Goal: Task Accomplishment & Management: Use online tool/utility

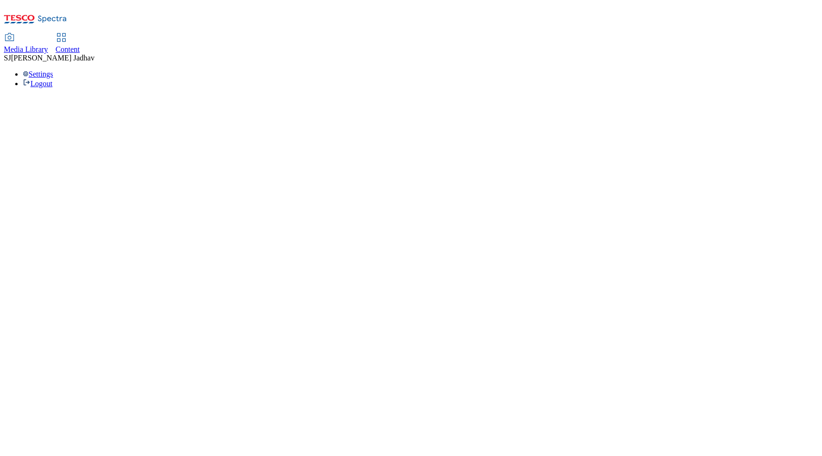
select select "ghs-[GEOGRAPHIC_DATA]"
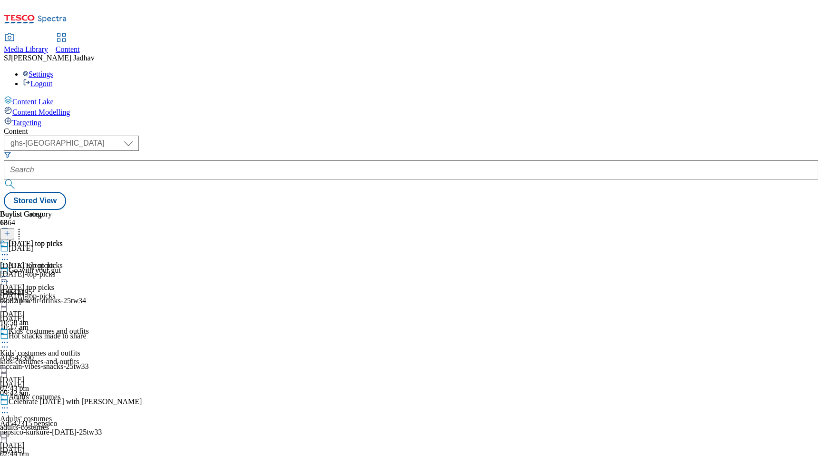
click at [106, 291] on div "halloween-top-picks" at bounding box center [53, 295] width 106 height 9
click at [63, 270] on div "halloween-top-picks" at bounding box center [31, 274] width 63 height 9
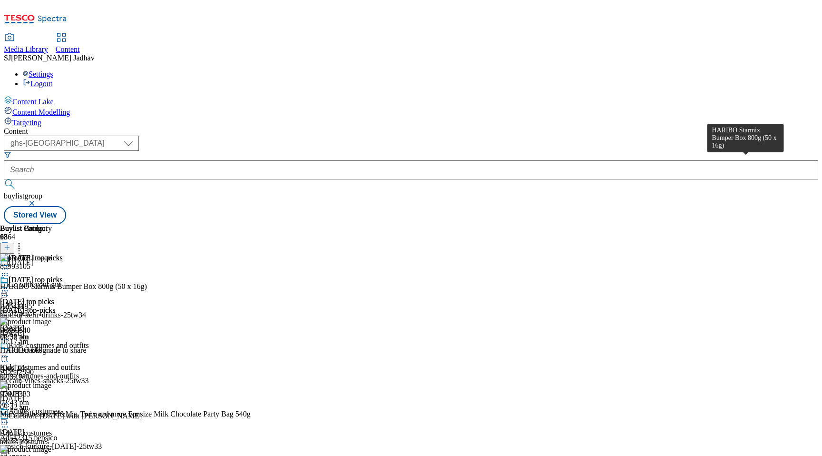
scroll to position [0, 22]
click at [14, 244] on div at bounding box center [7, 248] width 14 height 8
click at [10, 244] on icon at bounding box center [7, 247] width 7 height 7
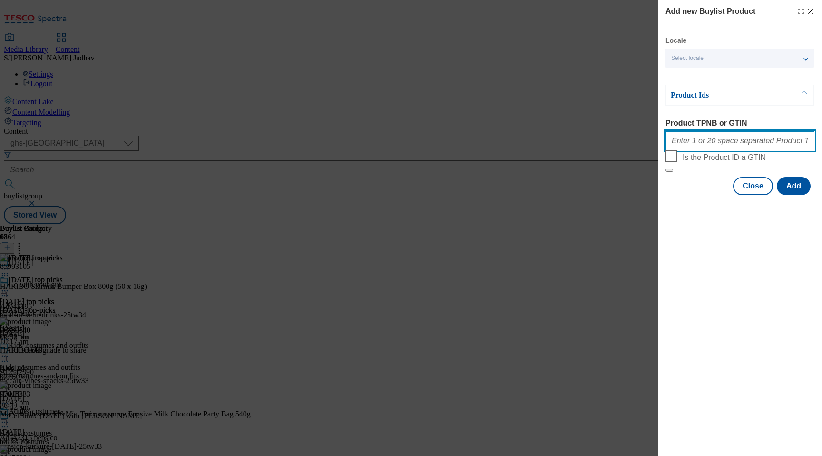
click at [712, 147] on input "Product TPNB or GTIN" at bounding box center [739, 140] width 149 height 19
paste input "85993105 96880540 97018333 89476084 93992808 92338083 92482417 93426046 9649450…"
type input "85993105 96880540 97018333 89476084 93992808 92338083 92482417 93426046 9649450…"
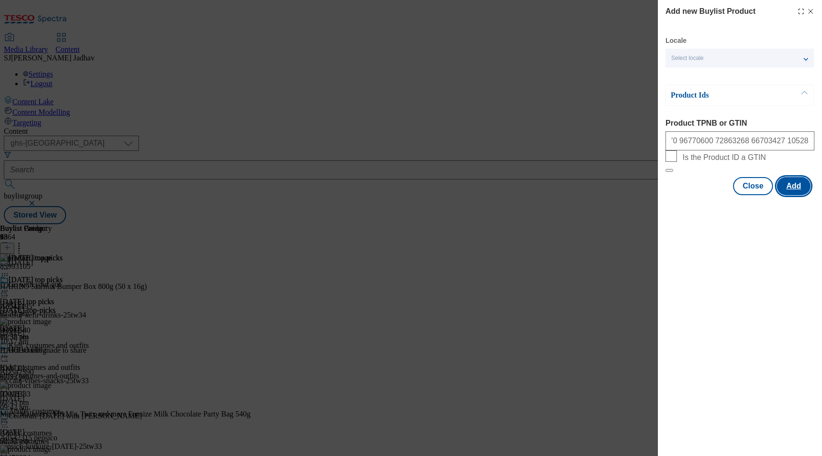
click at [785, 195] on button "Add" at bounding box center [794, 186] width 34 height 18
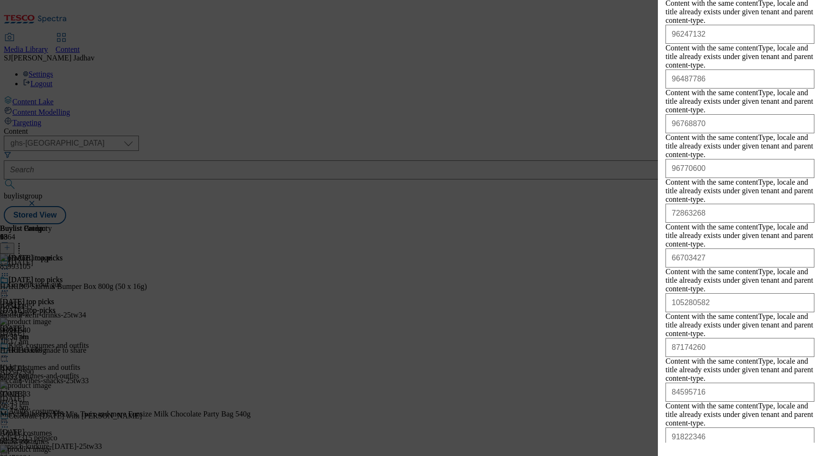
scroll to position [946, 0]
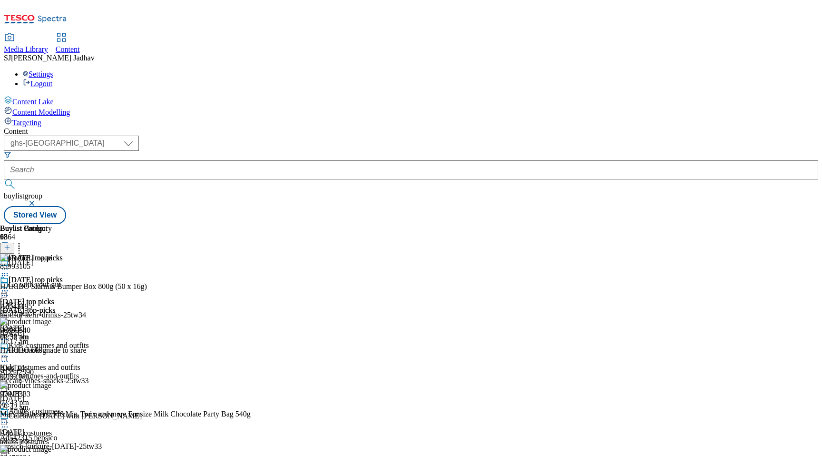
scroll to position [0, 0]
click at [106, 371] on div "kids-costumes-and-outfits" at bounding box center [53, 375] width 106 height 9
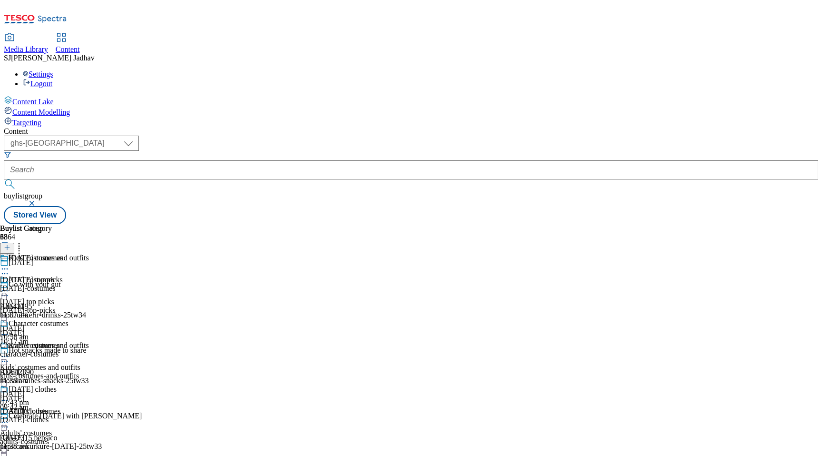
click at [55, 275] on span "Halloween costumes" at bounding box center [27, 279] width 55 height 9
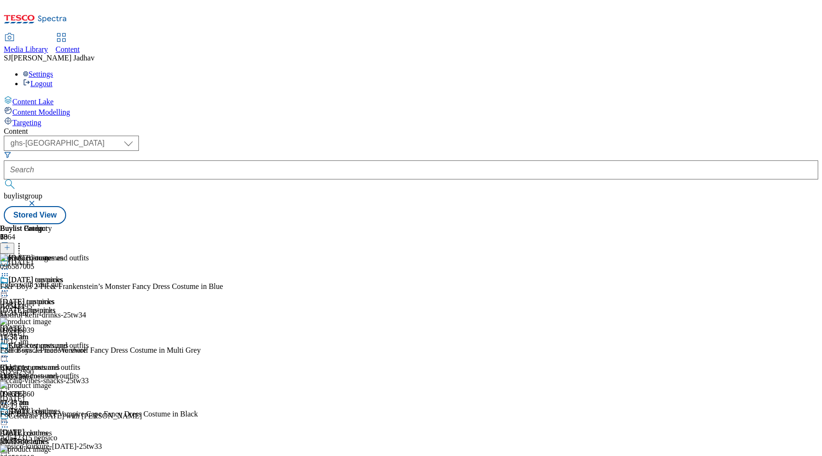
scroll to position [0, 22]
click at [3, 275] on circle at bounding box center [2, 275] width 1 height 1
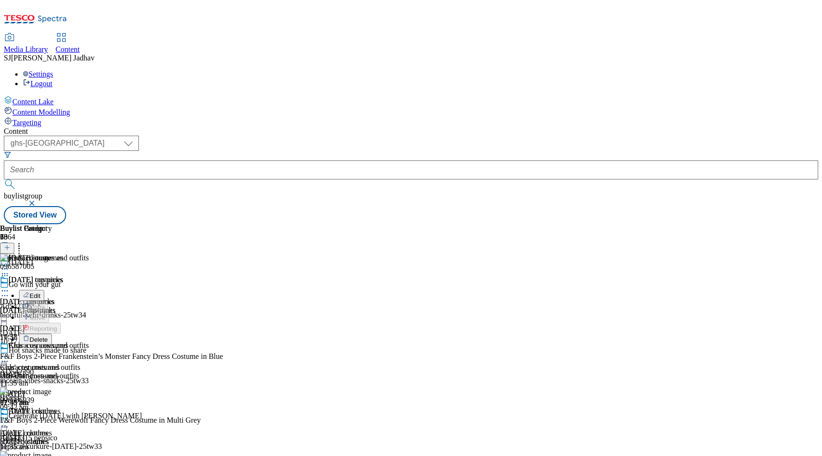
click at [48, 336] on span "Delete" at bounding box center [38, 339] width 19 height 7
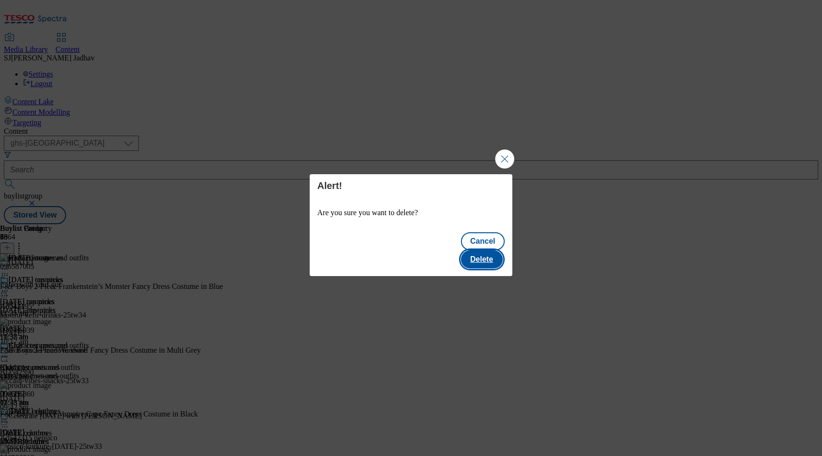
click at [487, 251] on button "Delete" at bounding box center [482, 259] width 42 height 18
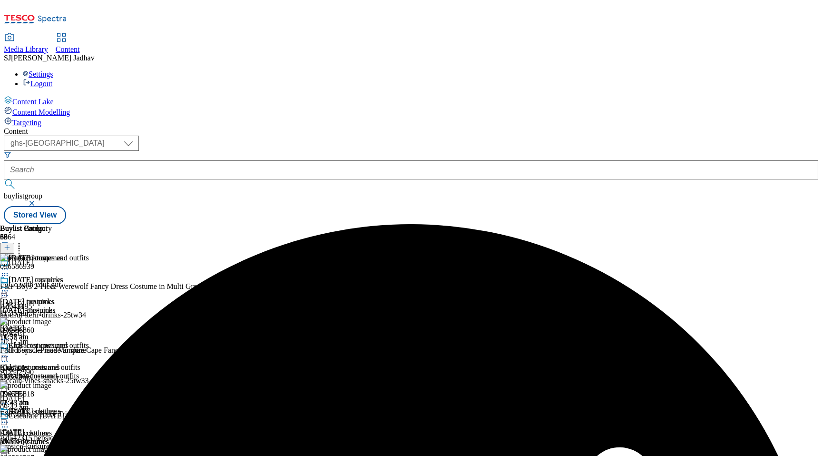
click at [262, 224] on header "Buylist Product 69" at bounding box center [131, 238] width 262 height 29
click at [24, 241] on icon at bounding box center [19, 246] width 10 height 10
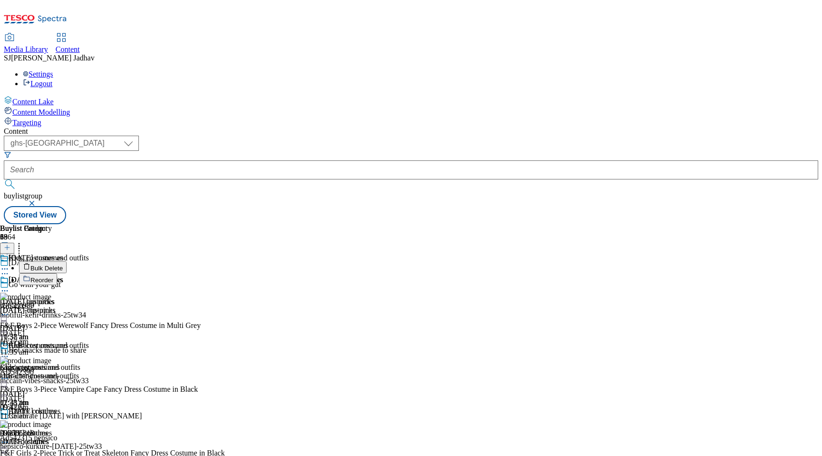
click at [63, 264] on span "Bulk Delete" at bounding box center [46, 267] width 32 height 7
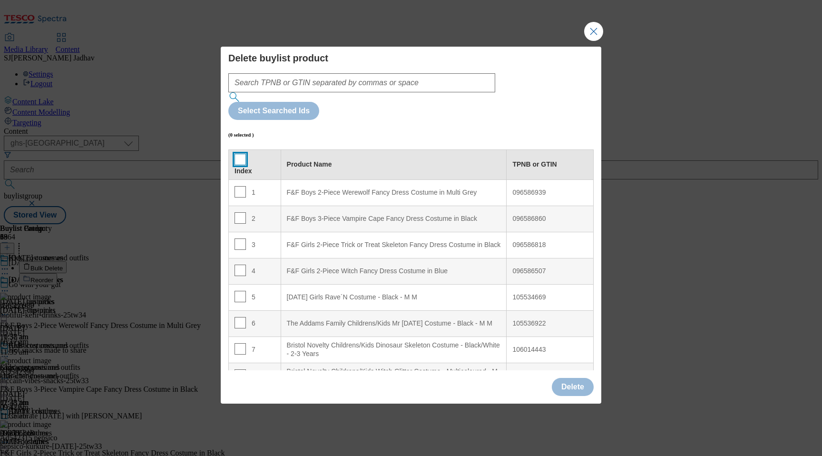
click at [240, 154] on input "Modal" at bounding box center [239, 159] width 11 height 11
checkbox input "true"
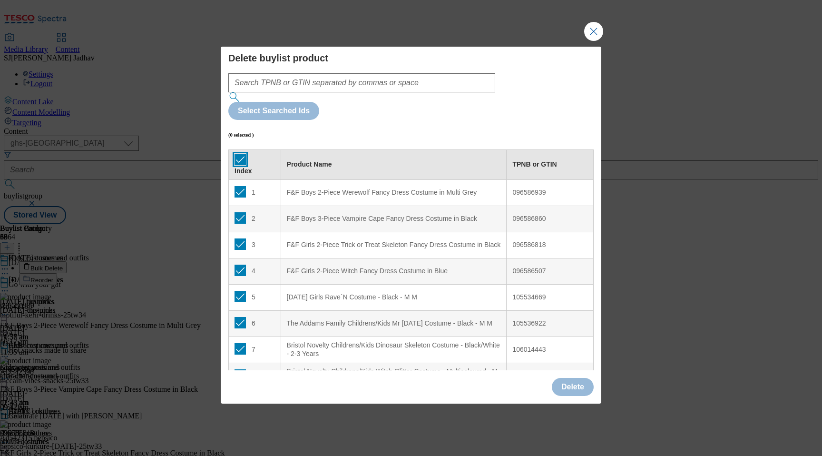
checkbox input "true"
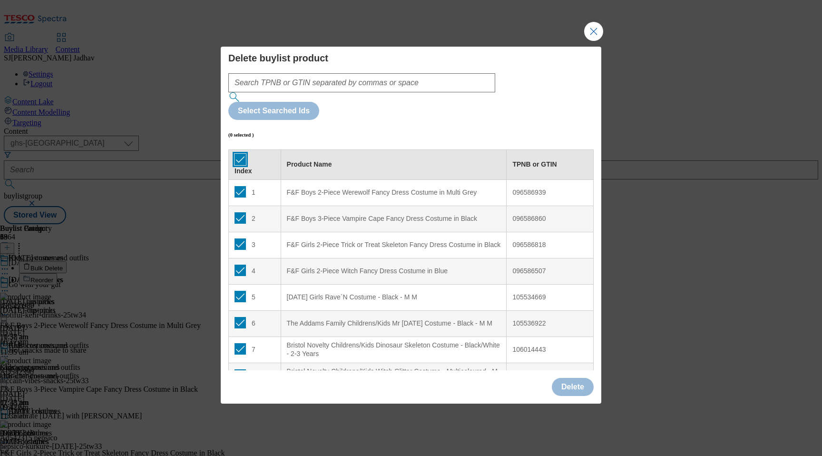
checkbox input "true"
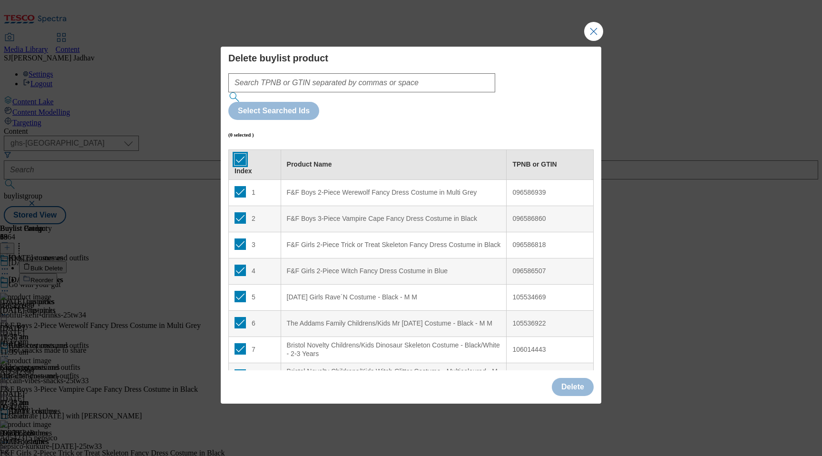
checkbox input "true"
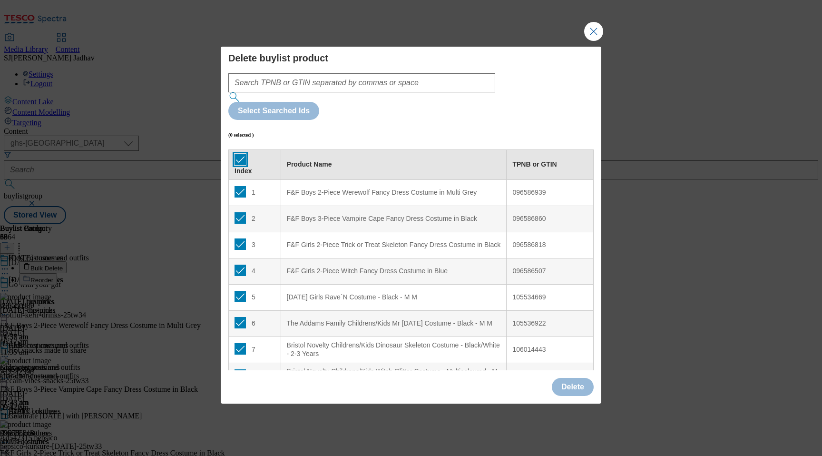
checkbox input "true"
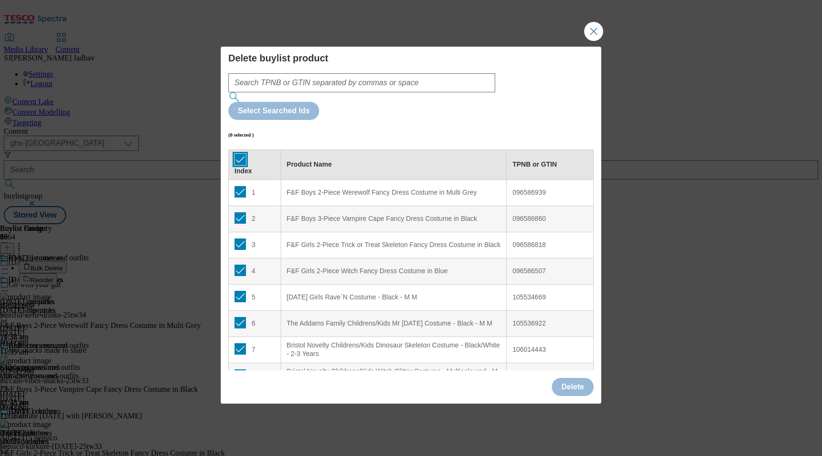
checkbox input "true"
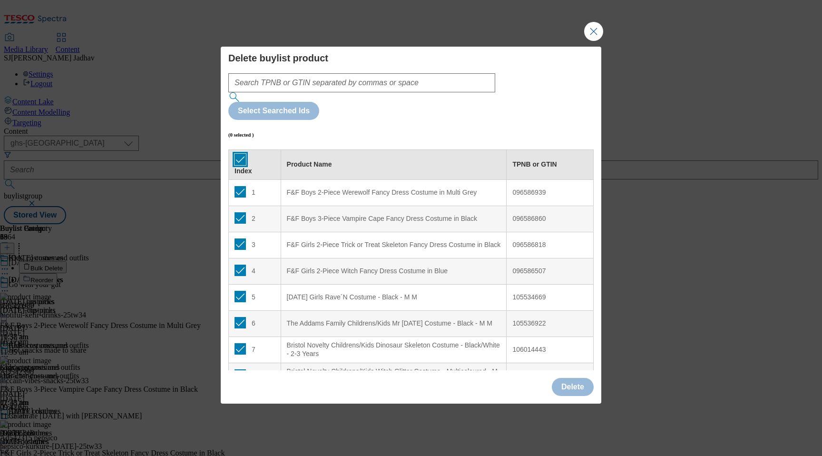
checkbox input "true"
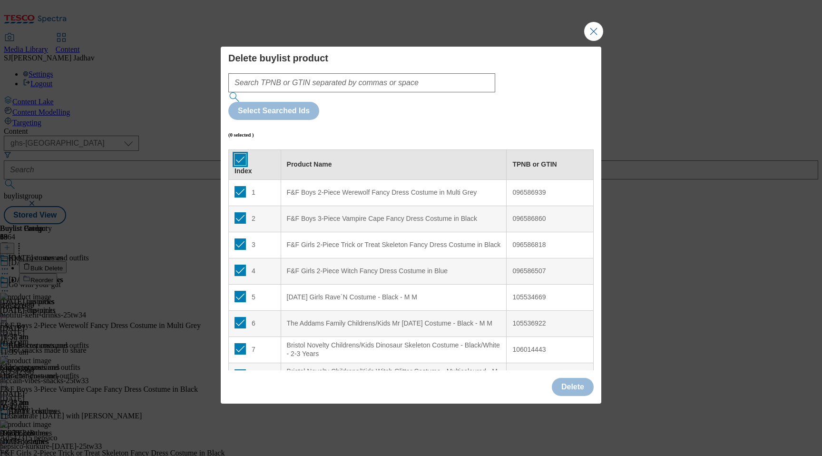
checkbox input "true"
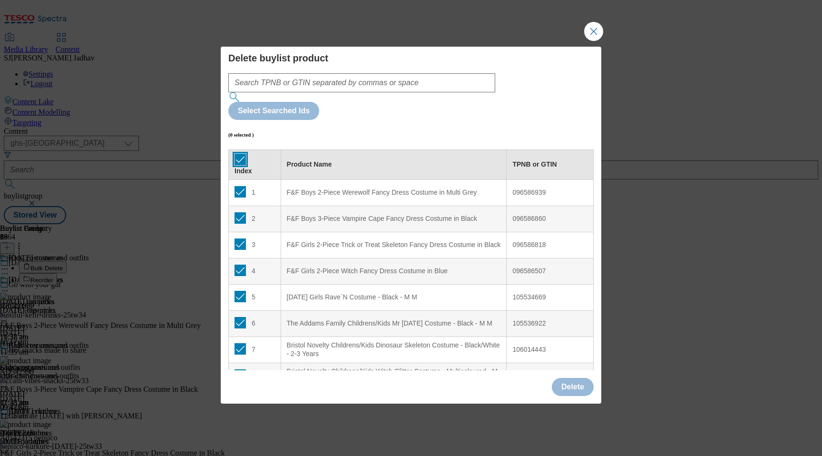
checkbox input "true"
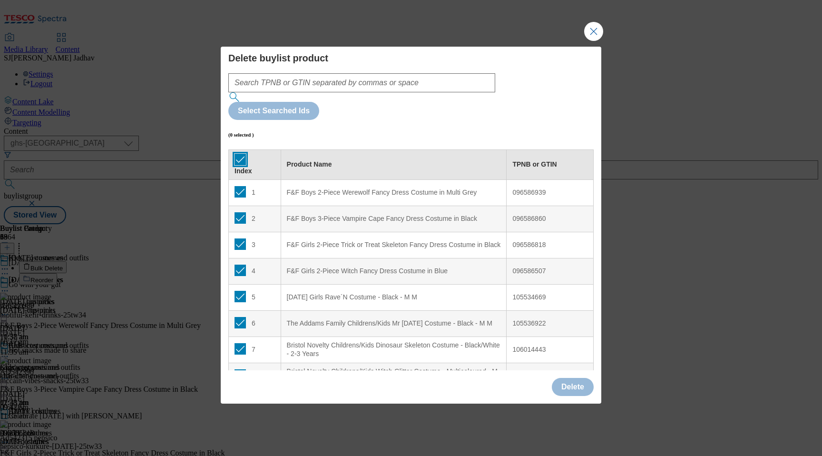
checkbox input "true"
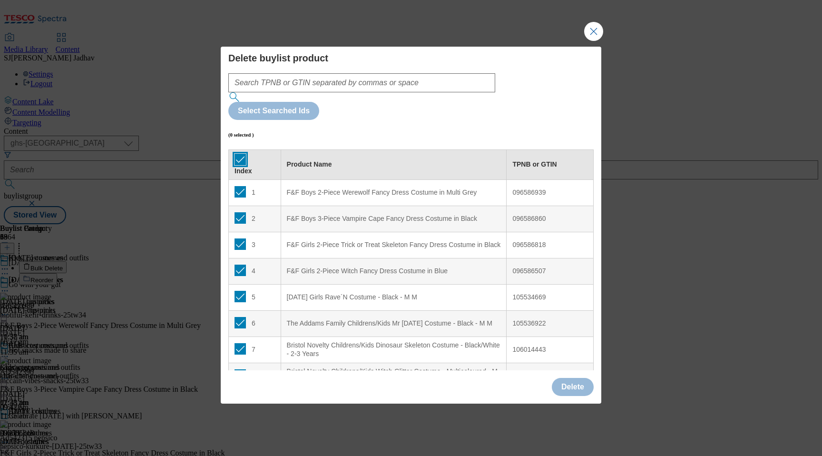
checkbox input "true"
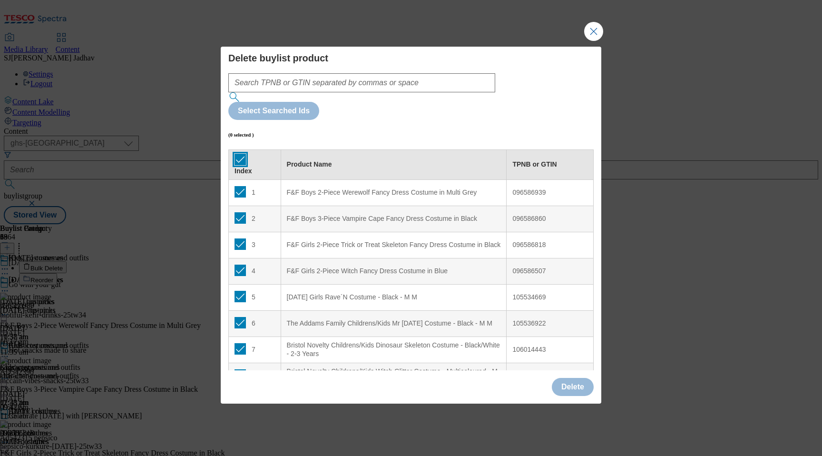
checkbox input "true"
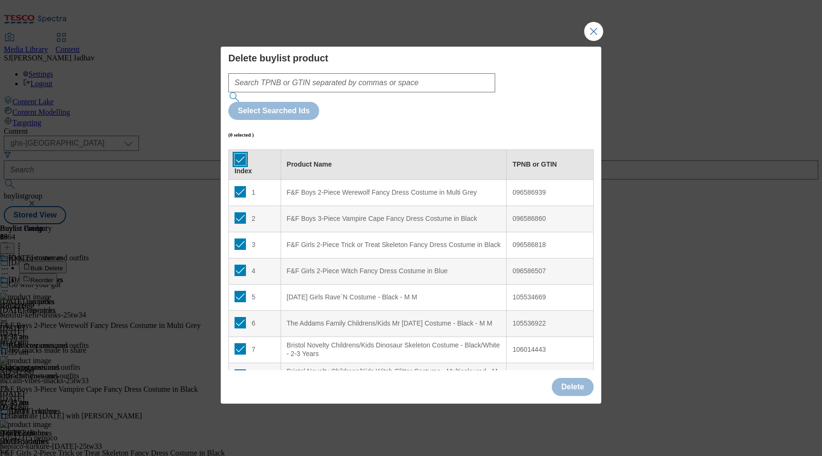
checkbox input "true"
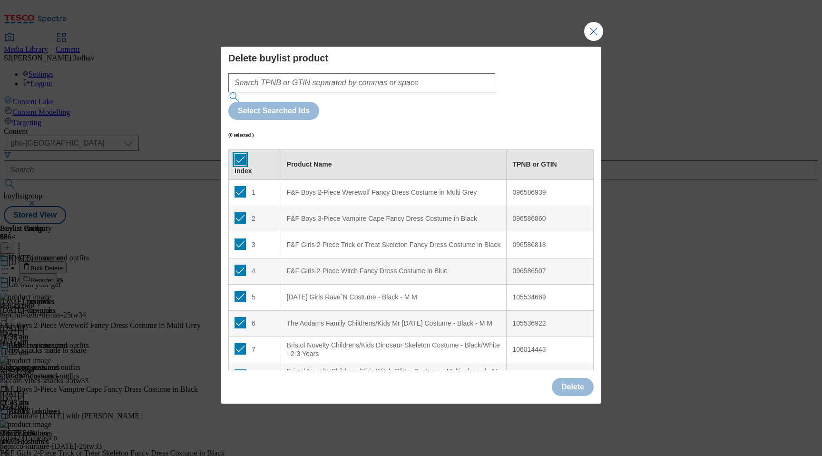
checkbox input "true"
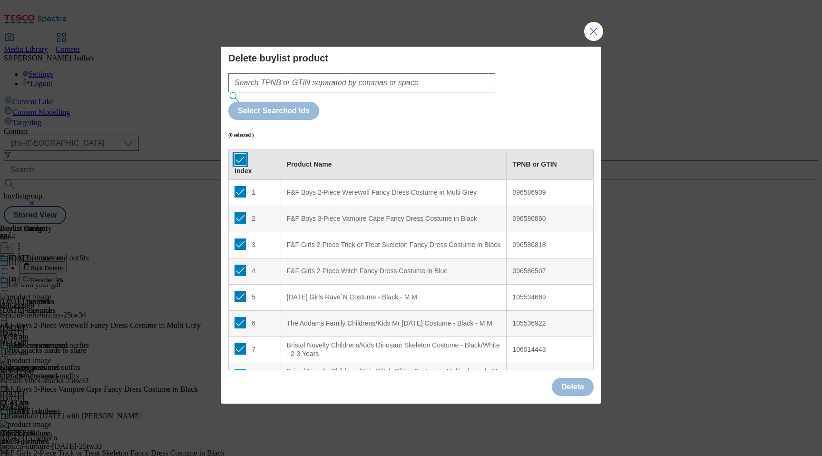
checkbox input "true"
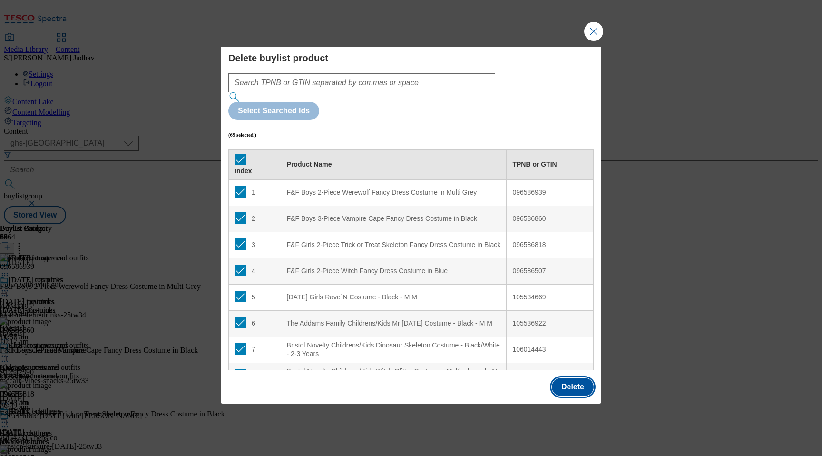
click at [576, 378] on button "Delete" at bounding box center [573, 387] width 42 height 18
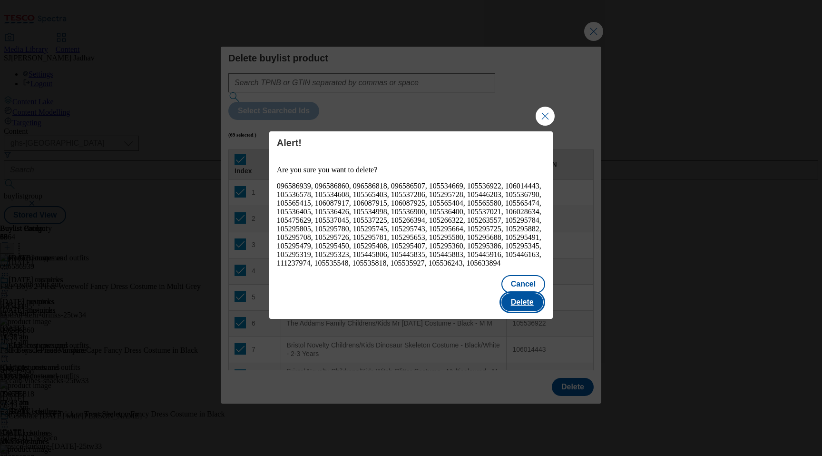
click at [527, 306] on button "Delete" at bounding box center [522, 302] width 42 height 18
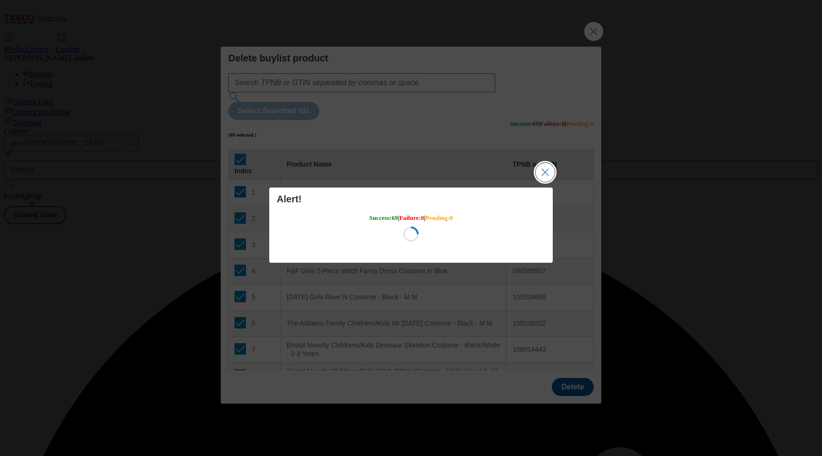
scroll to position [0, 0]
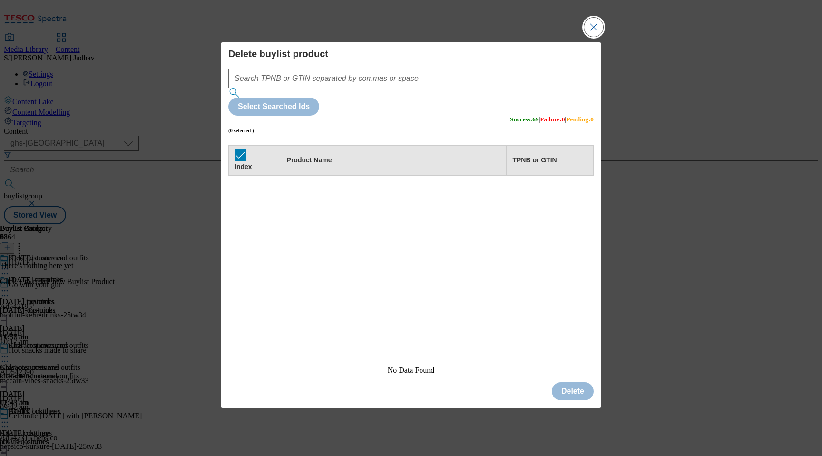
click at [590, 37] on button "Close Modal" at bounding box center [593, 27] width 19 height 19
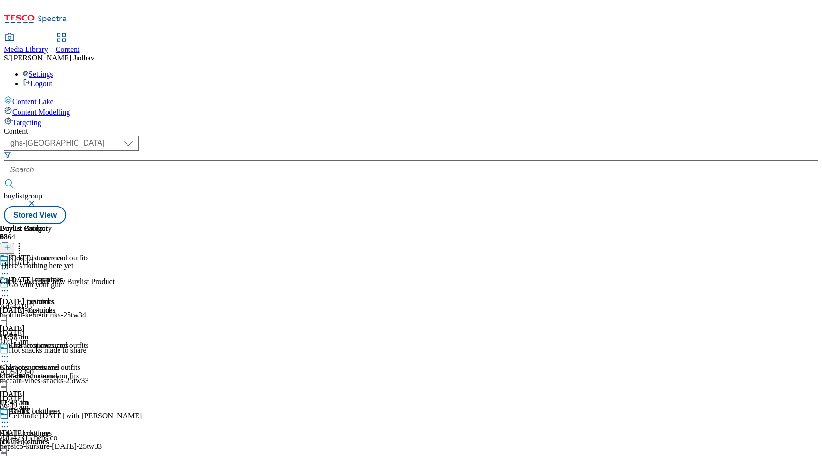
scroll to position [0, 22]
click at [10, 244] on icon at bounding box center [7, 247] width 7 height 7
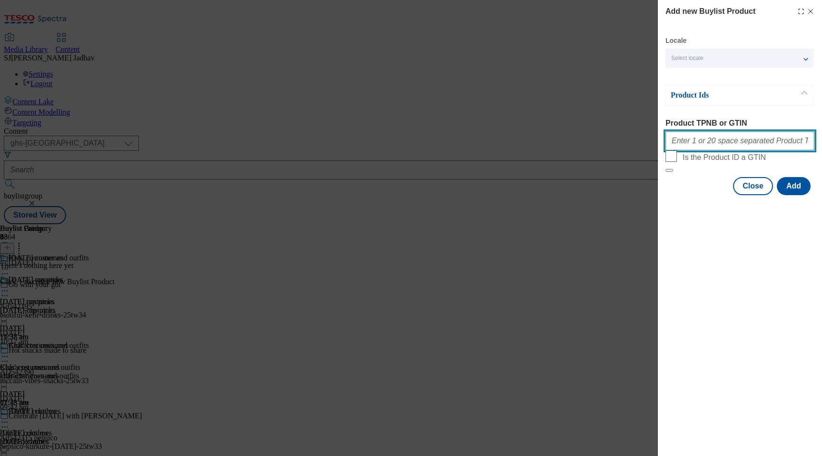
click at [719, 142] on input "Product TPNB or GTIN" at bounding box center [739, 140] width 149 height 19
paste input "96586657 96988994 96782062 96587005 96586939 96586860 96586818 96586571 9658650…"
type input "96586657 96988994 96782062 96587005 96586939 96586860 96586818 96586571 9658650…"
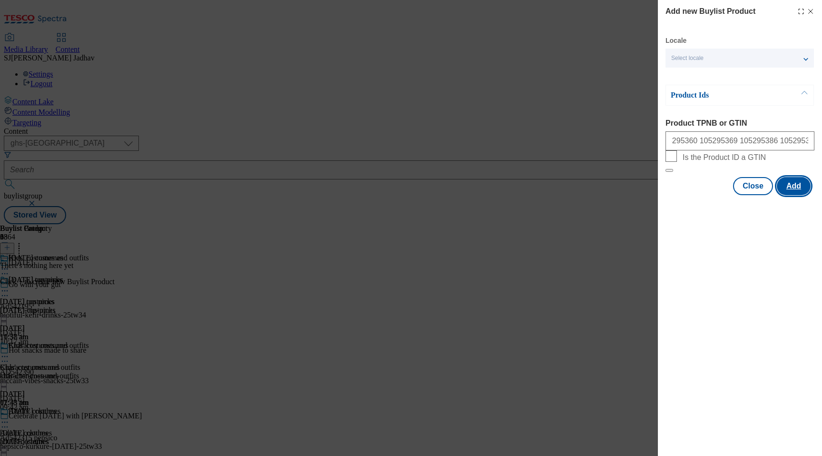
scroll to position [0, 0]
click at [794, 195] on button "Add" at bounding box center [794, 186] width 34 height 18
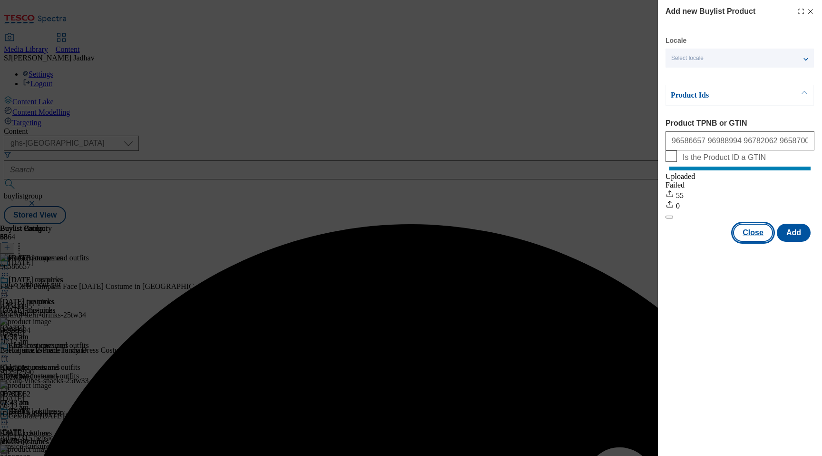
click at [760, 242] on button "Close" at bounding box center [753, 232] width 40 height 18
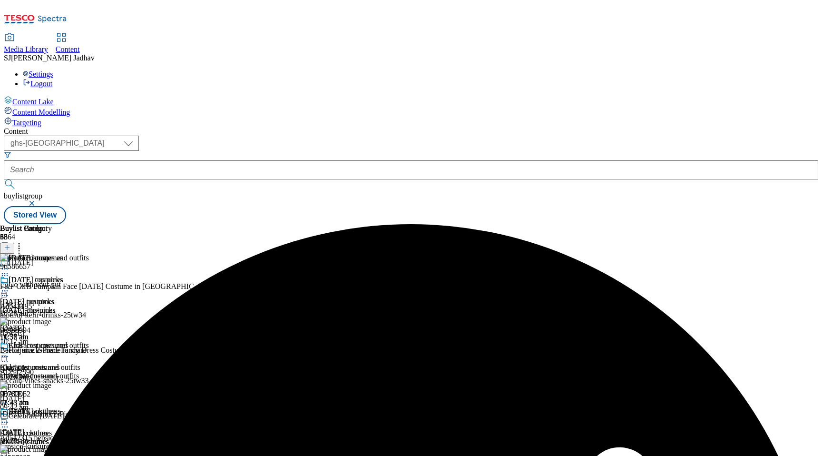
click at [68, 371] on div "character-costumes" at bounding box center [34, 375] width 68 height 9
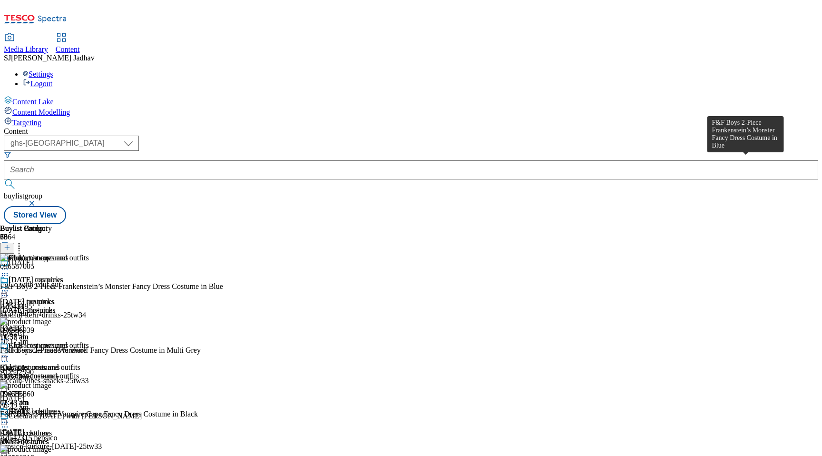
scroll to position [0, 22]
click at [24, 241] on icon at bounding box center [19, 246] width 10 height 10
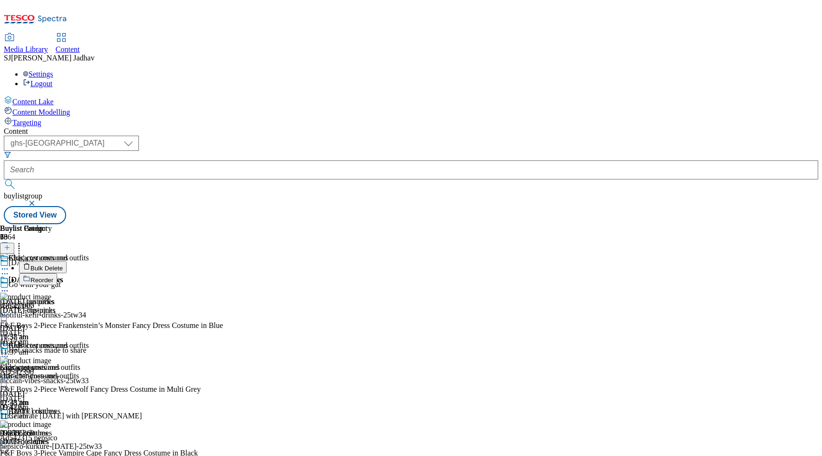
click at [63, 264] on span "Bulk Delete" at bounding box center [46, 267] width 32 height 7
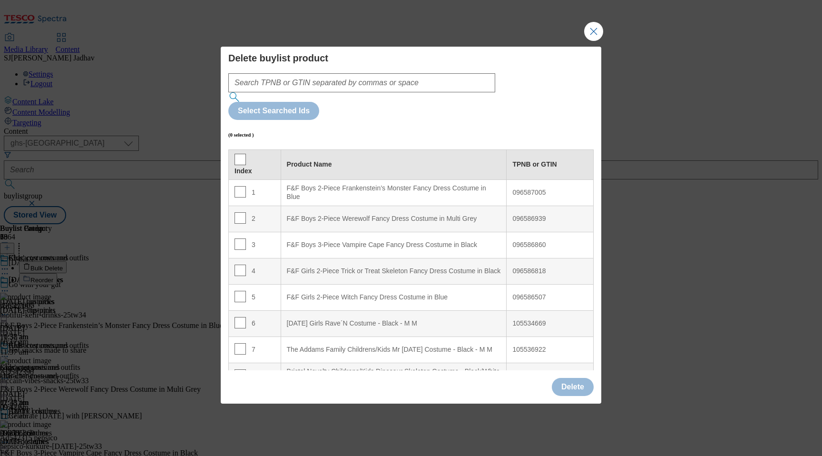
click at [241, 149] on th "Index" at bounding box center [255, 164] width 52 height 30
click at [241, 154] on input "Modal" at bounding box center [239, 159] width 11 height 11
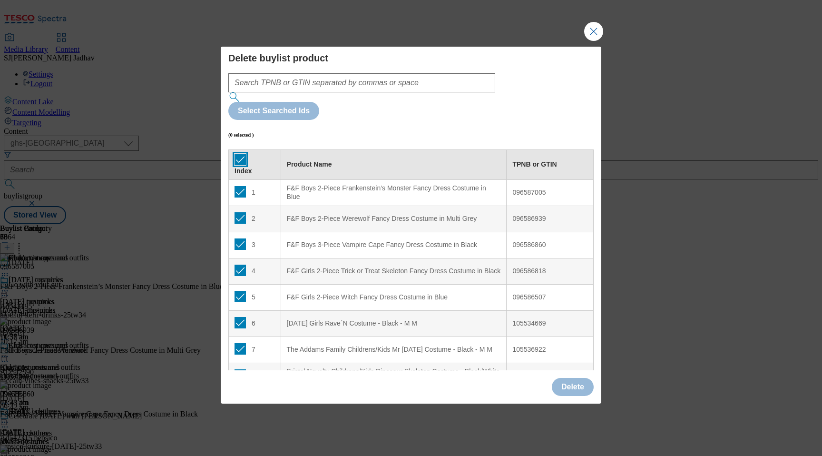
checkbox input "true"
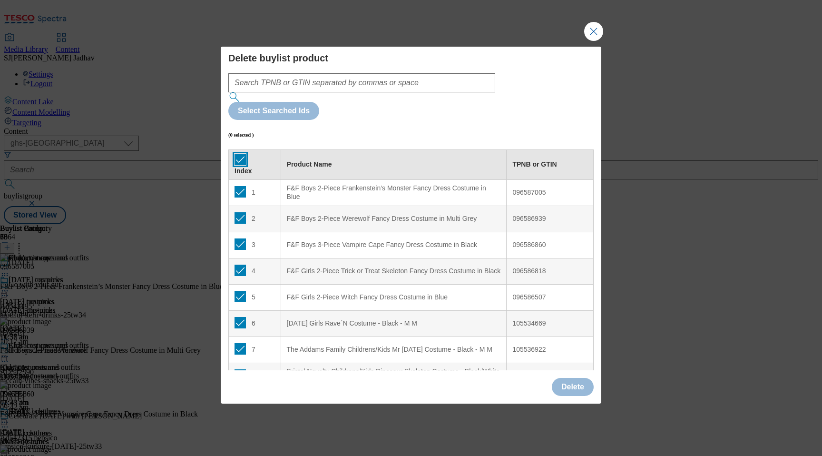
checkbox input "true"
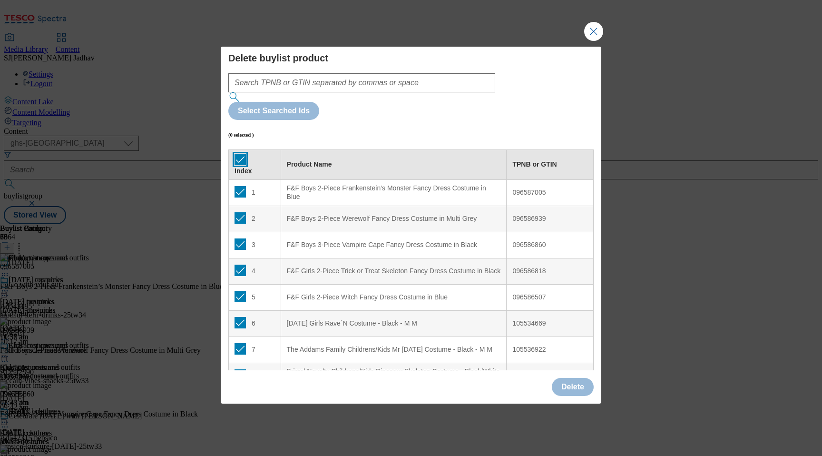
checkbox input "true"
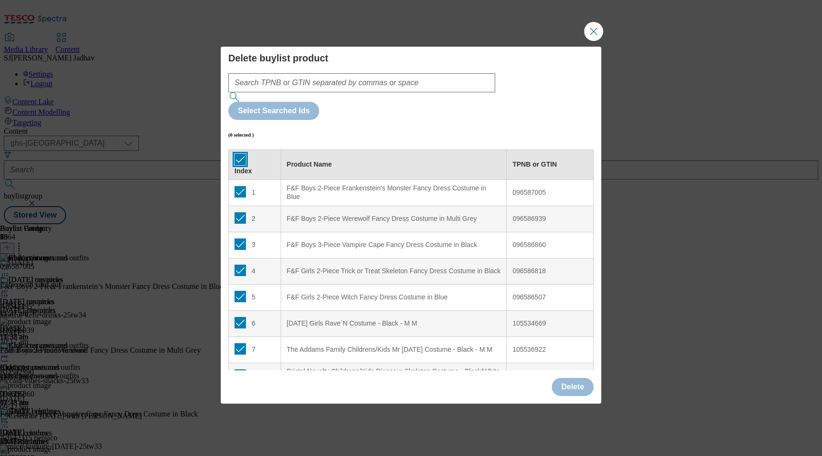
checkbox input "true"
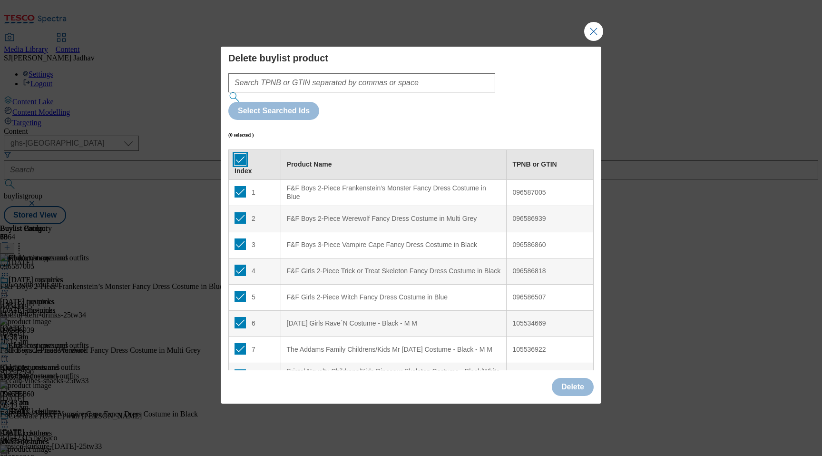
checkbox input "true"
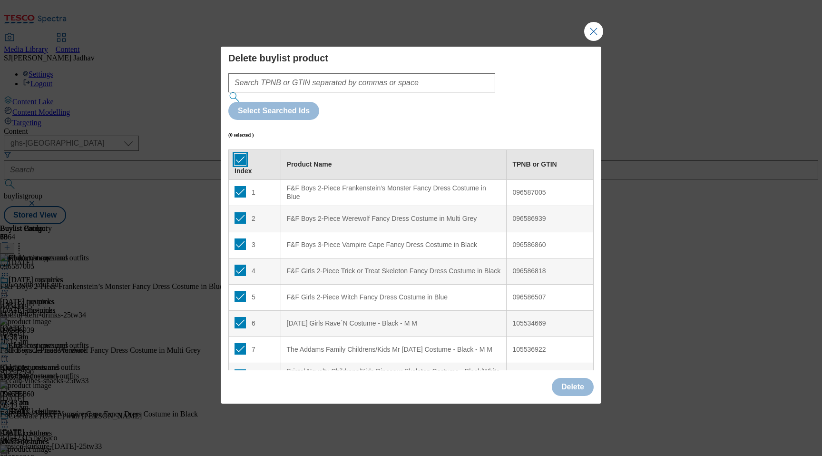
checkbox input "true"
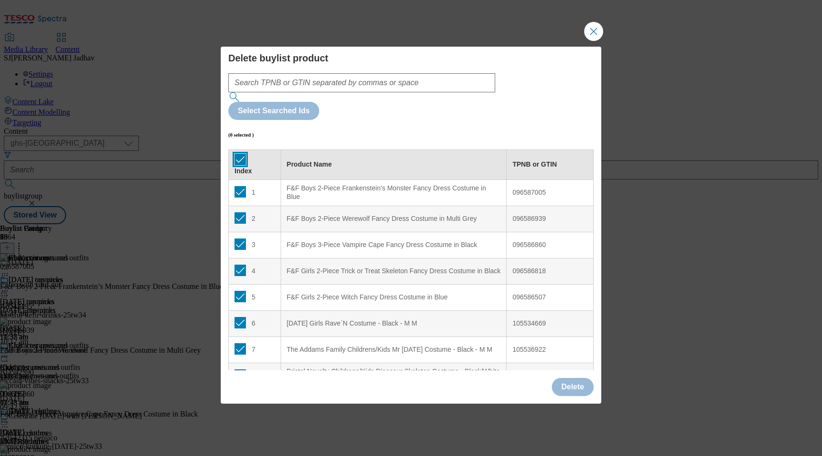
checkbox input "true"
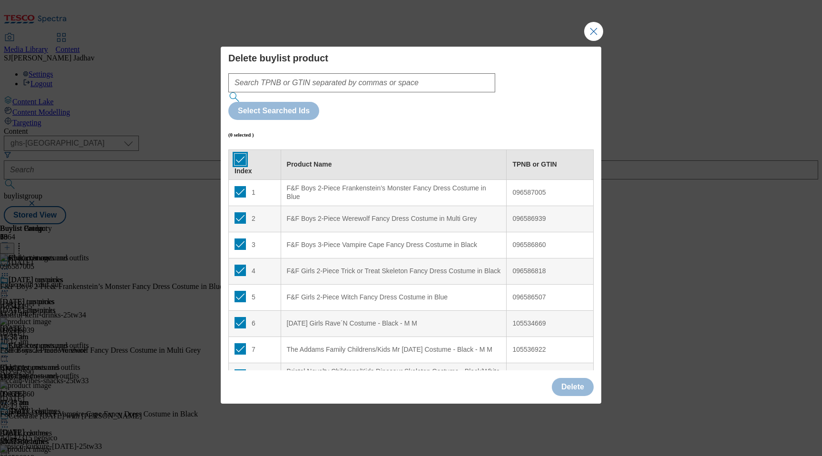
checkbox input "true"
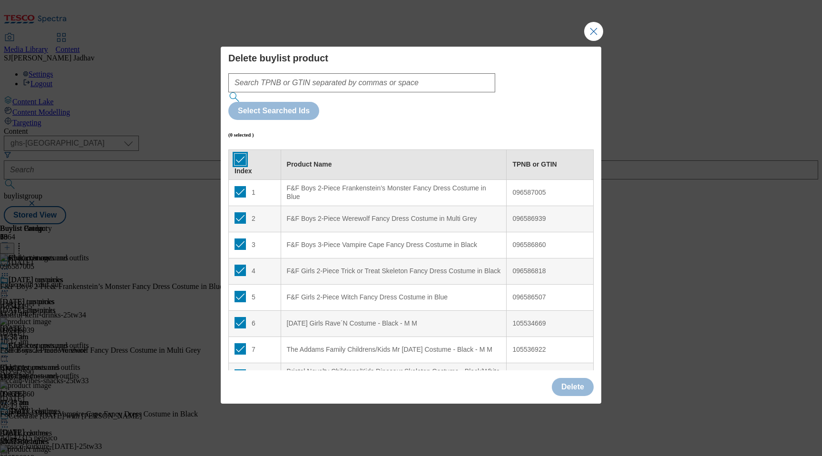
checkbox input "true"
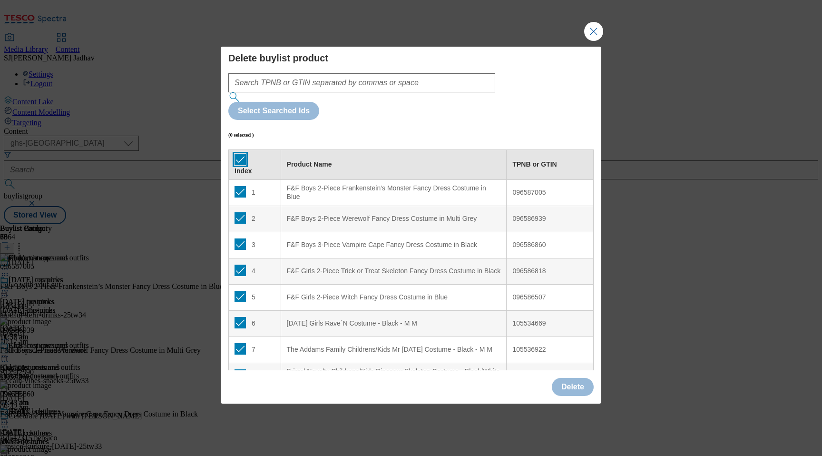
checkbox input "true"
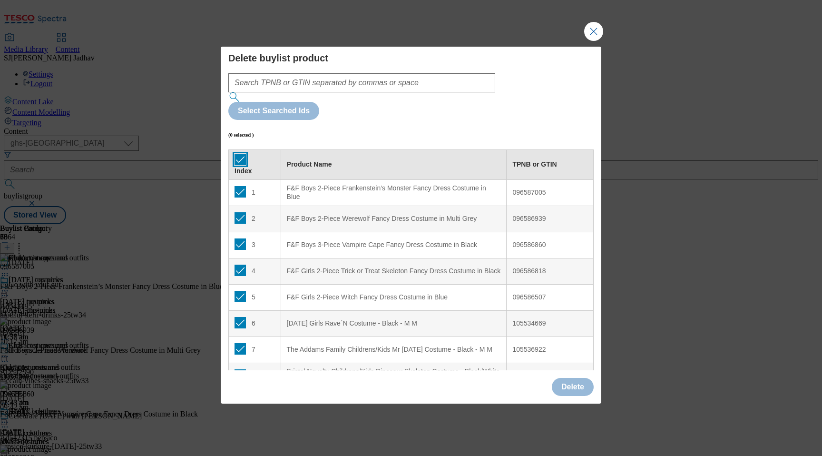
checkbox input "true"
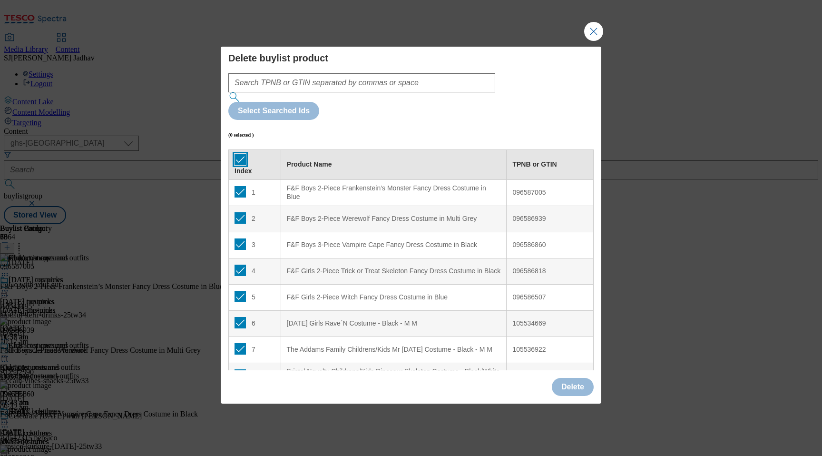
checkbox input "true"
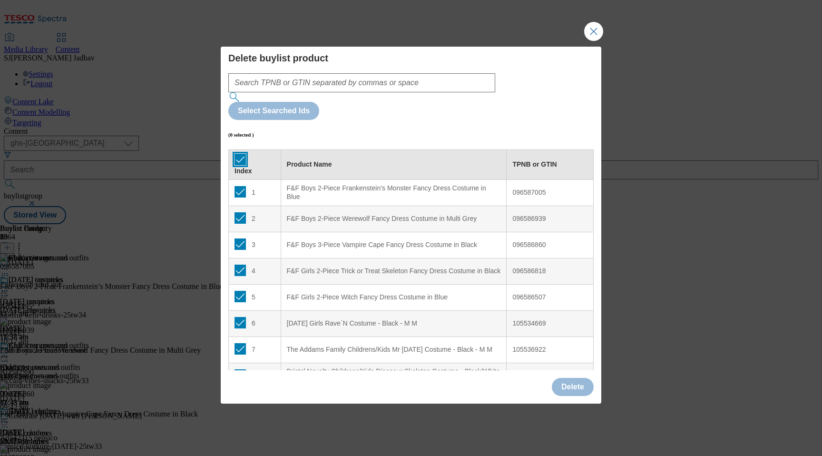
checkbox input "true"
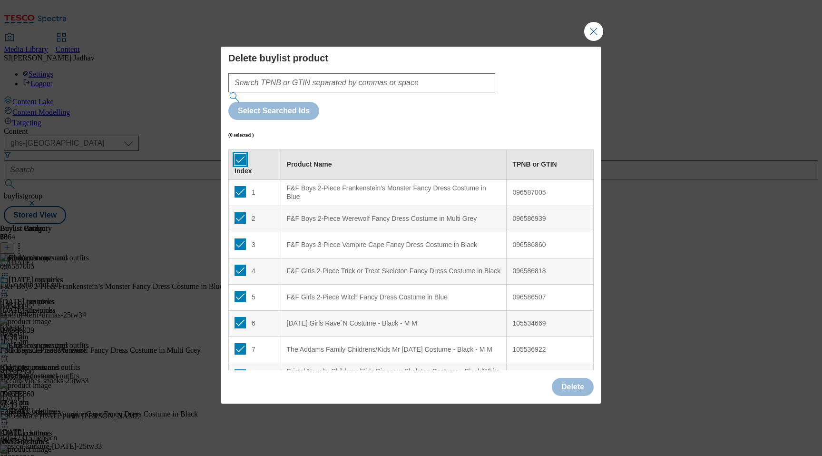
checkbox input "true"
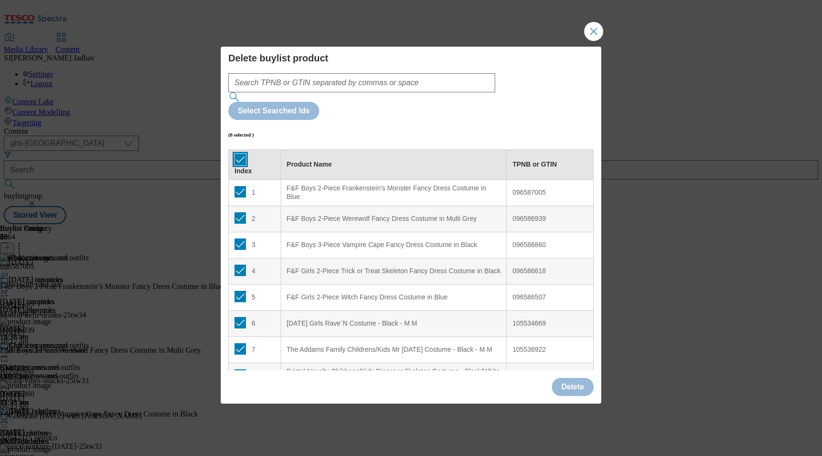
checkbox input "true"
click at [577, 378] on button "Delete" at bounding box center [573, 387] width 42 height 18
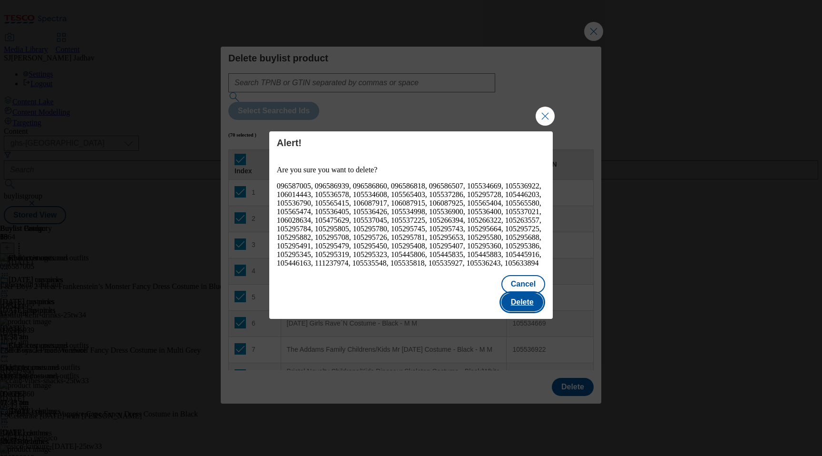
click at [526, 296] on button "Delete" at bounding box center [522, 302] width 42 height 18
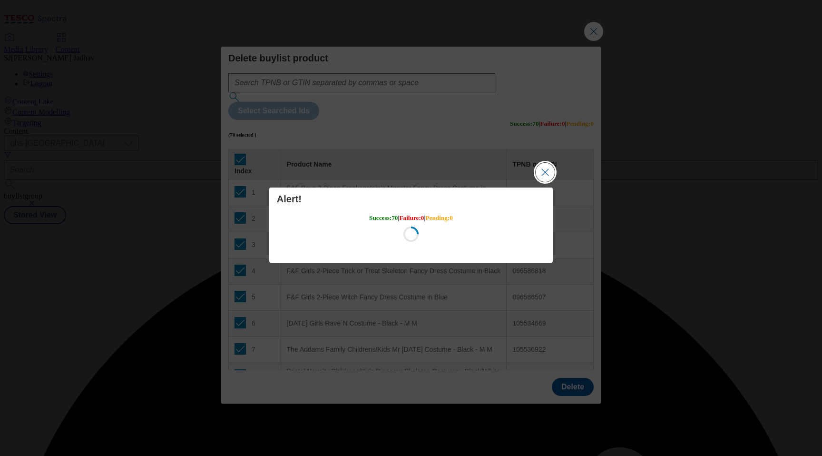
scroll to position [0, 0]
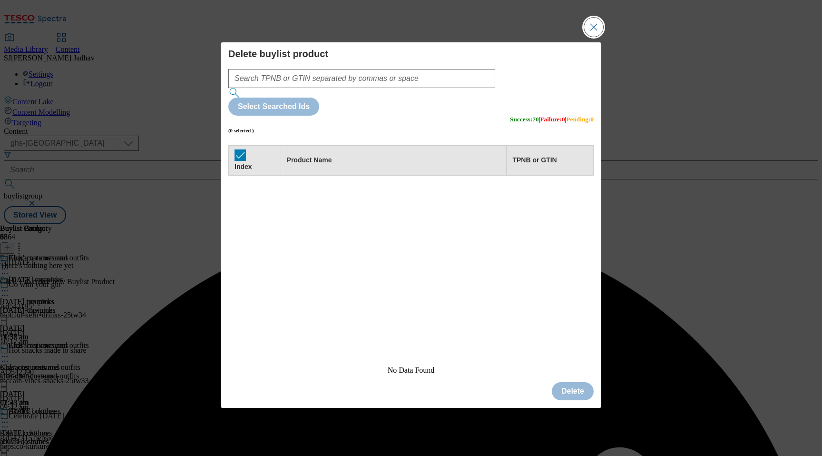
click at [590, 37] on button "Close Modal" at bounding box center [593, 27] width 19 height 19
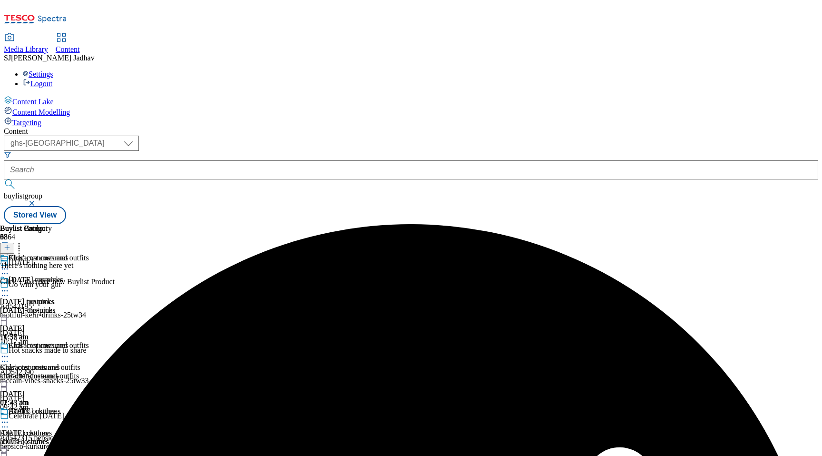
click at [115, 224] on header "Buylist Product 0" at bounding box center [57, 238] width 115 height 29
click at [10, 244] on icon at bounding box center [7, 247] width 7 height 7
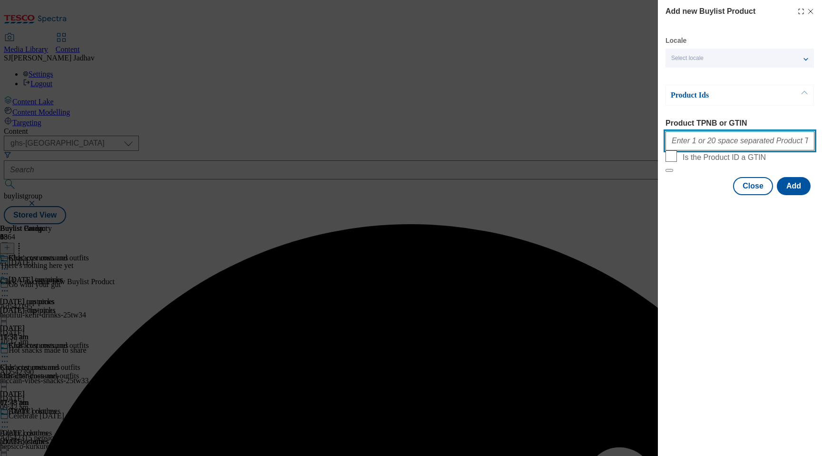
click at [730, 147] on input "Product TPNB or GTIN" at bounding box center [739, 140] width 149 height 19
paste input "96964400 96988809 96988850 96836224 96836260 105539229 105534880 105565574 1055…"
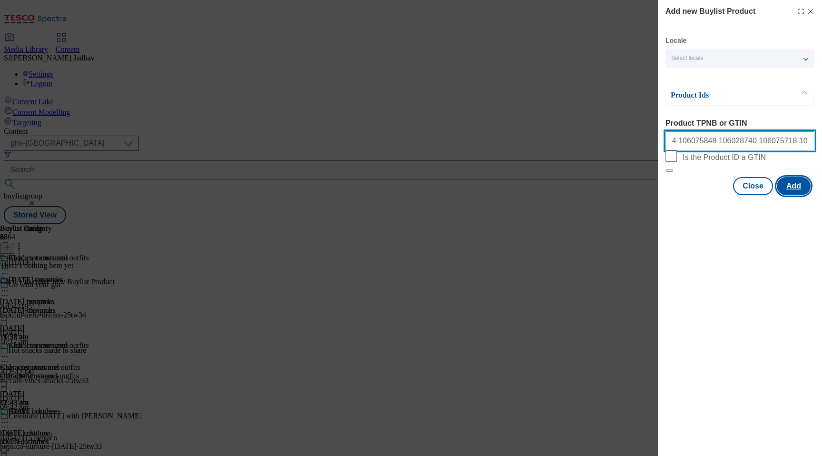
type input "96964400 96988809 96988850 96836224 96836260 105539229 105534880 105565574 1055…"
click at [801, 195] on button "Add" at bounding box center [794, 186] width 34 height 18
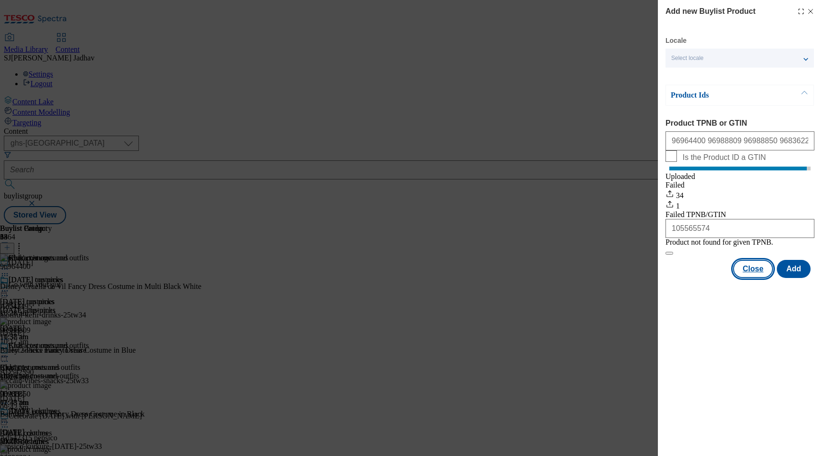
click at [767, 278] on button "Close" at bounding box center [753, 269] width 40 height 18
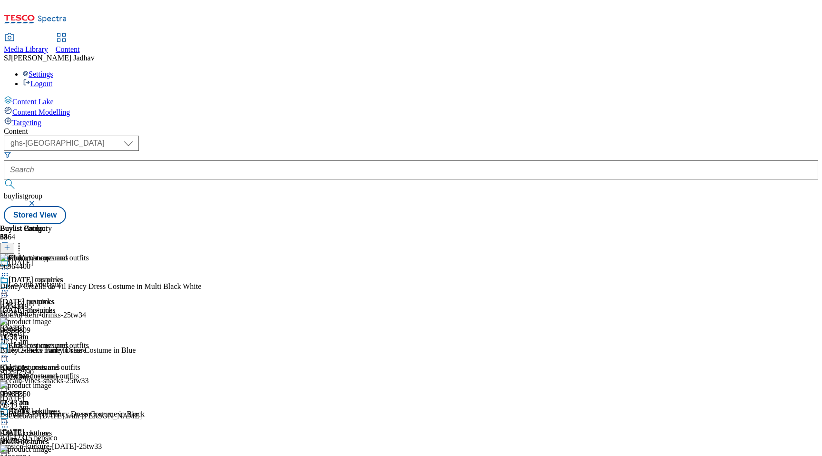
click at [68, 407] on div "Halloween clothes" at bounding box center [34, 418] width 68 height 22
click at [68, 437] on div "halloween-clothes" at bounding box center [34, 441] width 68 height 9
click at [24, 241] on icon at bounding box center [19, 246] width 10 height 10
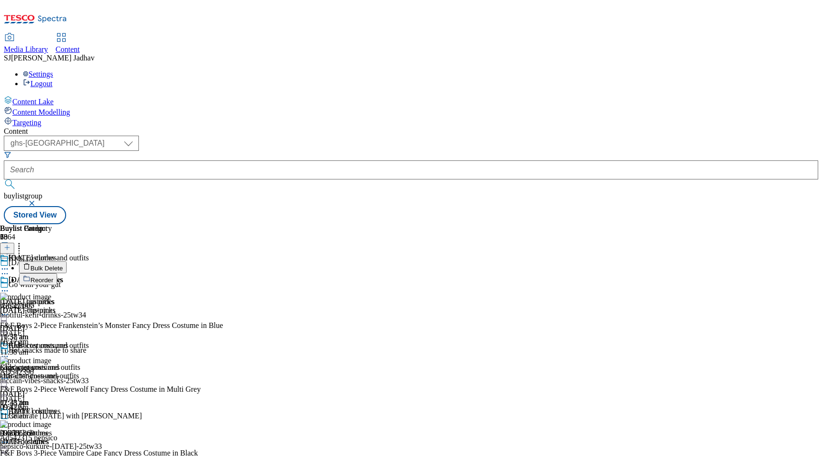
click at [63, 264] on span "Bulk Delete" at bounding box center [46, 267] width 32 height 7
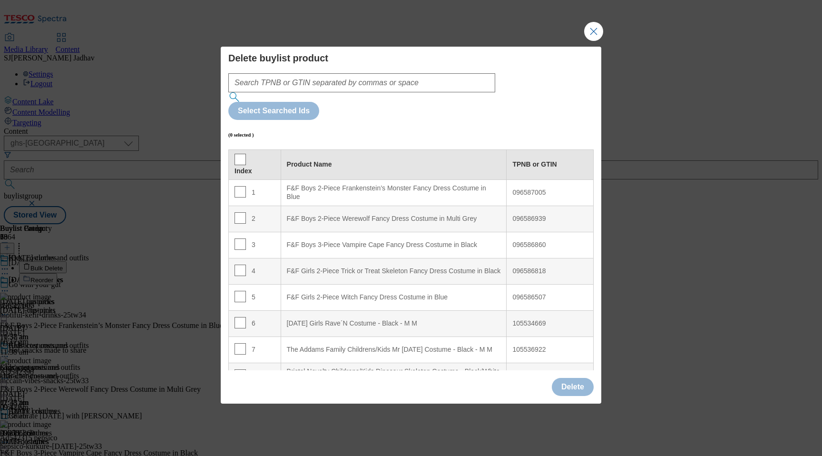
click at [245, 154] on div "Index" at bounding box center [254, 165] width 40 height 22
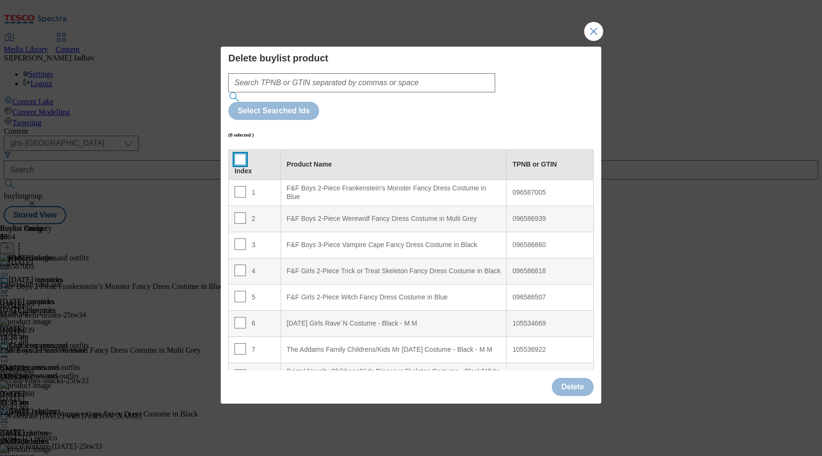
click at [240, 154] on input "Modal" at bounding box center [239, 159] width 11 height 11
checkbox input "true"
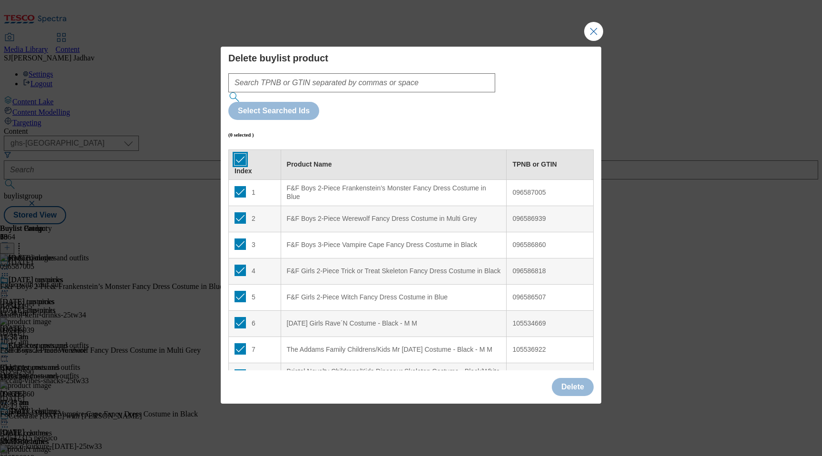
checkbox input "true"
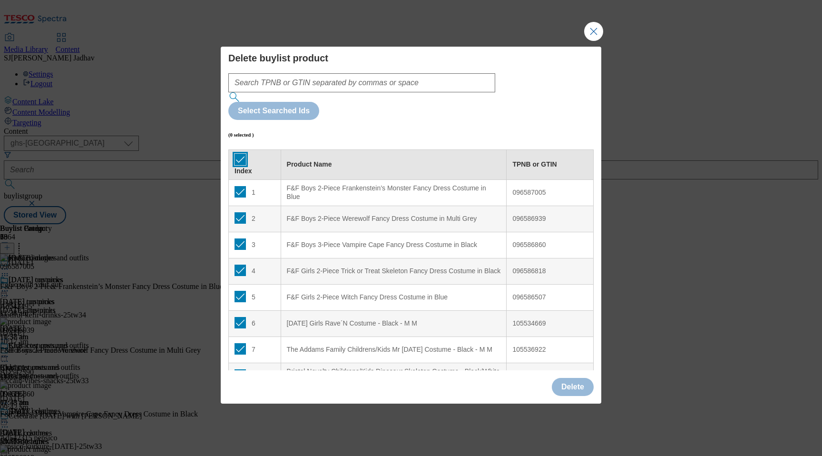
checkbox input "true"
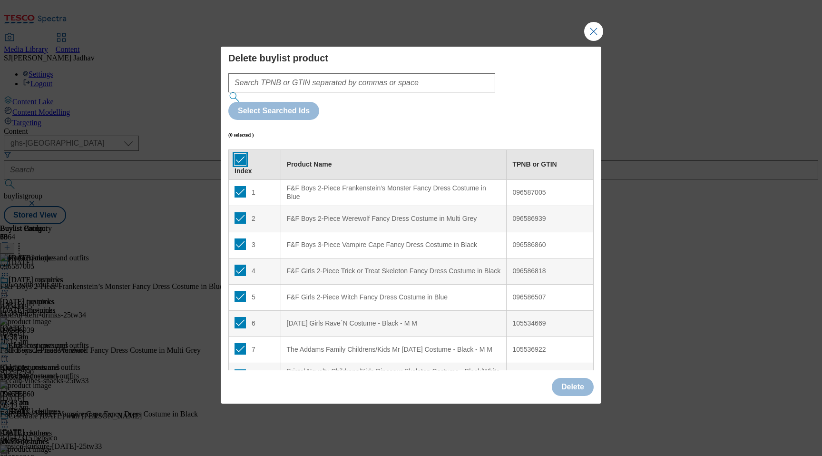
checkbox input "true"
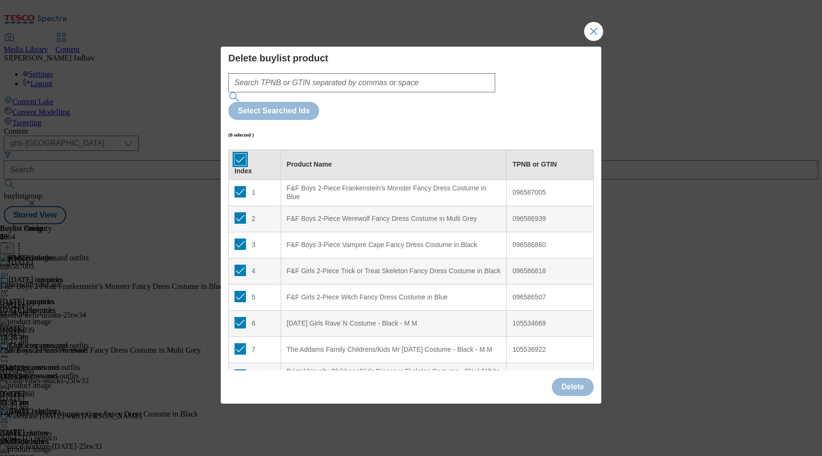
checkbox input "true"
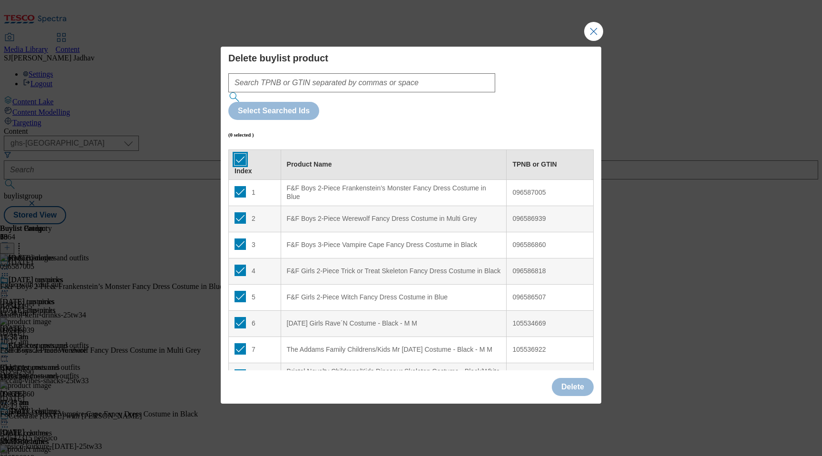
checkbox input "true"
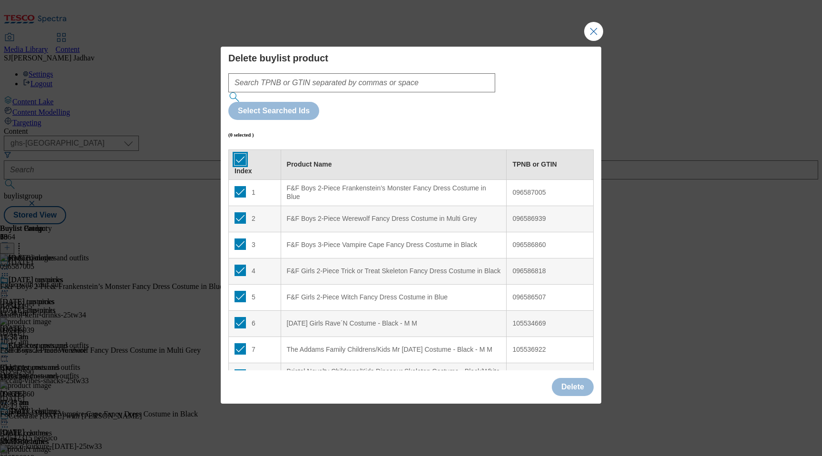
checkbox input "true"
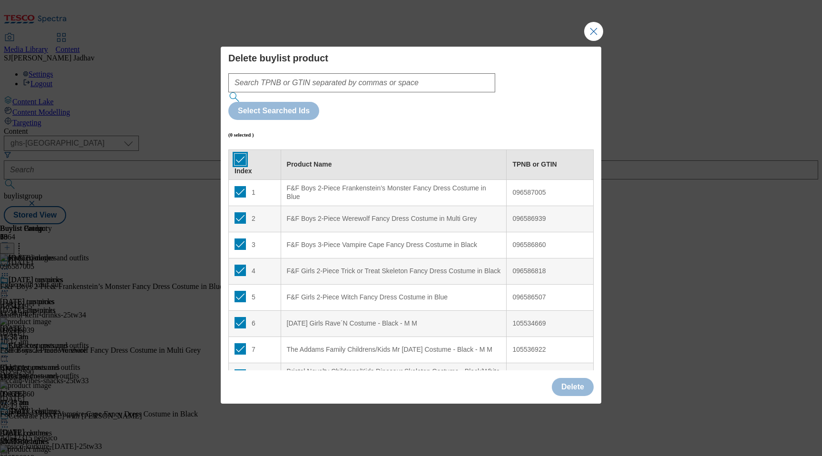
checkbox input "true"
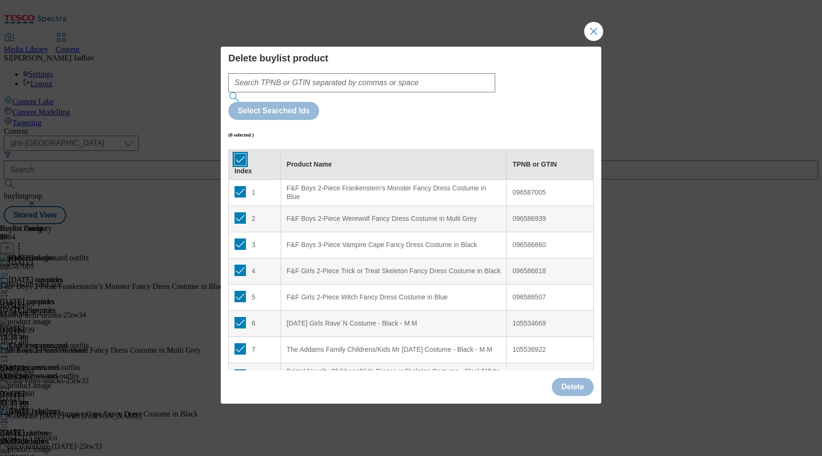
checkbox input "true"
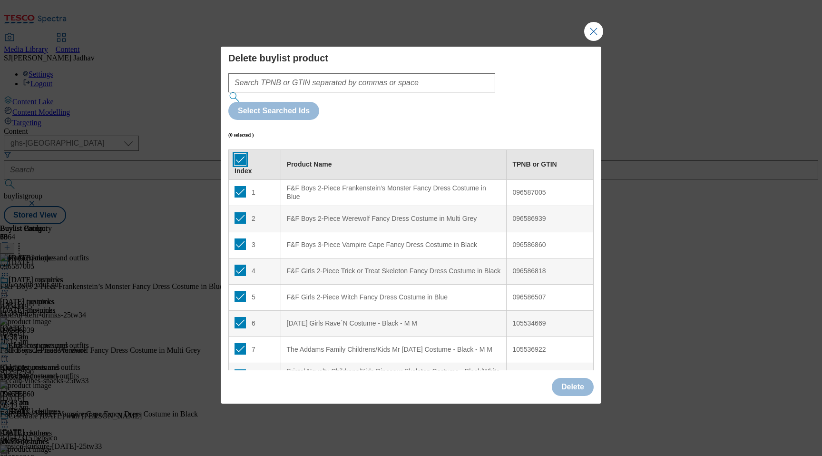
checkbox input "true"
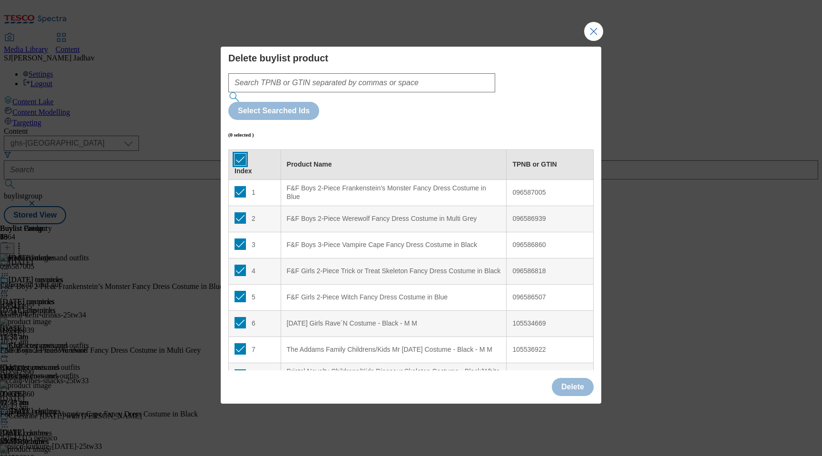
checkbox input "true"
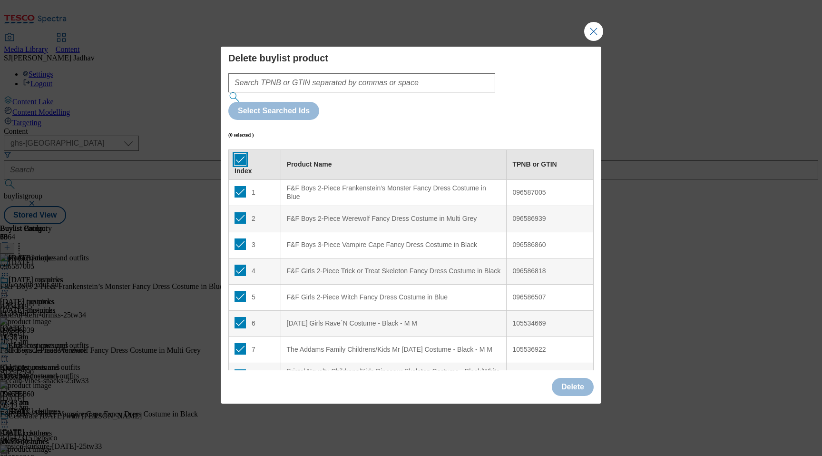
checkbox input "true"
click at [584, 378] on button "Delete" at bounding box center [573, 387] width 42 height 18
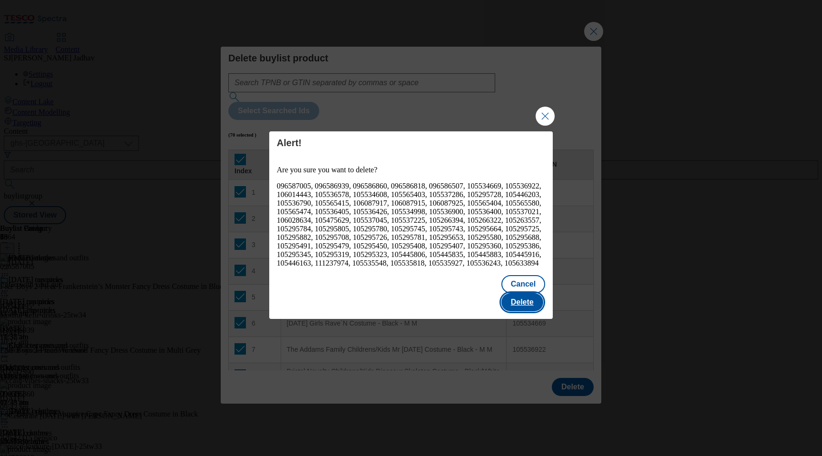
click at [534, 306] on button "Delete" at bounding box center [522, 302] width 42 height 18
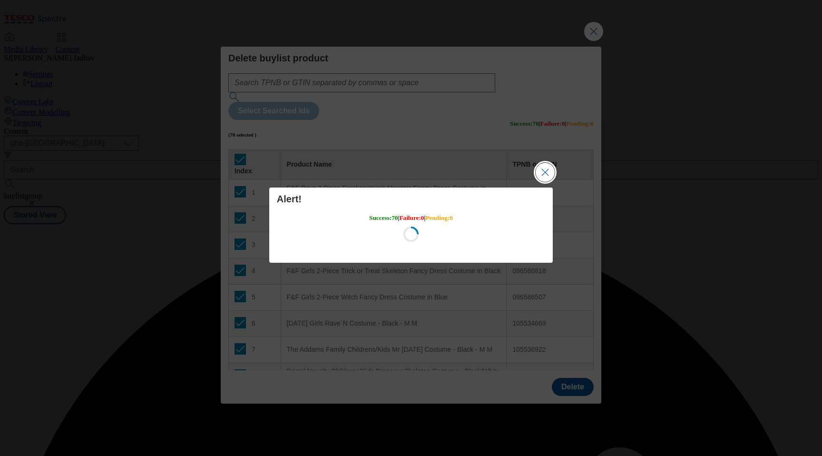
scroll to position [0, 0]
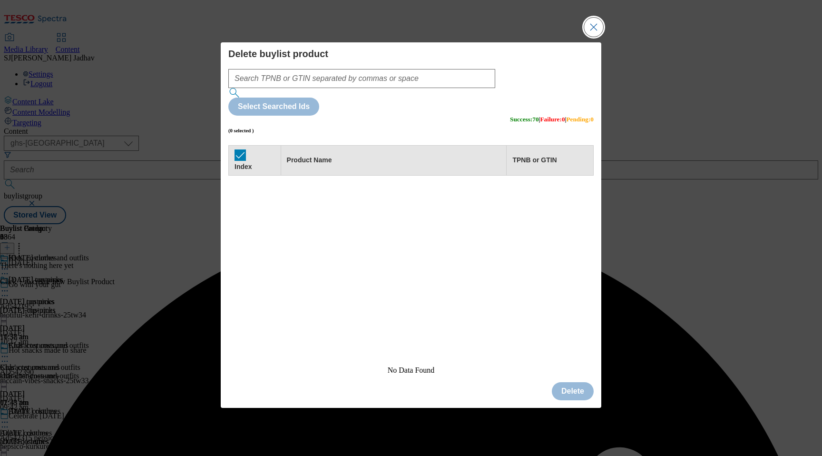
click at [590, 37] on button "Close Modal" at bounding box center [593, 27] width 19 height 19
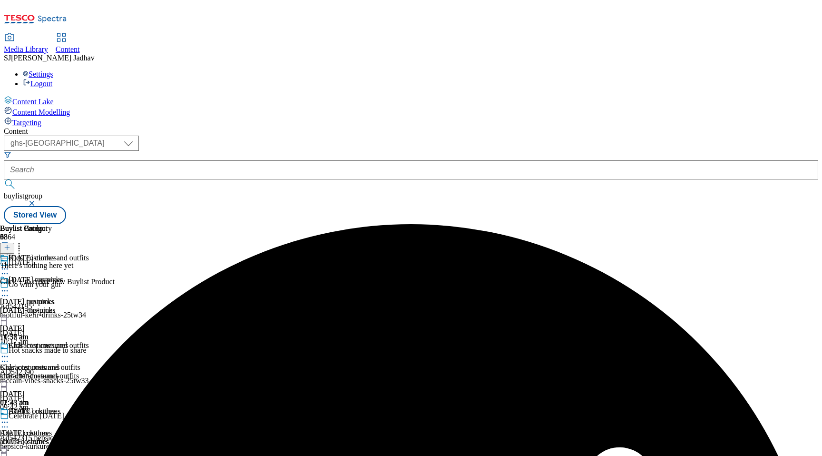
click at [14, 243] on button at bounding box center [7, 248] width 14 height 11
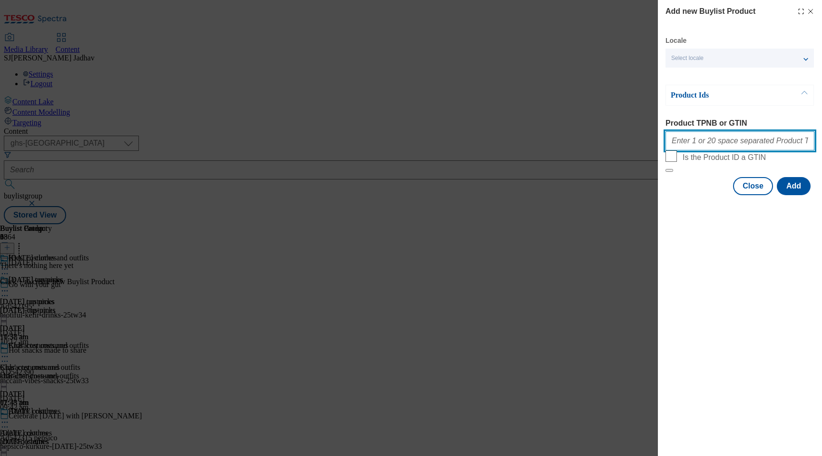
click at [730, 150] on input "Product TPNB or GTIN" at bounding box center [739, 140] width 149 height 19
paste input "96850287 96828539 96754695 96795980 96947565 96827114 96845213 96840322 9685020…"
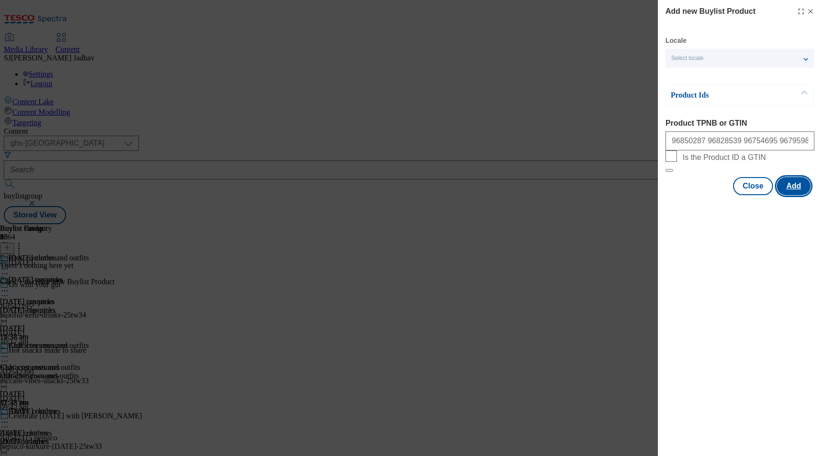
click at [787, 195] on button "Add" at bounding box center [794, 186] width 34 height 18
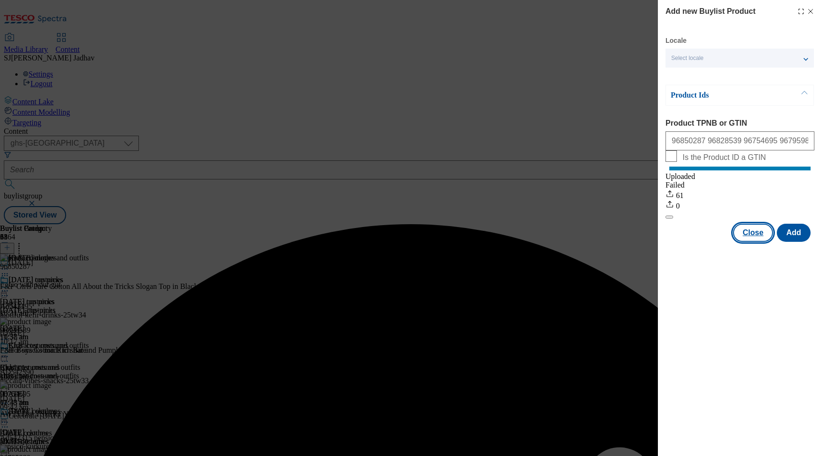
click at [761, 240] on button "Close" at bounding box center [753, 232] width 40 height 18
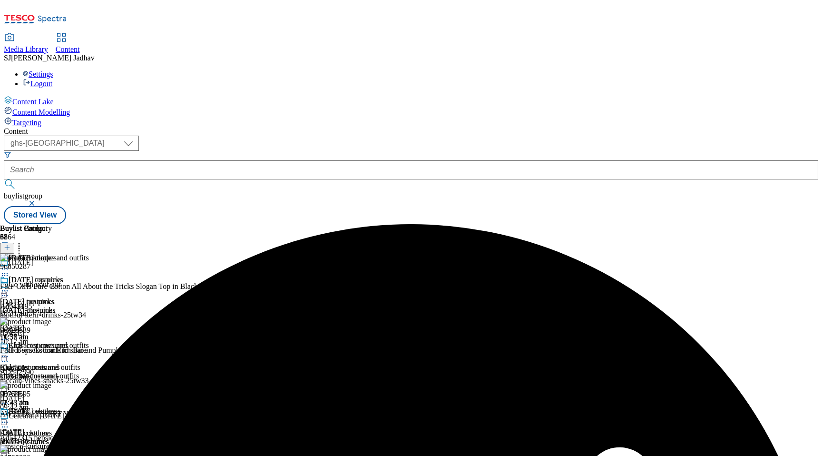
click at [106, 437] on div "adults-costumes" at bounding box center [53, 441] width 106 height 9
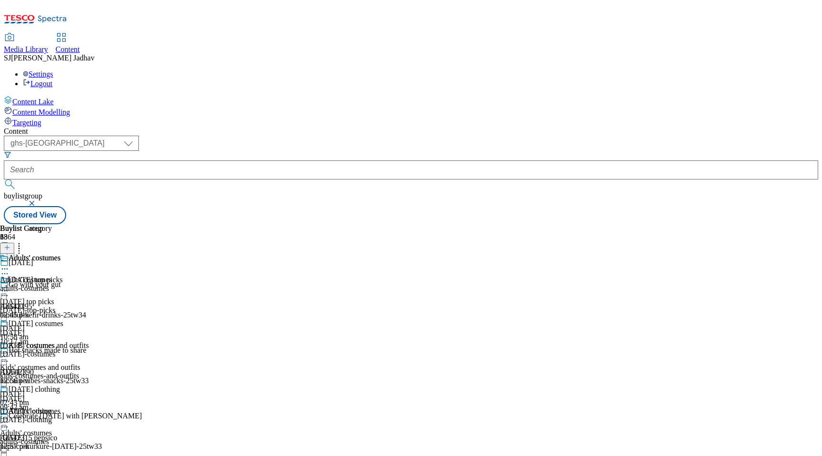
click at [63, 319] on div "Halloween costumes Halloween costumes halloween-costumes 23 Sept 2025 12:56 pm" at bounding box center [31, 352] width 63 height 66
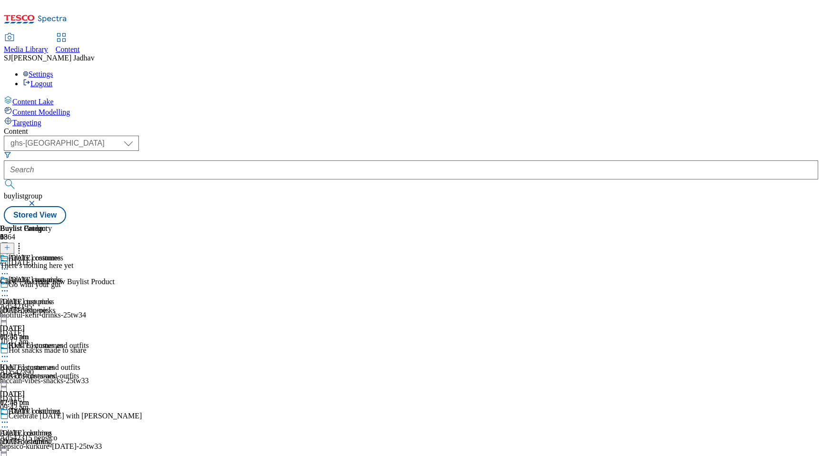
click at [14, 243] on button at bounding box center [7, 248] width 14 height 11
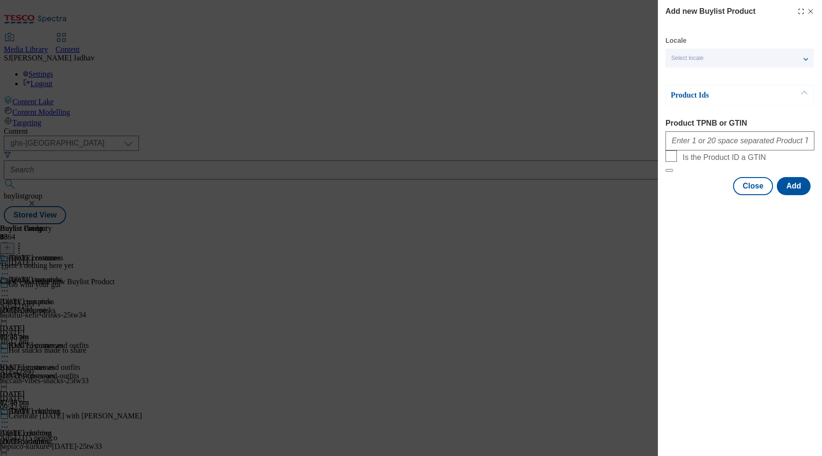
click at [714, 162] on span "Is the Product ID a GTIN" at bounding box center [746, 155] width 128 height 11
click at [677, 162] on input "Is the Product ID a GTIN" at bounding box center [670, 155] width 11 height 11
click at [718, 150] on input "Product TPNB or GTIN" at bounding box center [739, 140] width 149 height 19
click at [670, 162] on input "Is the Product ID a GTIN" at bounding box center [670, 155] width 11 height 11
click at [701, 145] on input "Product TPNB or GTIN" at bounding box center [739, 140] width 149 height 19
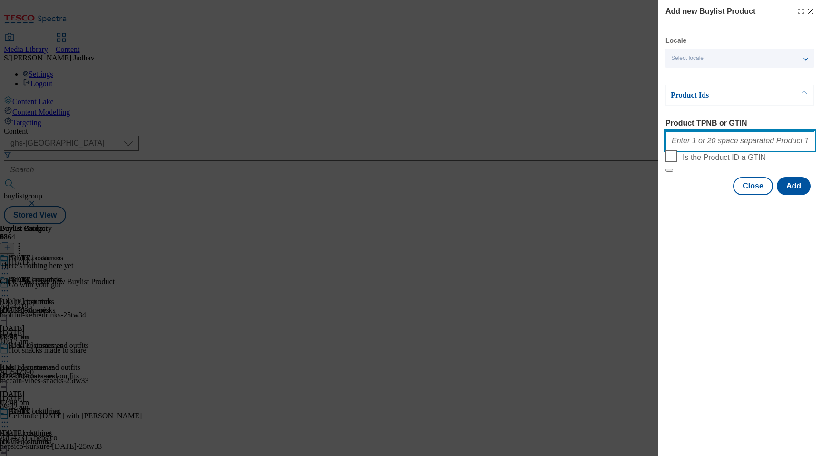
paste input "105295764 105459889 105295511 105295395 105295405 105295338 105295296 105295320…"
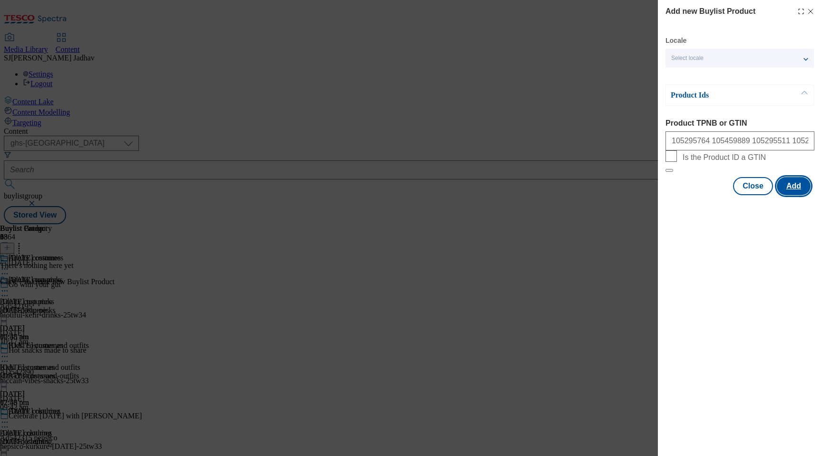
click at [808, 195] on button "Add" at bounding box center [794, 186] width 34 height 18
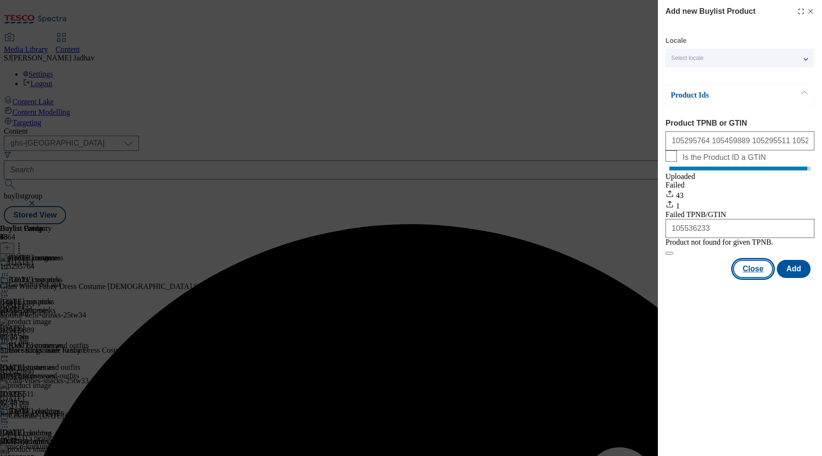
click at [739, 278] on button "Close" at bounding box center [753, 269] width 40 height 18
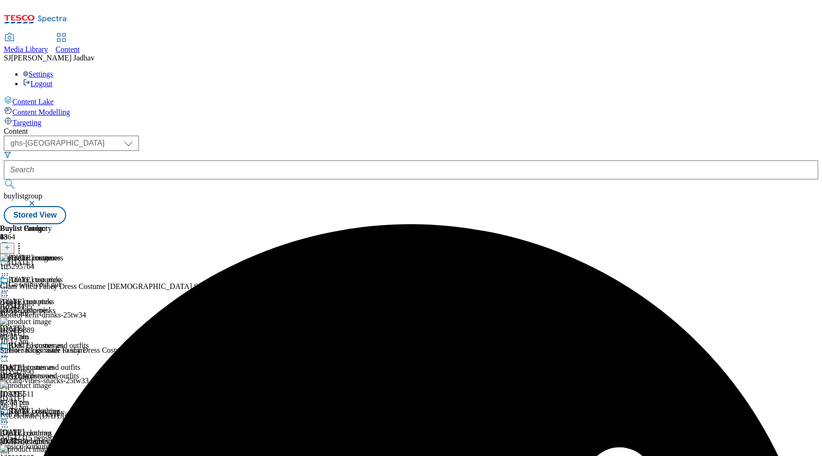
click at [63, 437] on div "halloween-clothing" at bounding box center [31, 441] width 63 height 9
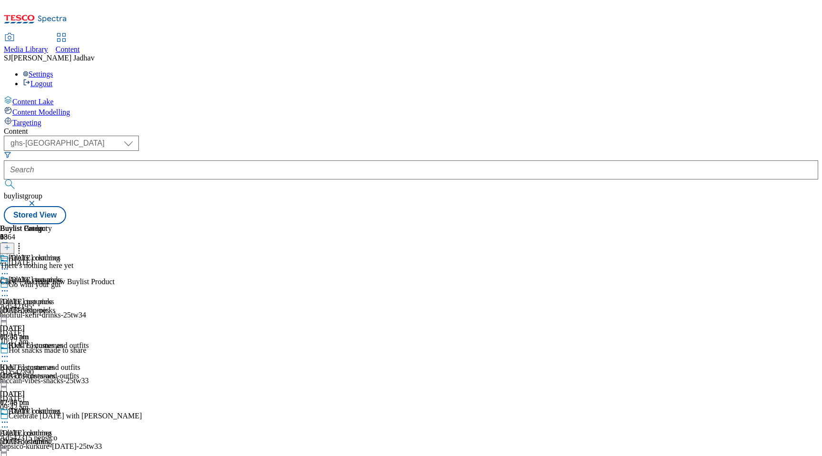
click at [10, 244] on icon at bounding box center [7, 247] width 7 height 7
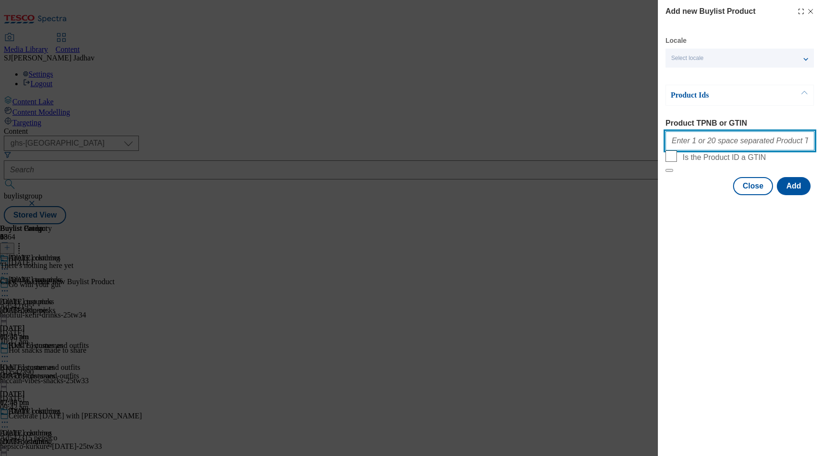
click at [741, 143] on input "Product TPNB or GTIN" at bounding box center [739, 140] width 149 height 19
paste input "96668492 96668405 96696810 96667717 96650408 96668320 96667487 96667412 9666934…"
click at [791, 195] on div "Locale Select locale English Welsh Product Ids Product TPNB or GTIN 96668492 96…" at bounding box center [739, 115] width 149 height 159
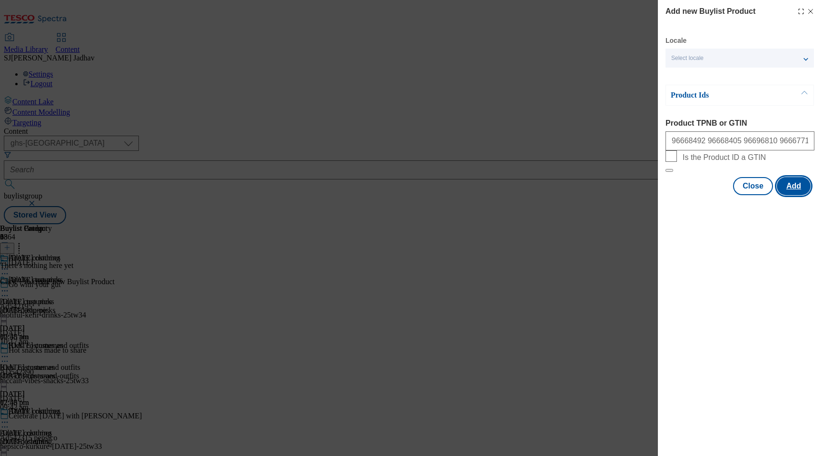
click at [791, 195] on button "Add" at bounding box center [794, 186] width 34 height 18
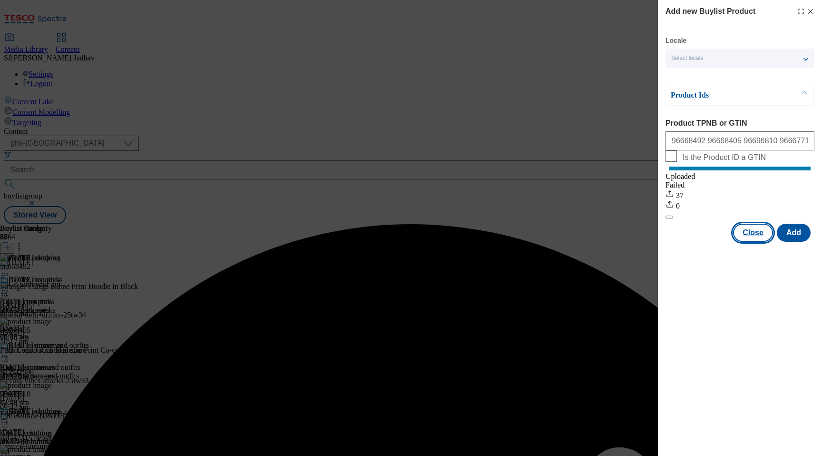
click at [749, 239] on button "Close" at bounding box center [753, 232] width 40 height 18
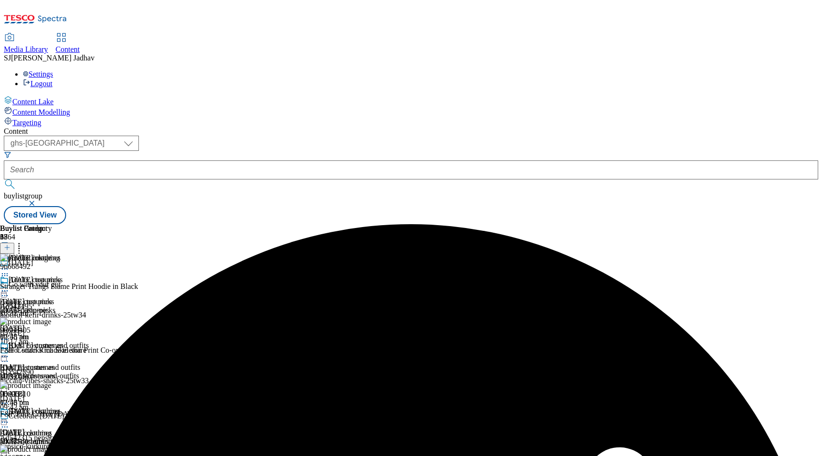
scroll to position [136, 0]
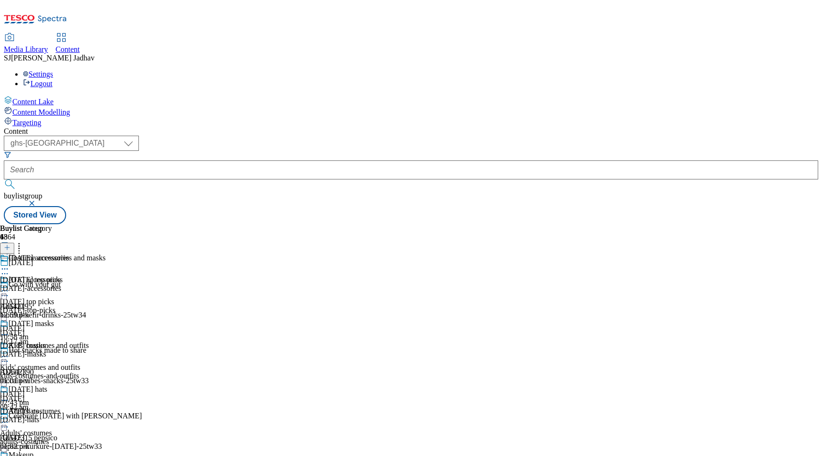
click at [69, 284] on div "halloween-accessories" at bounding box center [34, 288] width 69 height 9
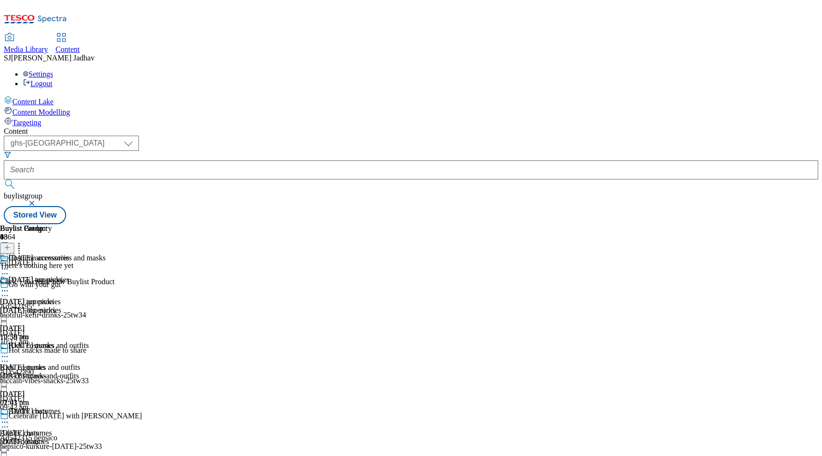
click at [10, 244] on icon at bounding box center [7, 247] width 7 height 7
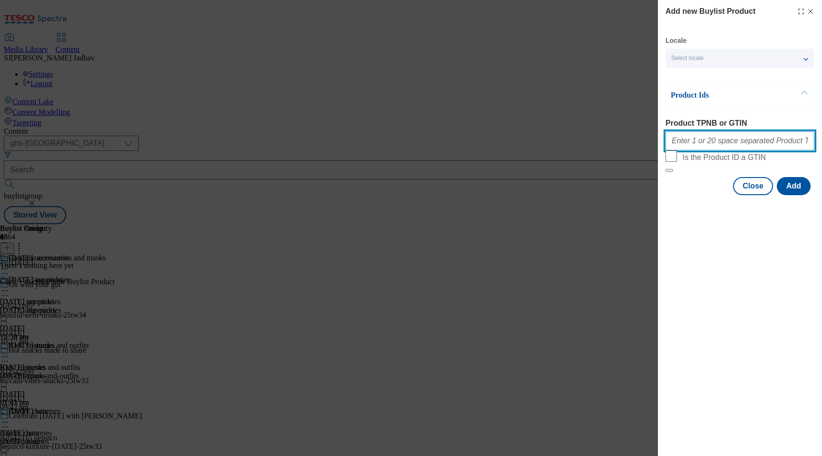
click at [722, 141] on input "Product TPNB or GTIN" at bounding box center [739, 140] width 149 height 19
paste input "96519773 96728531 96728548 96728364 96515938 93605261 96305507 96519767 9672867…"
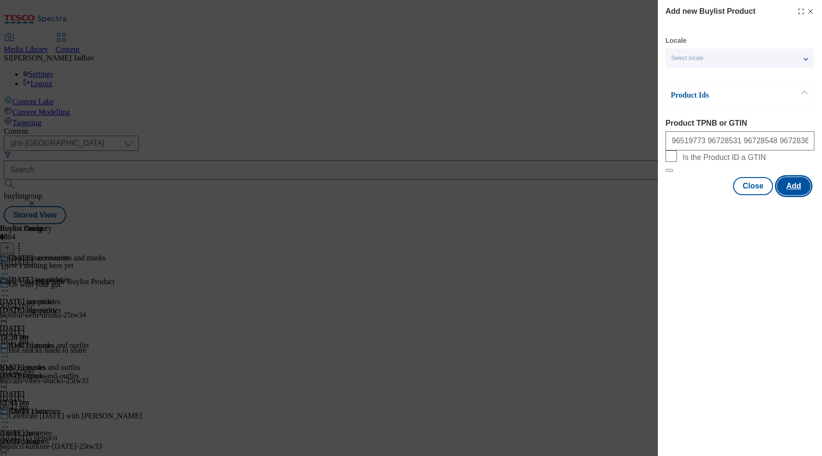
click at [793, 195] on button "Add" at bounding box center [794, 186] width 34 height 18
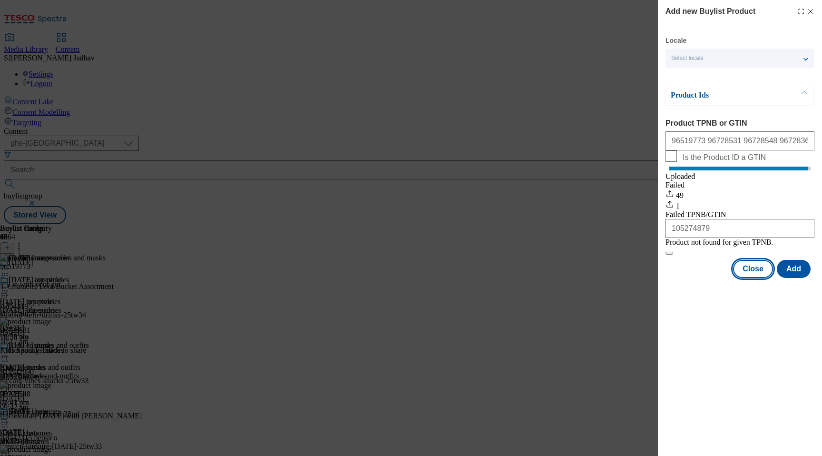
click at [751, 278] on button "Close" at bounding box center [753, 269] width 40 height 18
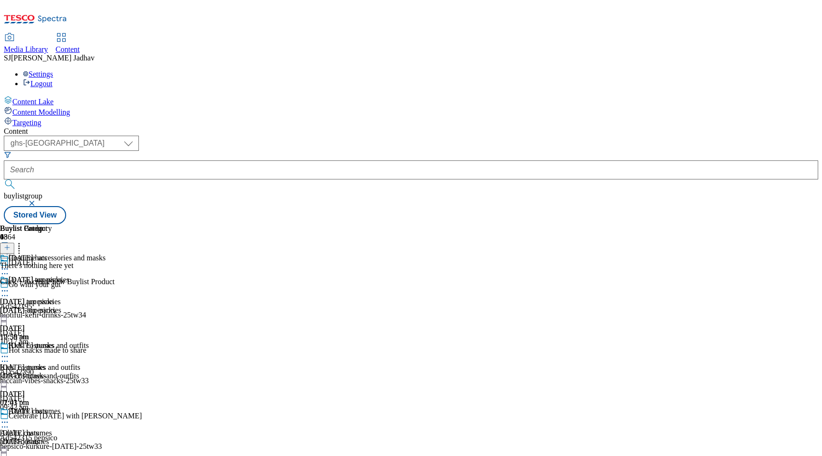
scroll to position [0, 16]
click at [10, 244] on icon at bounding box center [7, 247] width 7 height 7
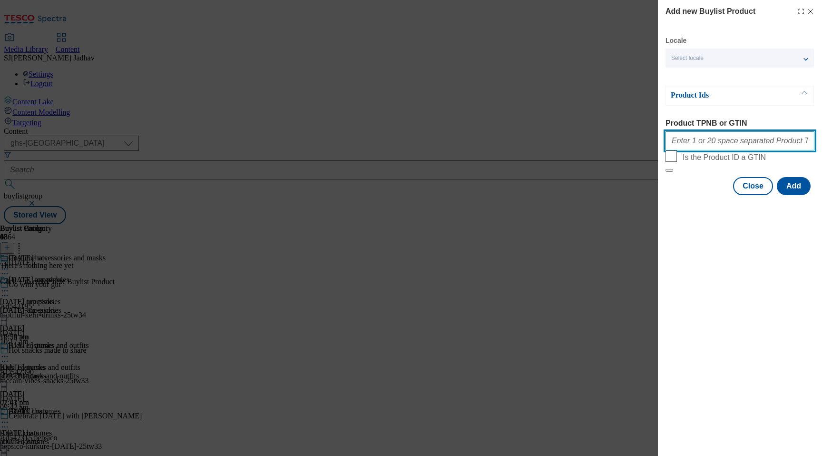
click at [715, 147] on input "Product TPNB or GTIN" at bounding box center [739, 140] width 149 height 19
paste input "96515852 96728698 96728358 105267146 105266728 105266665 105266556 105266386 10…"
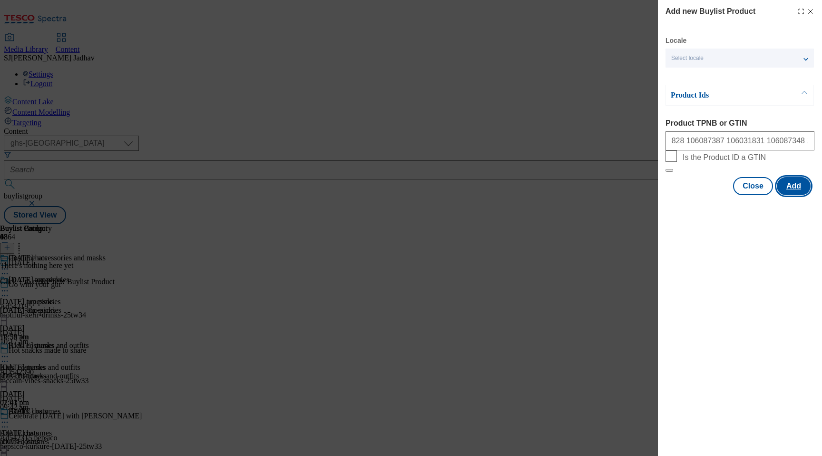
click at [782, 195] on button "Add" at bounding box center [794, 186] width 34 height 18
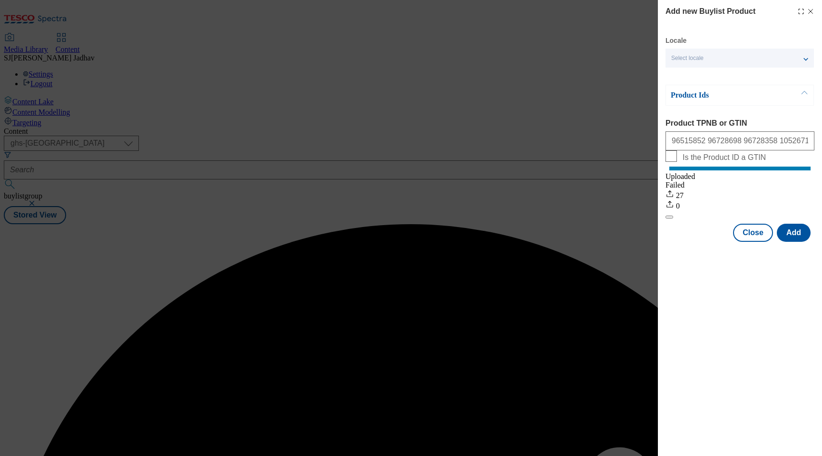
scroll to position [0, 0]
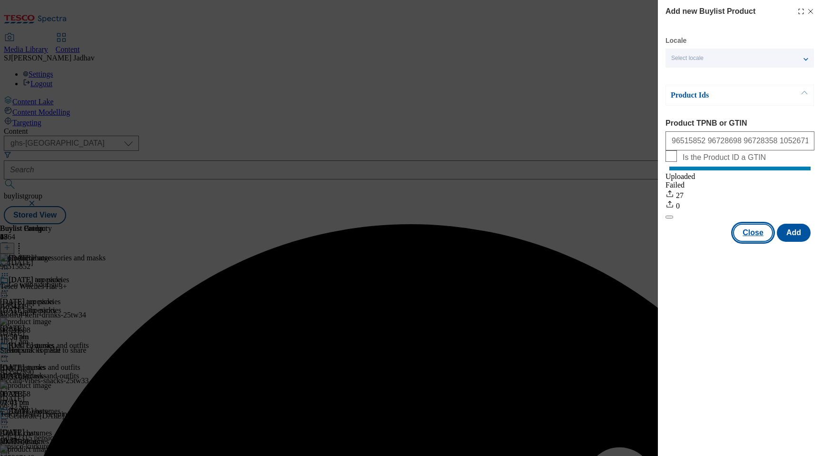
click at [751, 242] on button "Close" at bounding box center [753, 232] width 40 height 18
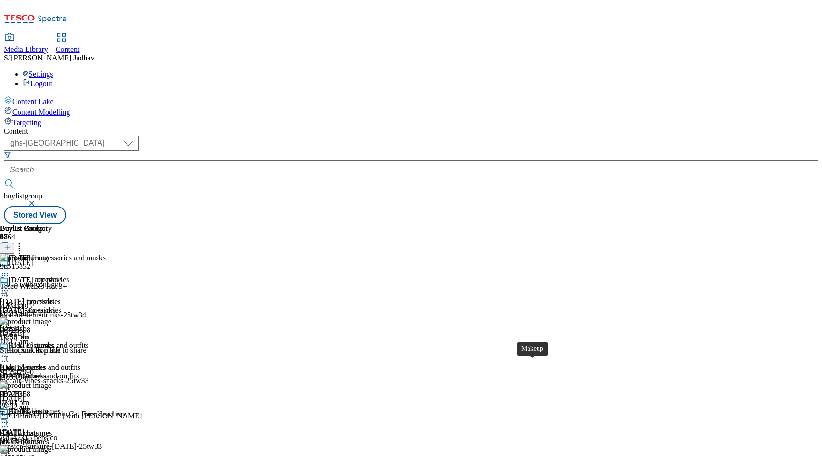
scroll to position [49, 0]
click at [69, 341] on div "Halloween masks Halloween masks halloween-masks 23 Sept 2025 01:01 pm" at bounding box center [34, 374] width 69 height 66
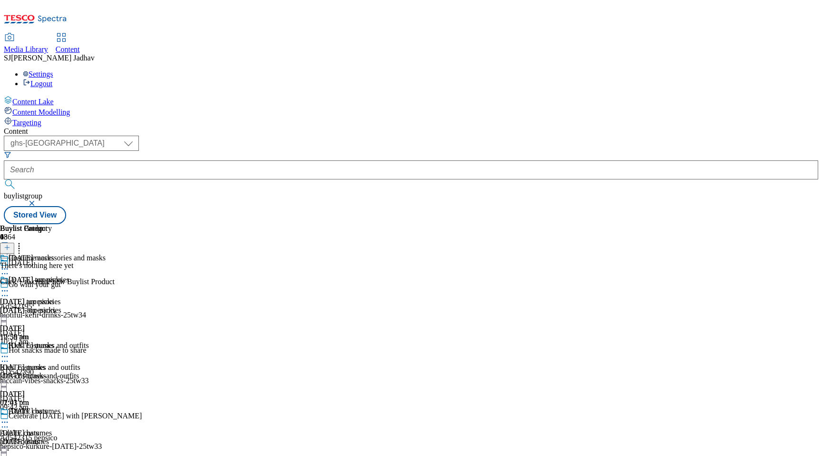
click at [10, 244] on icon at bounding box center [7, 247] width 7 height 7
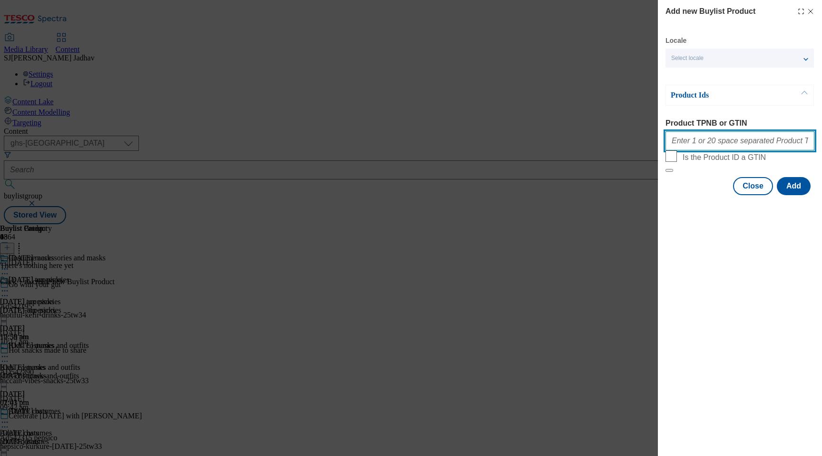
click at [724, 141] on input "Product TPNB or GTIN" at bounding box center [739, 140] width 149 height 19
paste input "96635669 96728842 96728681 96728600 96728669 105267022 105266689 105266634 1052…"
click at [783, 194] on div "Locale Select locale English Welsh Product Ids Product TPNB or GTIN 96635669 96…" at bounding box center [739, 115] width 149 height 159
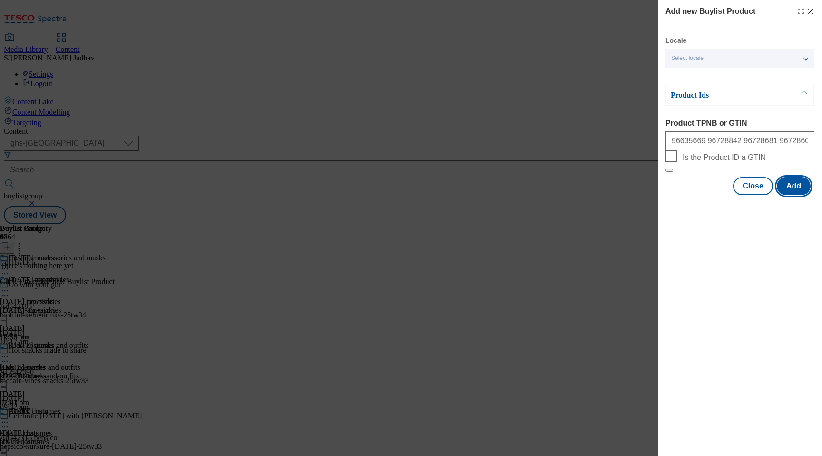
click at [786, 195] on button "Add" at bounding box center [794, 186] width 34 height 18
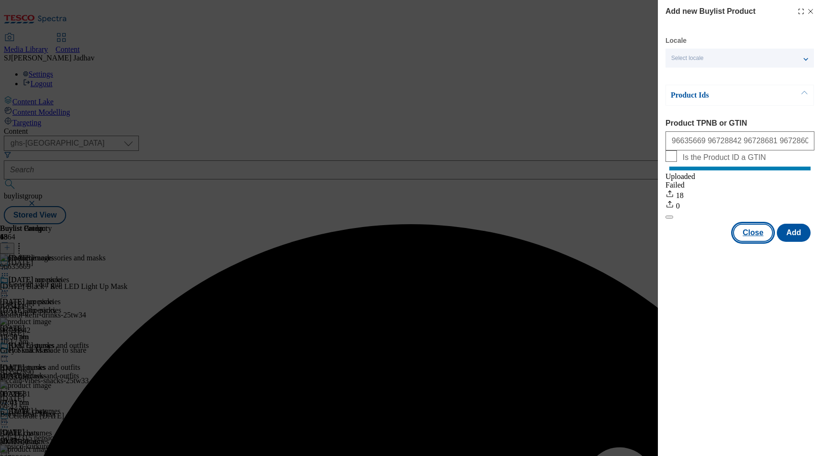
click at [758, 240] on button "Close" at bounding box center [753, 232] width 40 height 18
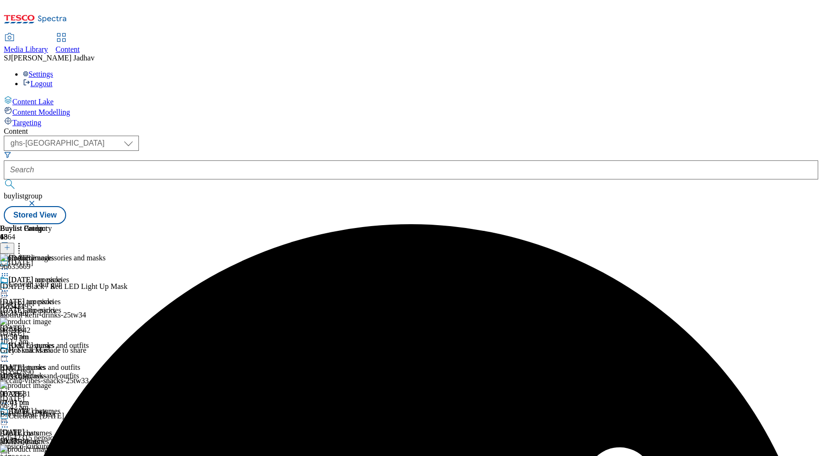
scroll to position [89, 0]
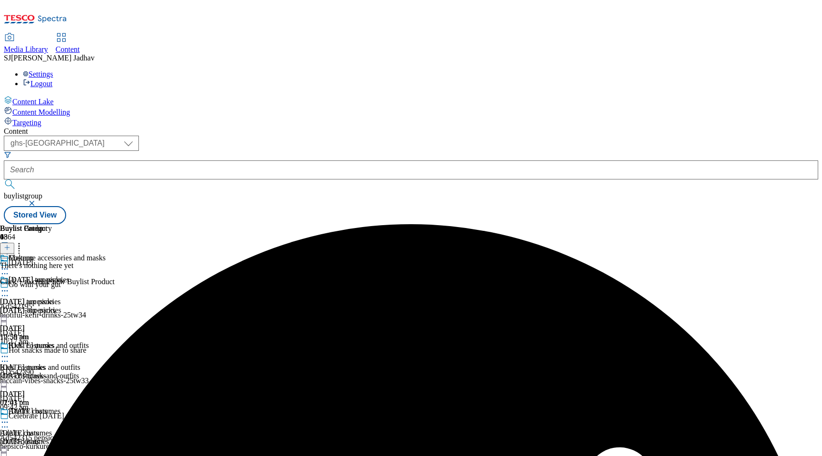
click at [115, 224] on header "Buylist Product 0" at bounding box center [57, 238] width 115 height 29
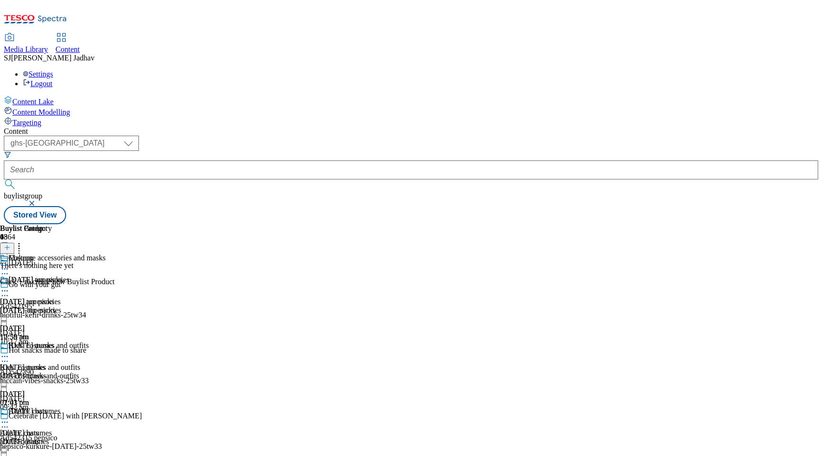
click at [10, 244] on icon at bounding box center [7, 247] width 7 height 7
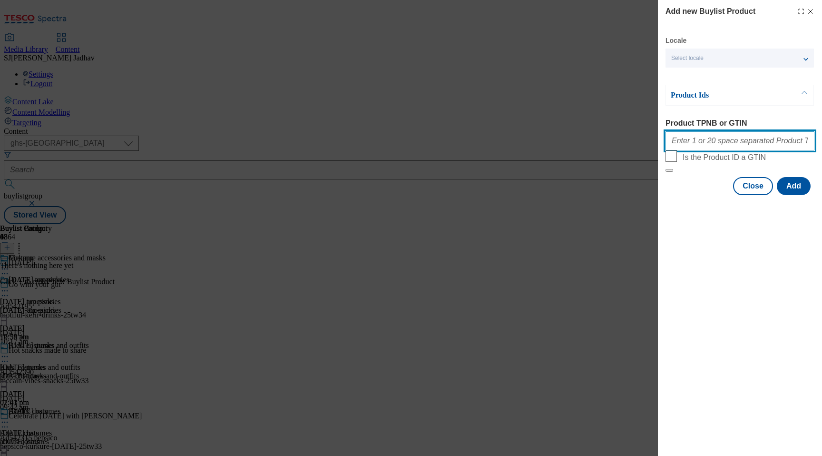
click at [720, 142] on input "Product TPNB or GTIN" at bounding box center [739, 140] width 149 height 19
paste input "96728554 87798351 87739330 87741234 87794770 88886838 87799042 87738193 8824005…"
click at [803, 197] on div "Add new Buylist Product Locale Select locale English Welsh Product Ids Product …" at bounding box center [740, 98] width 164 height 197
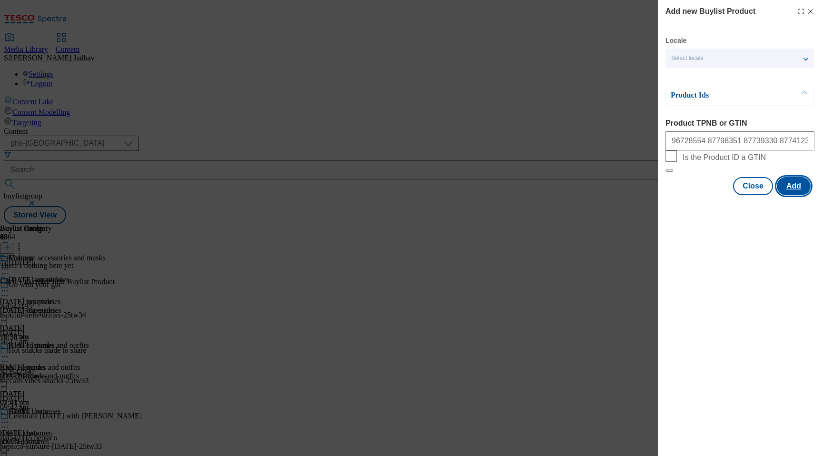
click at [799, 195] on button "Add" at bounding box center [794, 186] width 34 height 18
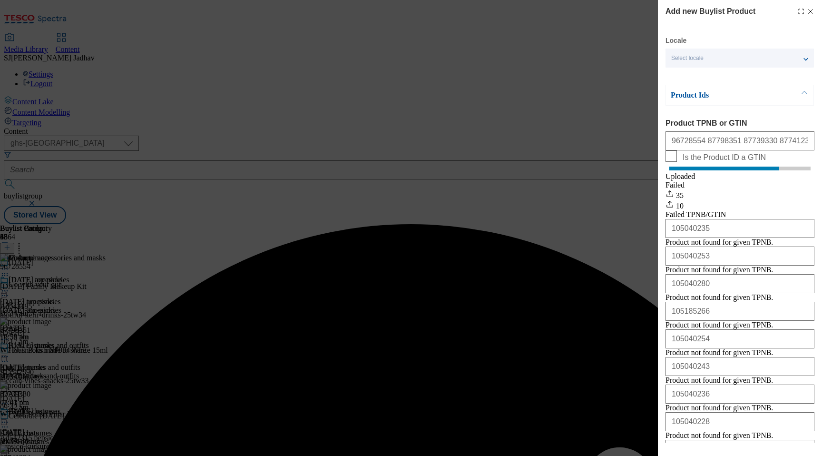
scroll to position [195, 0]
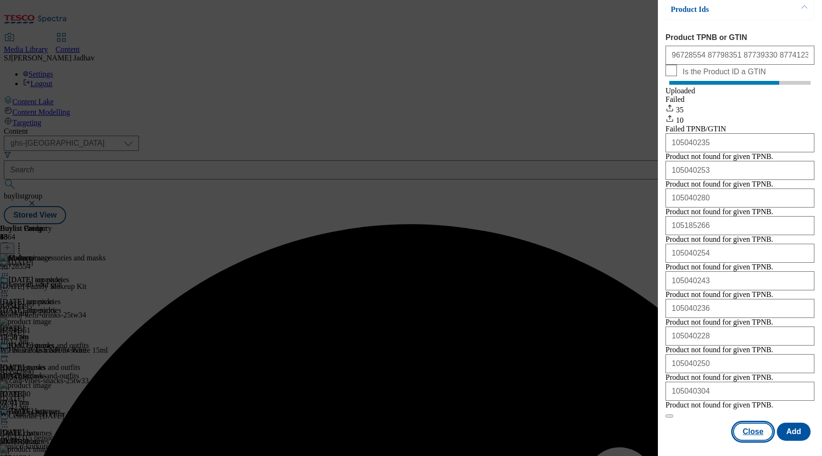
click at [760, 433] on button "Close" at bounding box center [753, 431] width 40 height 18
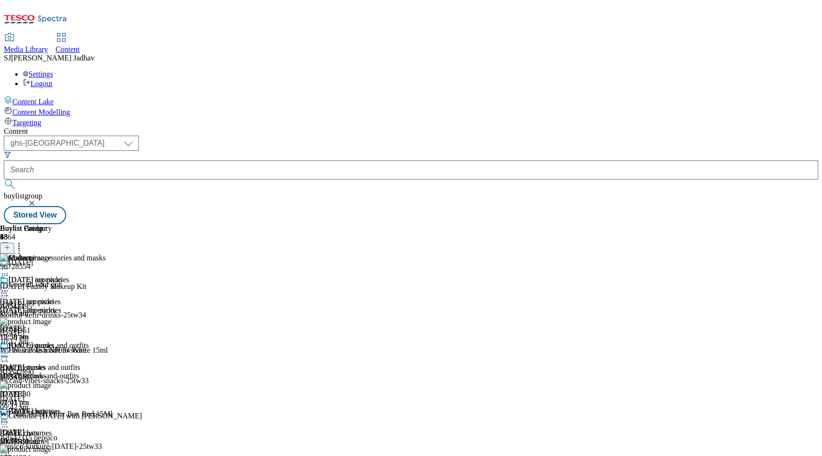
scroll to position [303, 0]
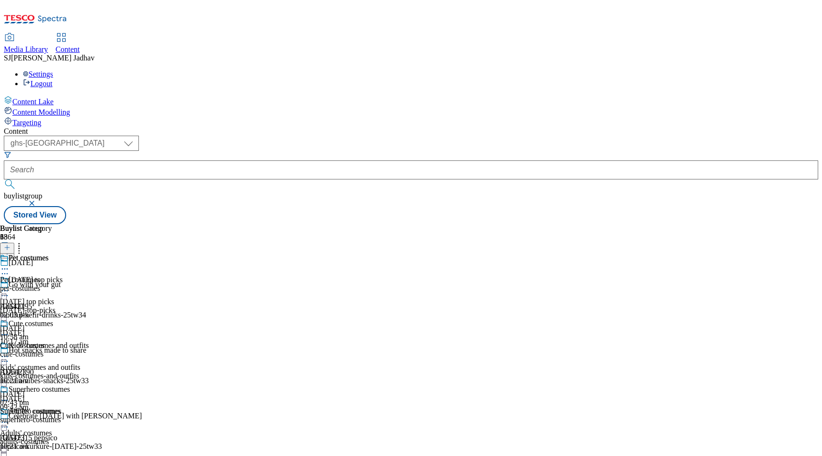
click at [70, 319] on div "Cute costumes Cute costumes cute-costumes 24 Sept 2025 10:21 am" at bounding box center [35, 352] width 70 height 66
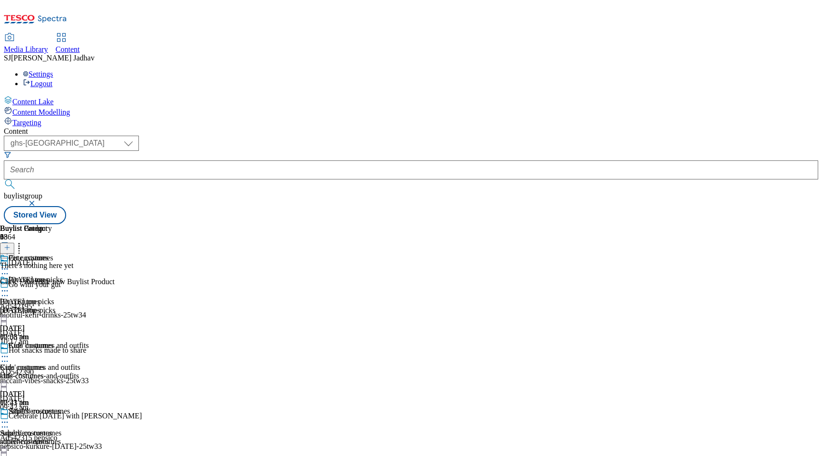
click at [10, 244] on icon at bounding box center [7, 247] width 7 height 7
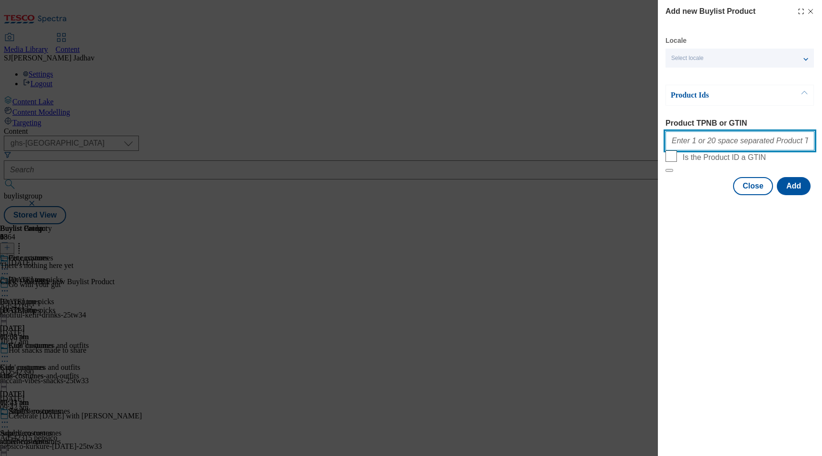
click at [743, 142] on input "Product TPNB or GTIN" at bounding box center [739, 140] width 149 height 19
paste input "111192431 111192427 105228356 105228267 105228331 105228160 105769259 105769289…"
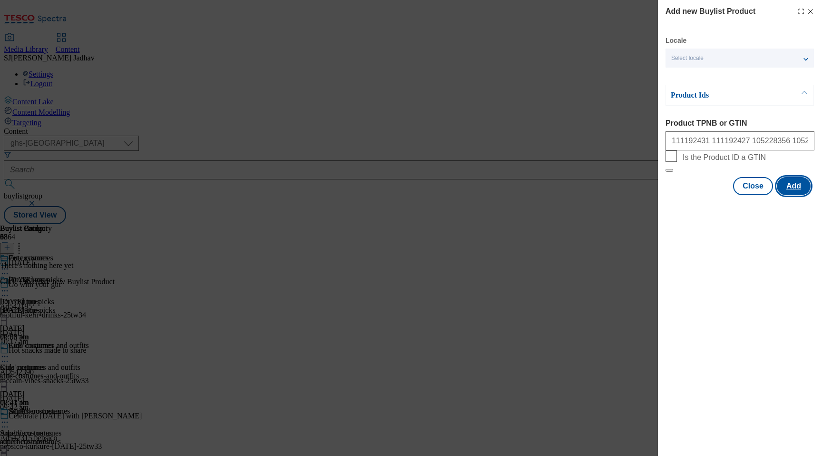
click at [806, 195] on button "Add" at bounding box center [794, 186] width 34 height 18
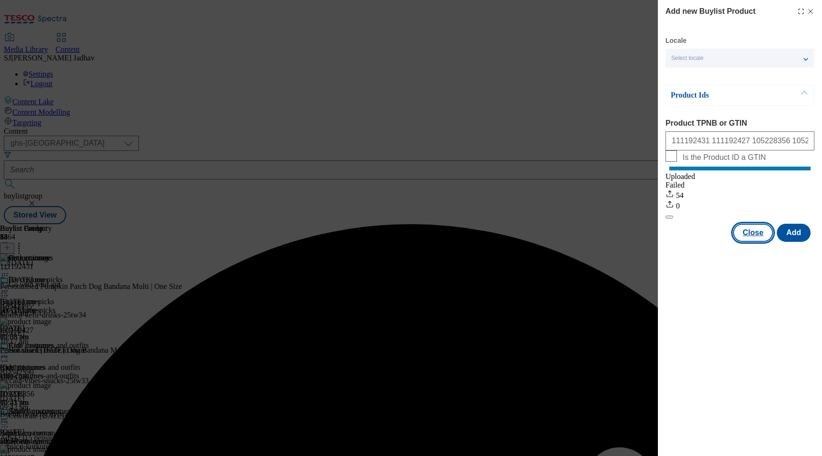
click at [744, 241] on button "Close" at bounding box center [753, 232] width 40 height 18
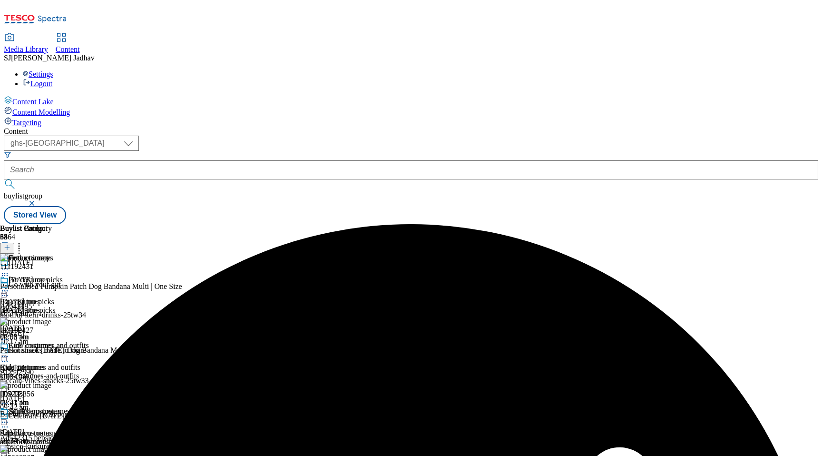
click at [70, 437] on div "superhero-costumes" at bounding box center [35, 441] width 70 height 9
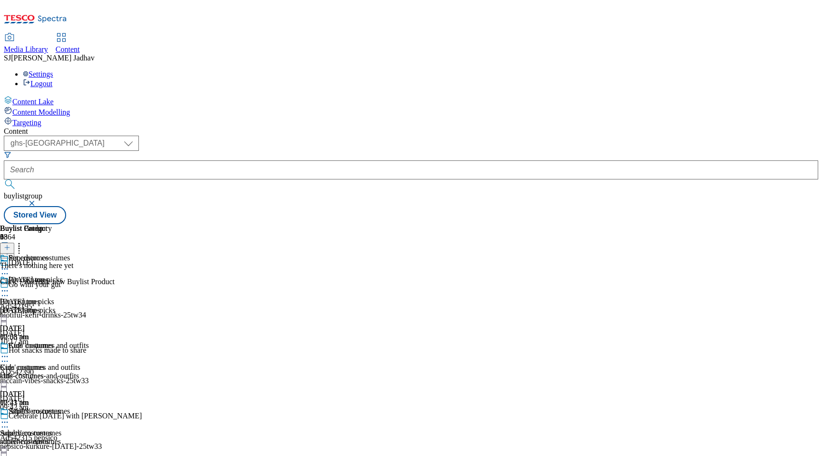
click at [14, 243] on button at bounding box center [7, 248] width 14 height 11
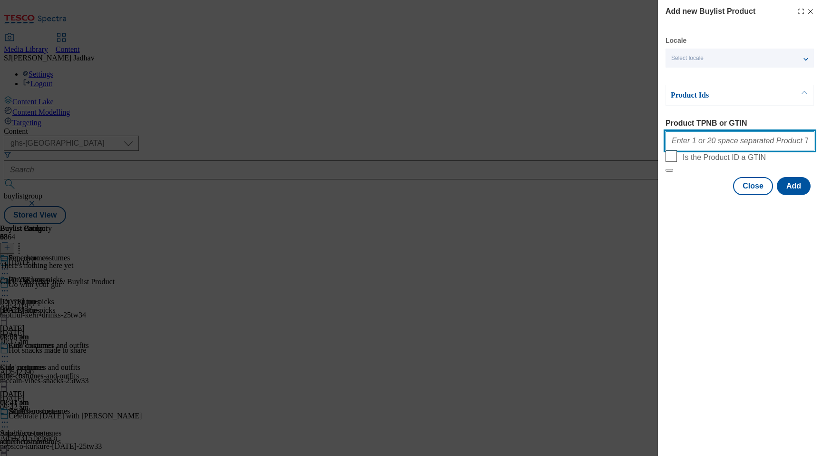
click at [738, 147] on input "Product TPNB or GTIN" at bounding box center [739, 140] width 149 height 19
paste input "105225757 105225856 105225839 105225732 105225758 105613743 106075244 105225671…"
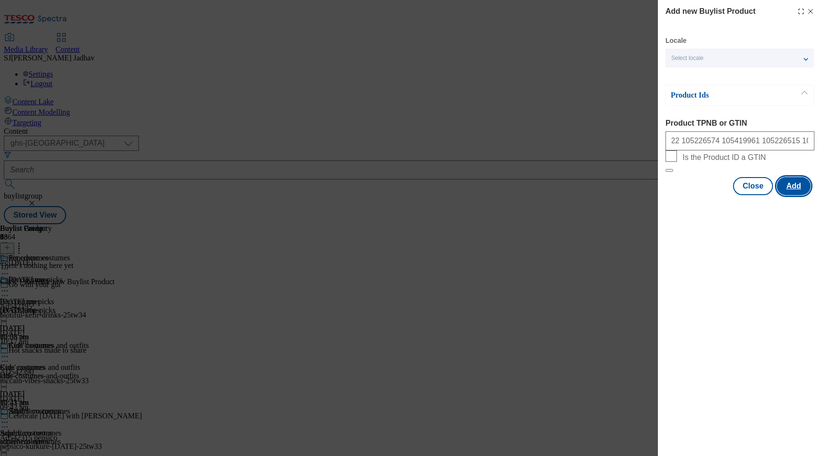
click at [791, 195] on button "Add" at bounding box center [794, 186] width 34 height 18
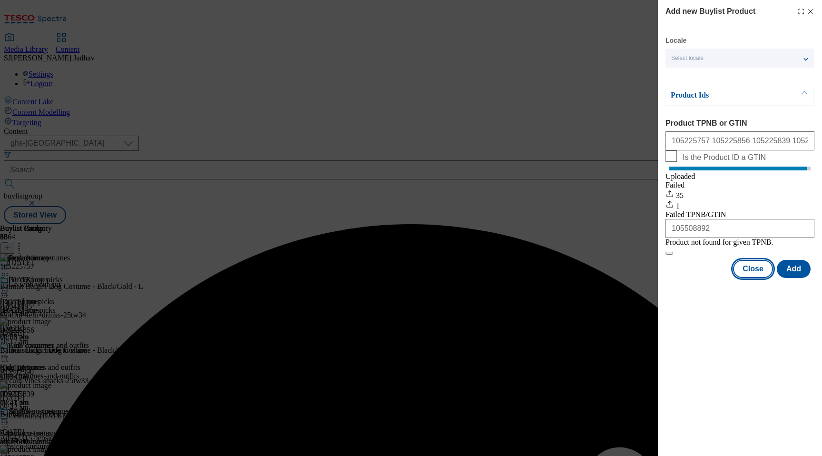
click at [752, 278] on button "Close" at bounding box center [753, 269] width 40 height 18
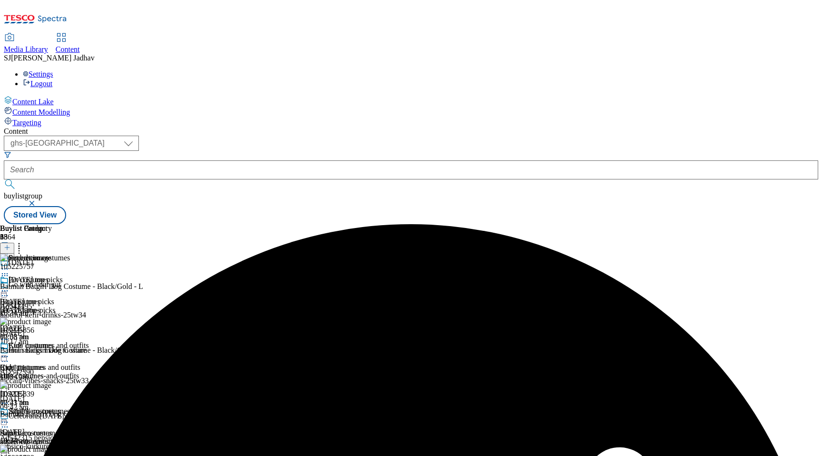
scroll to position [459, 0]
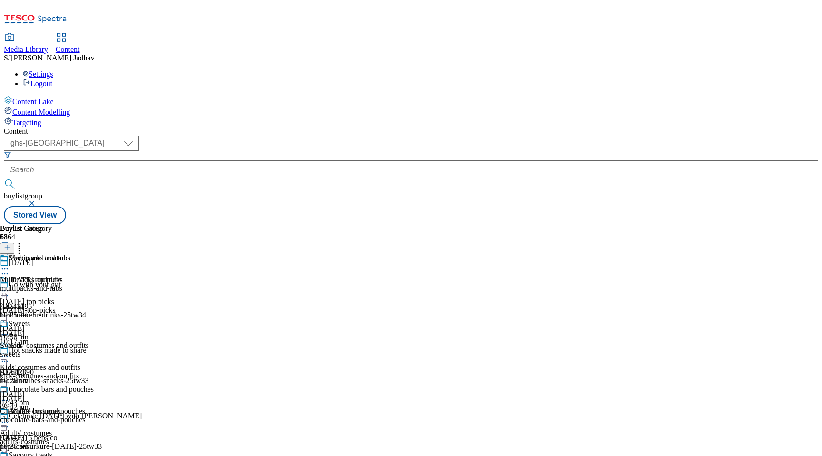
click at [94, 284] on div "multipacks-and-tubs" at bounding box center [47, 288] width 94 height 9
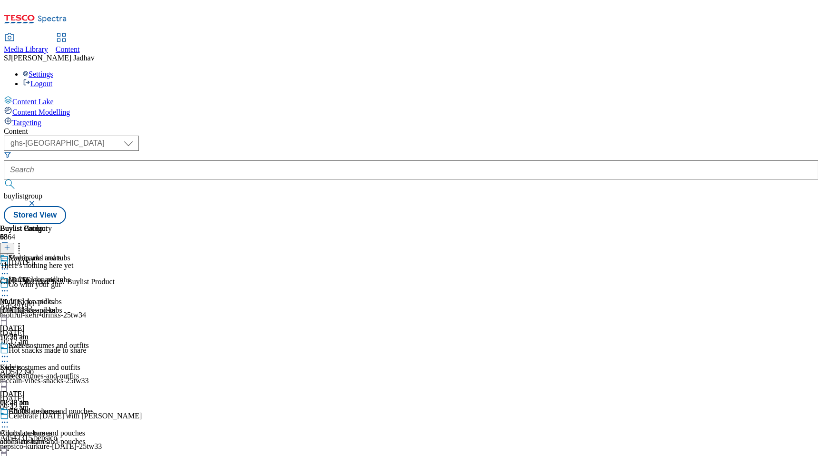
click at [10, 244] on icon at bounding box center [7, 247] width 7 height 7
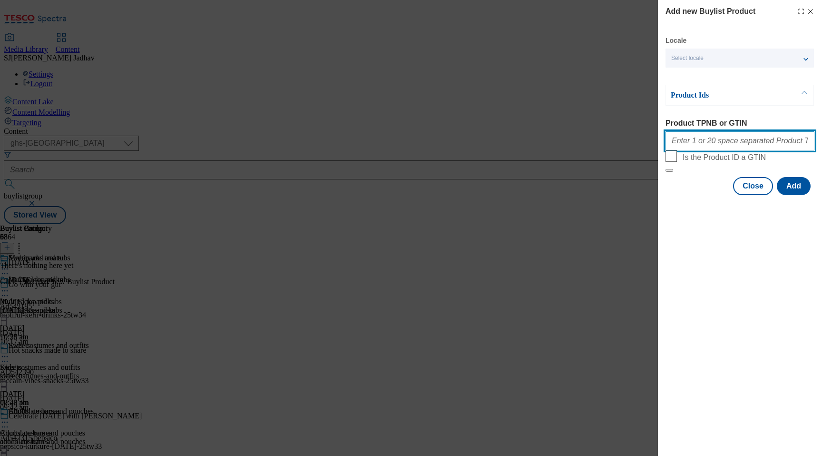
click at [732, 150] on input "Product TPNB or GTIN" at bounding box center [739, 140] width 149 height 19
paste input "58188201 60663137 60663460 60663581 79749065 81463405 83090290 85935446 8598789…"
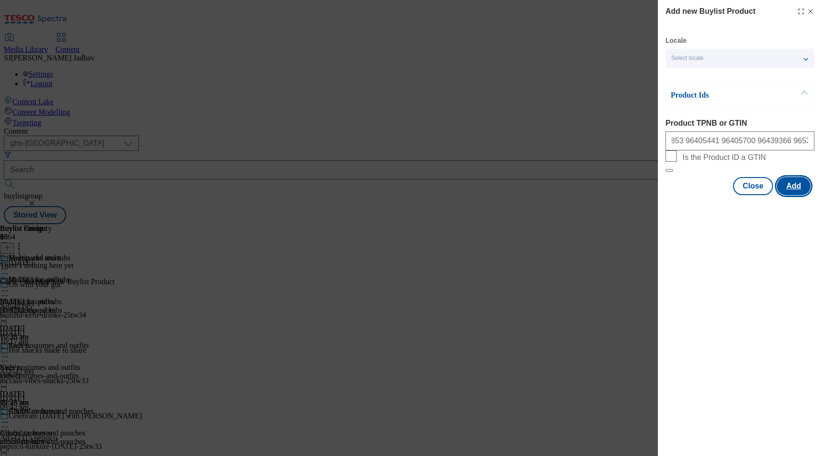
click at [803, 195] on button "Add" at bounding box center [794, 186] width 34 height 18
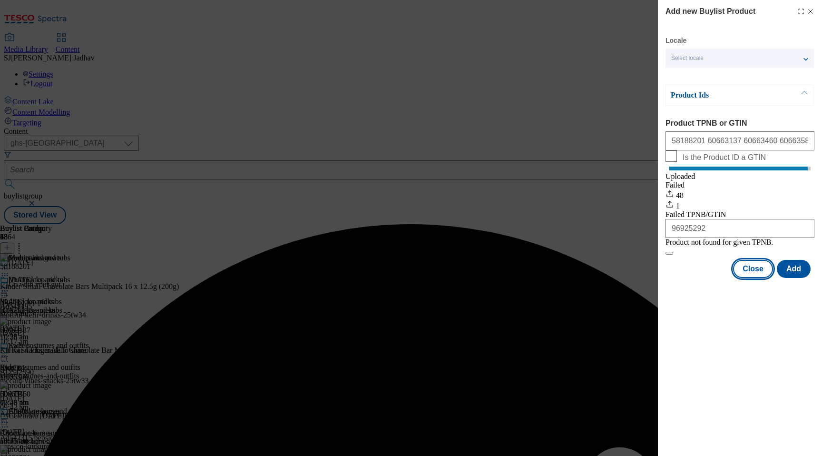
click at [745, 278] on button "Close" at bounding box center [753, 269] width 40 height 18
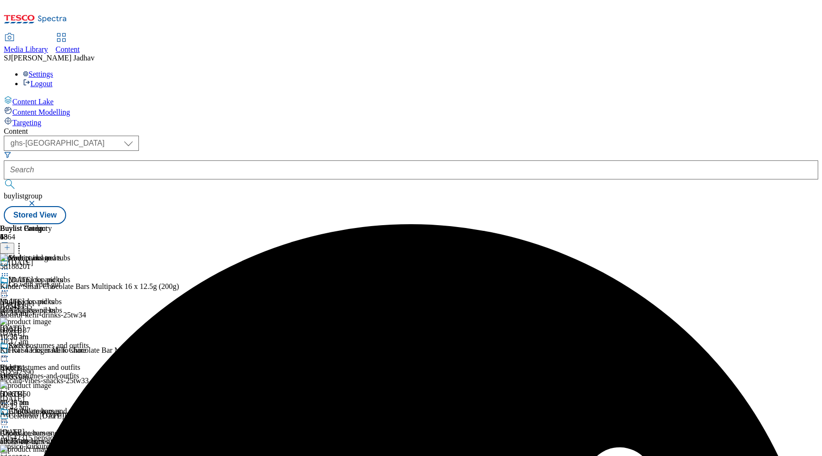
scroll to position [0, 0]
click at [94, 437] on div "chocolate-bars-and-pouches" at bounding box center [47, 441] width 94 height 9
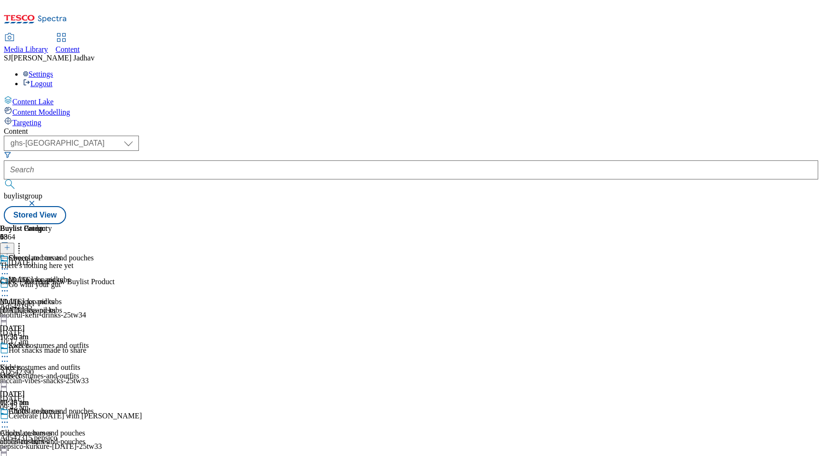
click at [10, 244] on icon at bounding box center [7, 247] width 7 height 7
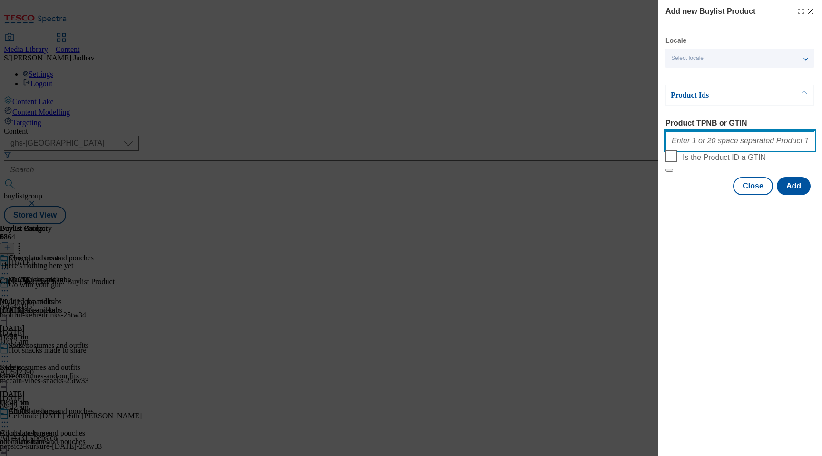
click at [740, 138] on input "Product TPNB or GTIN" at bounding box center [739, 140] width 149 height 19
paste input "50532953 81475276 88312292 89476084 89610110 89914661 89940963 89947558 9205770…"
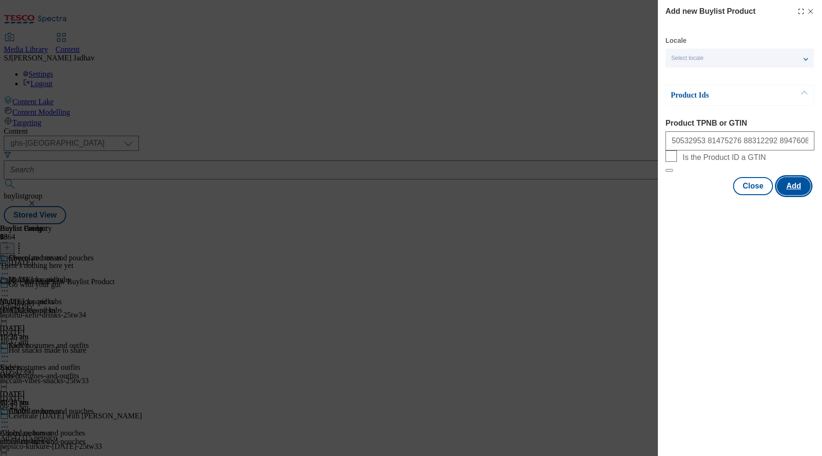
click at [788, 195] on button "Add" at bounding box center [794, 186] width 34 height 18
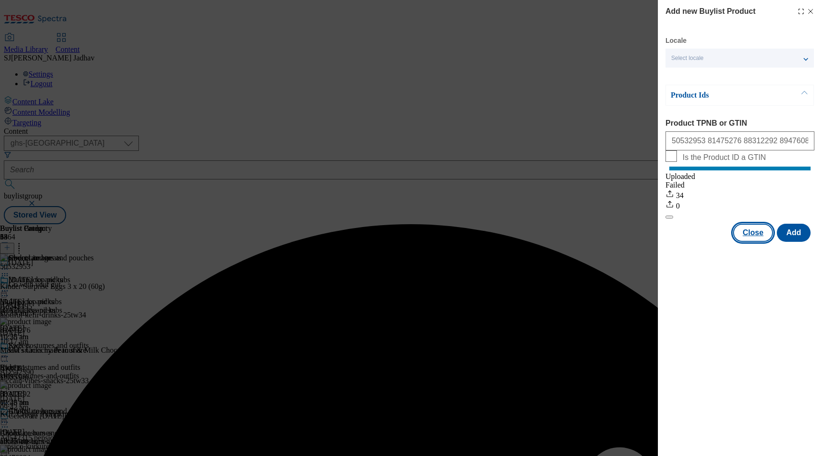
click at [757, 242] on button "Close" at bounding box center [753, 232] width 40 height 18
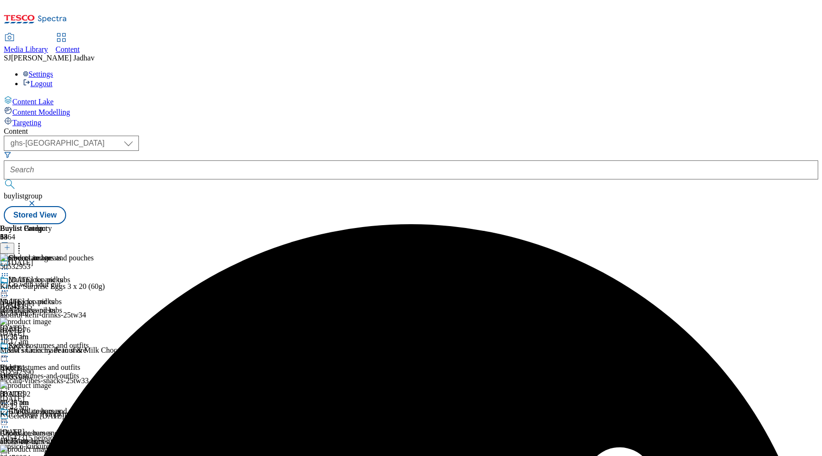
click at [94, 371] on div "sweets" at bounding box center [47, 375] width 94 height 9
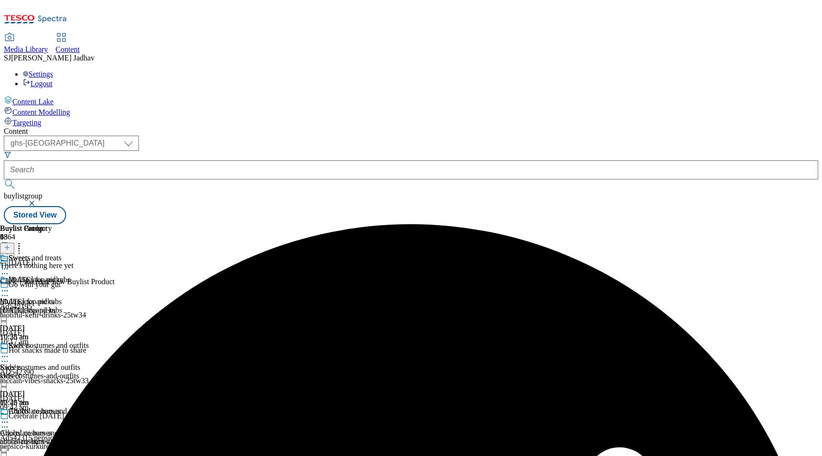
click at [10, 244] on icon at bounding box center [7, 247] width 7 height 7
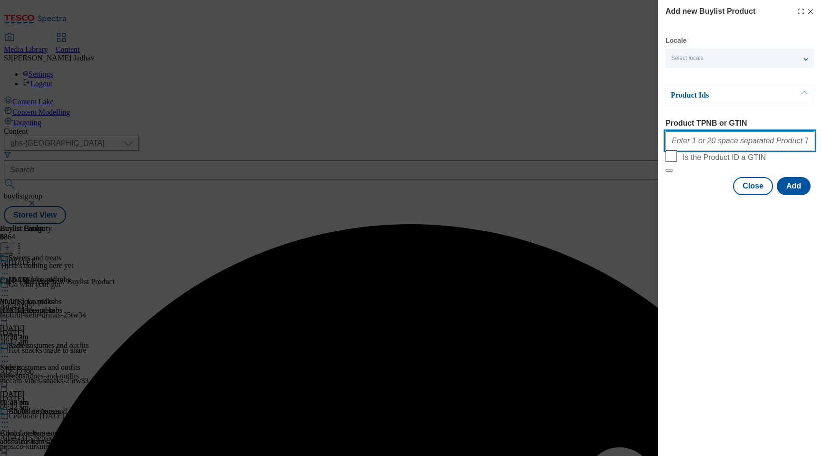
click at [726, 144] on input "Product TPNB or GTIN" at bounding box center [739, 140] width 149 height 19
paste input "51326211 52771361 57833010 58504554 58504560 58504600 58504652 70482024 7248655…"
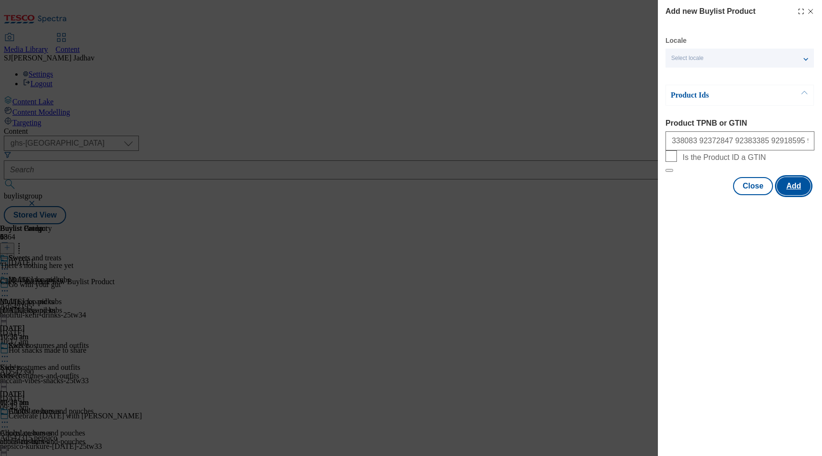
click at [793, 195] on button "Add" at bounding box center [794, 186] width 34 height 18
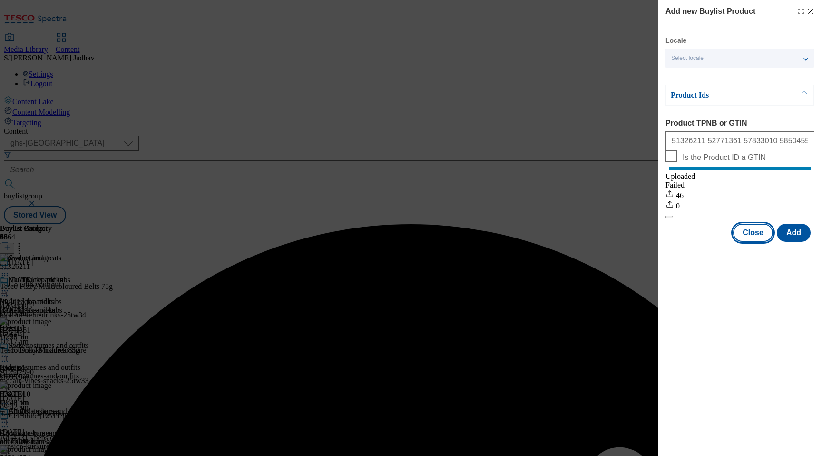
click at [756, 242] on button "Close" at bounding box center [753, 232] width 40 height 18
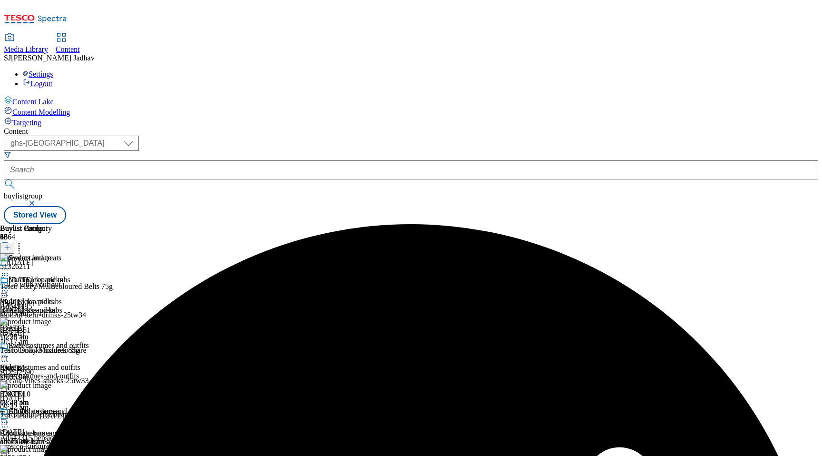
scroll to position [103, 0]
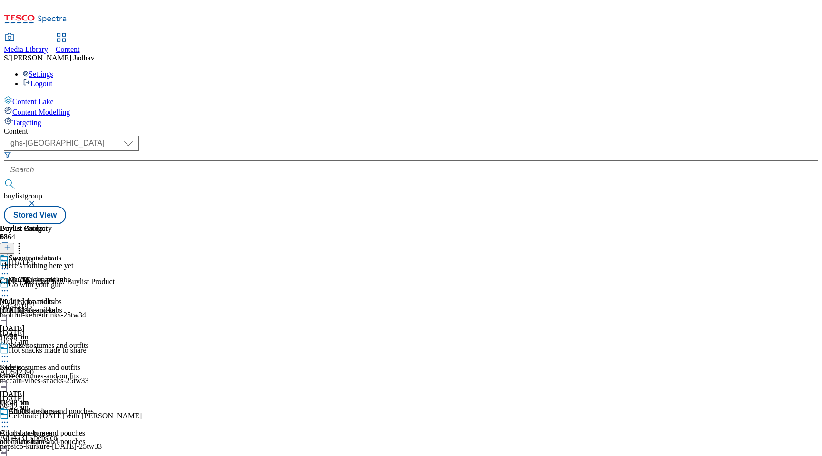
click at [115, 224] on header "Buylist Product 0" at bounding box center [57, 238] width 115 height 29
click at [14, 244] on div at bounding box center [7, 248] width 14 height 8
click at [14, 243] on button at bounding box center [7, 248] width 14 height 11
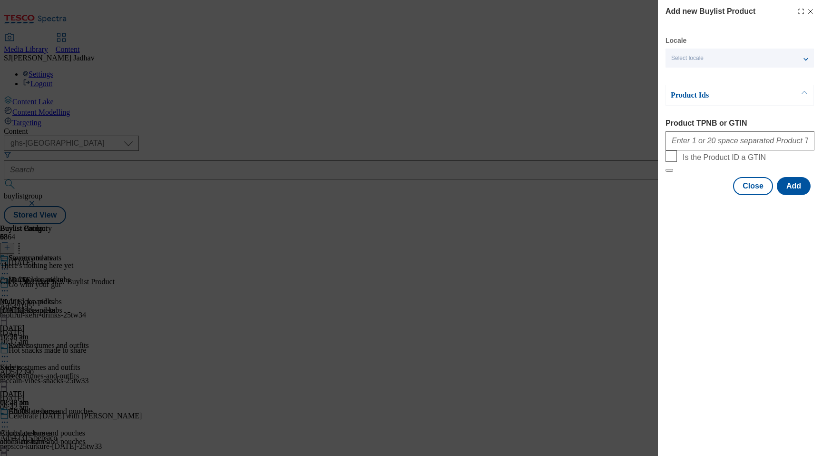
click at [724, 156] on form "Product TPNB or GTIN Is the Product ID a GTIN" at bounding box center [739, 145] width 149 height 53
click at [724, 150] on div "Modal" at bounding box center [739, 138] width 149 height 23
click at [725, 150] on input "Product TPNB or GTIN" at bounding box center [739, 140] width 149 height 19
paste input "63888346 54921285 93426046 96494506 97125190 89609429 89919068 96432333 9394205…"
click at [809, 210] on div "Modal" at bounding box center [740, 203] width 164 height 13
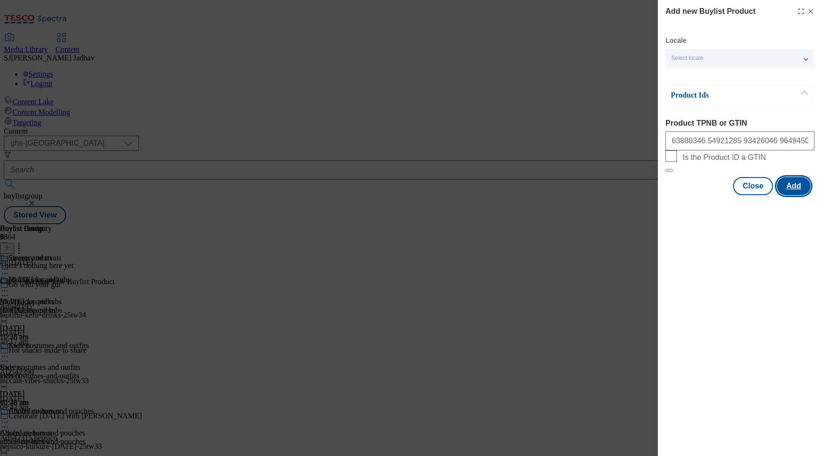
click at [797, 195] on button "Add" at bounding box center [794, 186] width 34 height 18
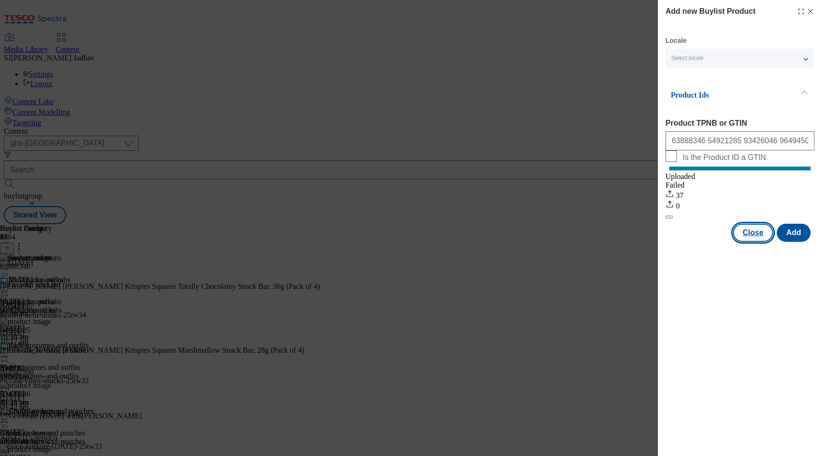
click at [749, 240] on button "Close" at bounding box center [753, 232] width 40 height 18
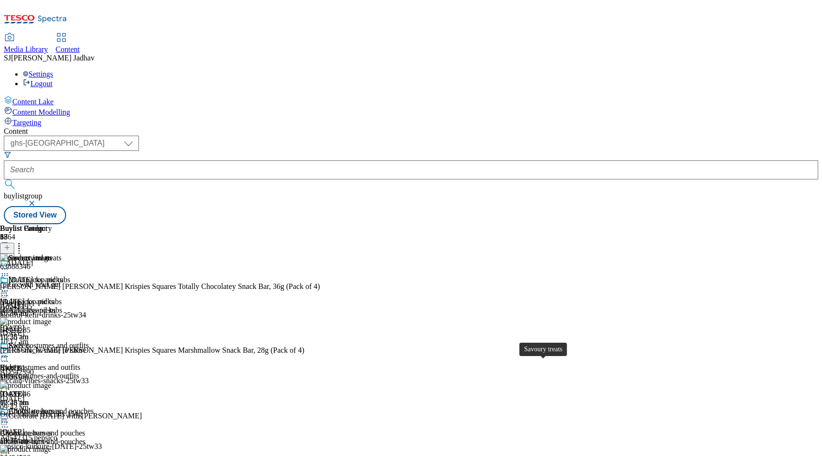
scroll to position [161, 0]
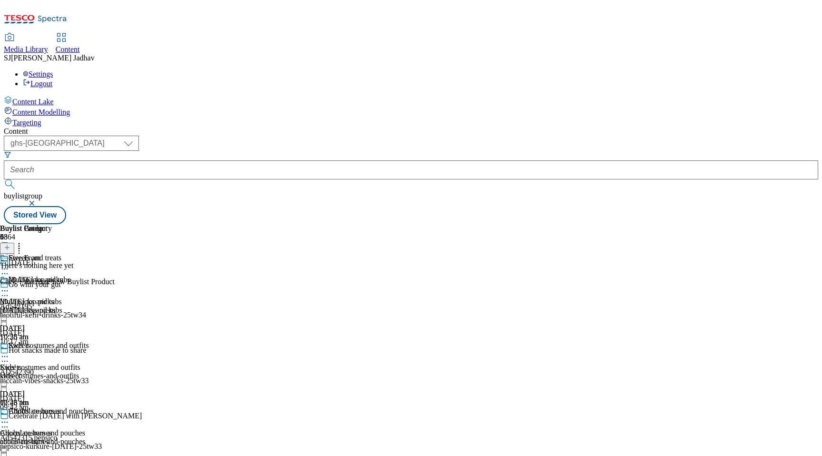
click at [14, 243] on button at bounding box center [7, 248] width 14 height 11
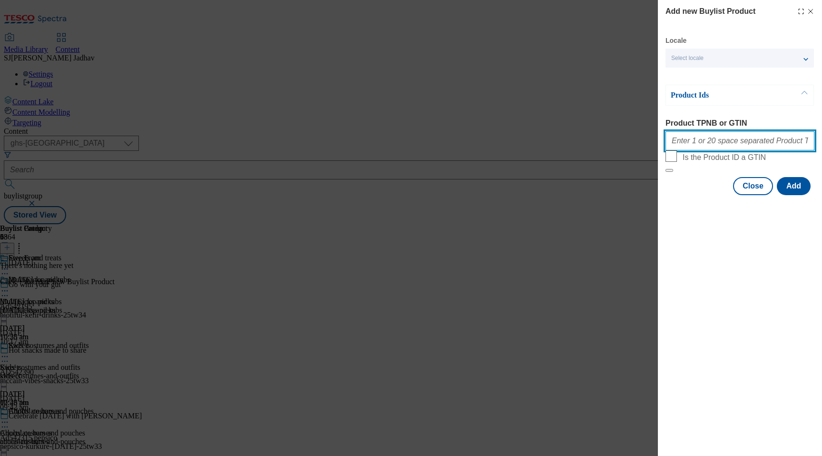
click at [740, 141] on input "Product TPNB or GTIN" at bounding box center [739, 140] width 149 height 19
paste input "89459773 88303625 88308234 91714837 93161335 91064252 89253322 92804310 8889878…"
click at [789, 195] on div "Locale Select locale English Welsh Product Ids Product TPNB or GTIN 89459773 88…" at bounding box center [739, 115] width 149 height 159
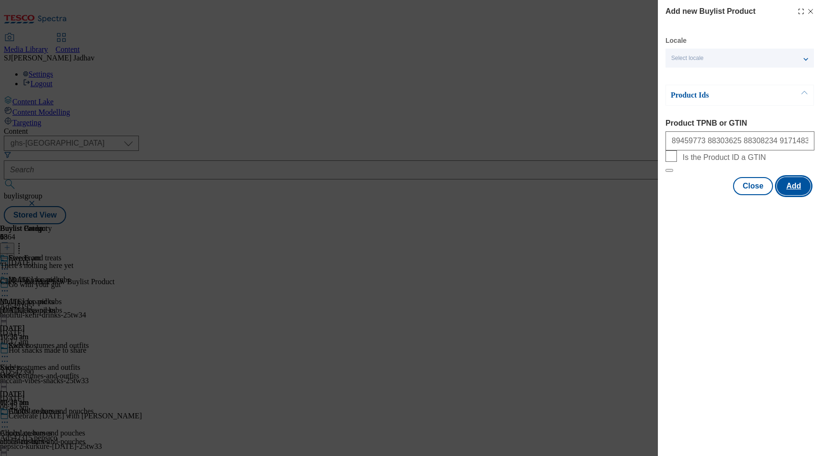
click at [789, 195] on button "Add" at bounding box center [794, 186] width 34 height 18
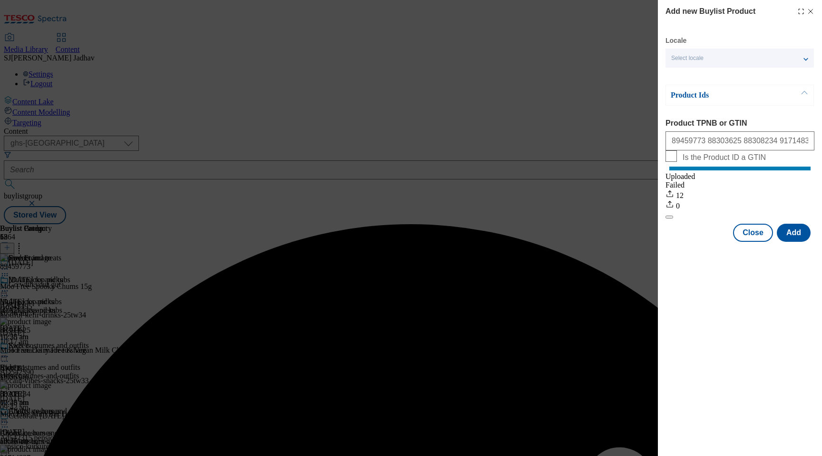
click at [751, 231] on div "Locale Select locale English Welsh Product Ids Product TPNB or GTIN 89459773 88…" at bounding box center [739, 138] width 149 height 205
click at [751, 242] on button "Close" at bounding box center [753, 232] width 40 height 18
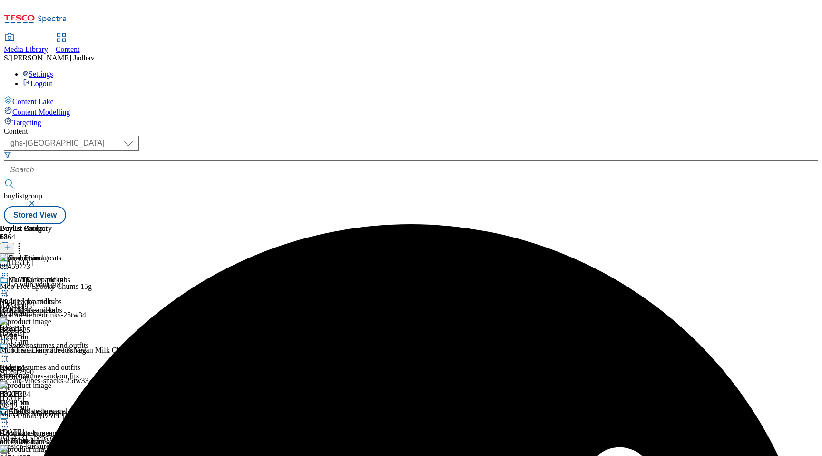
scroll to position [512, 0]
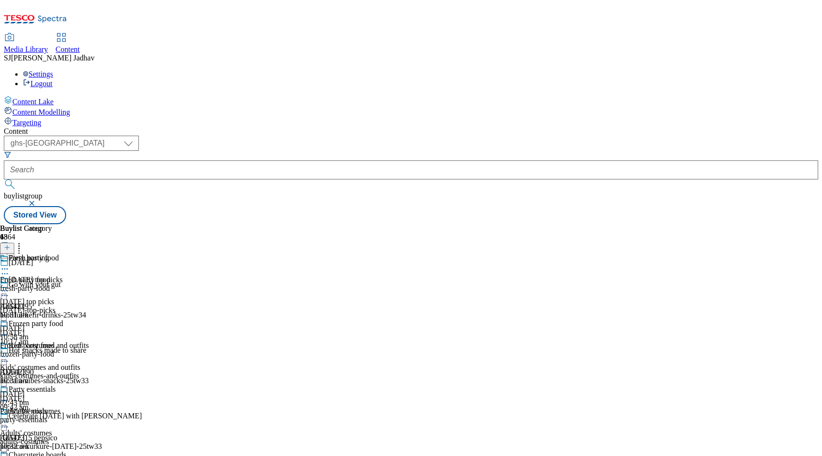
scroll to position [89, 0]
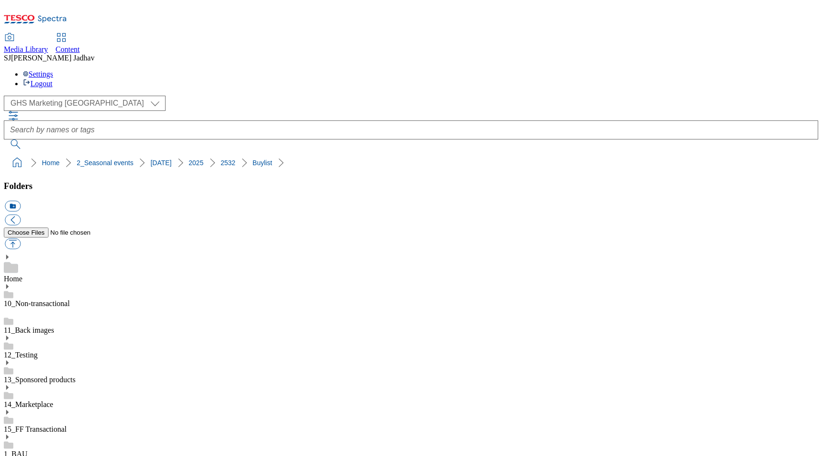
select select "flare-ghs-mktg"
click at [80, 45] on span "Content" at bounding box center [68, 49] width 24 height 8
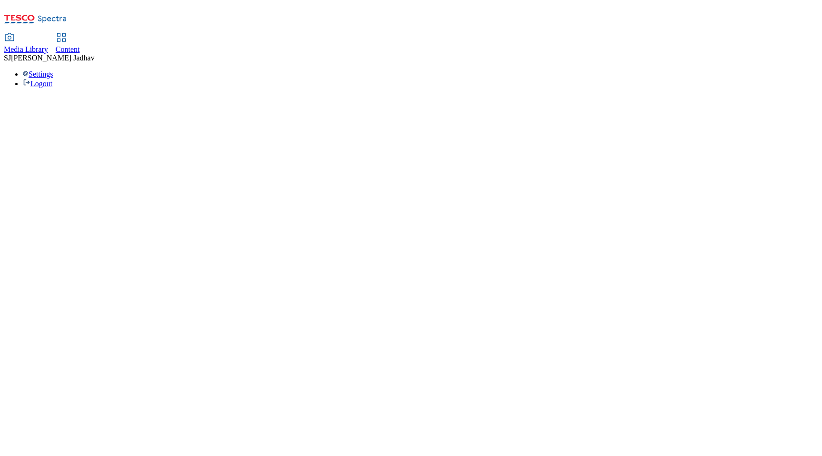
select select "ghs-uk"
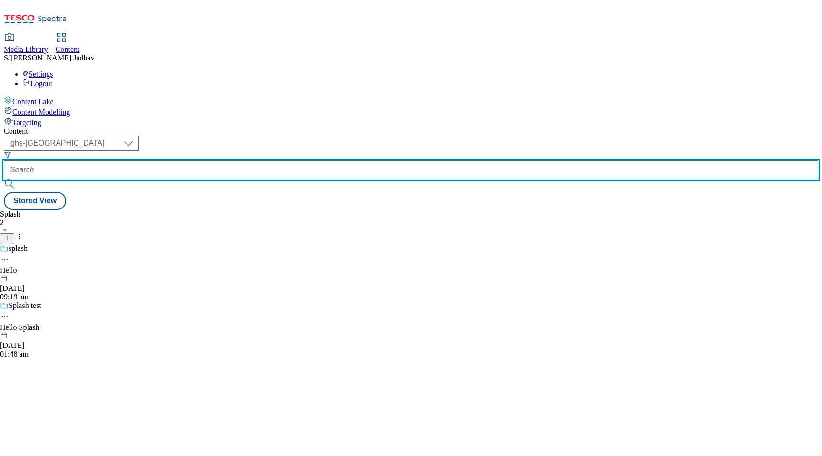
click at [240, 160] on input "text" at bounding box center [411, 169] width 814 height 19
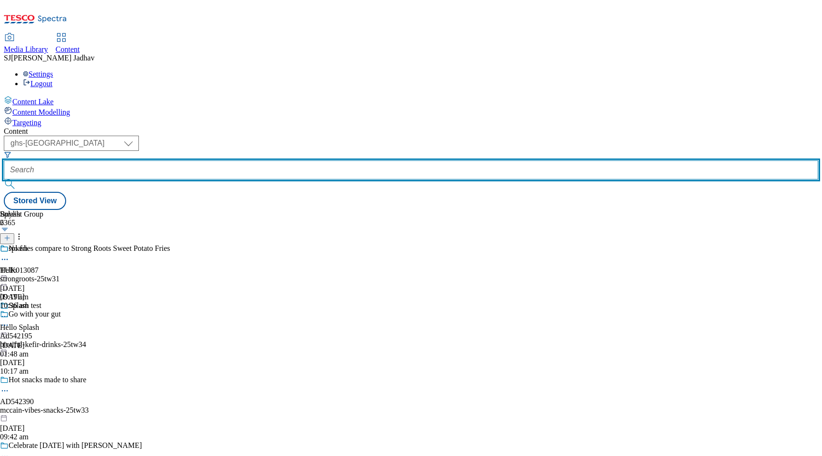
paste input "we-whoosh-you-a-merry-christma"
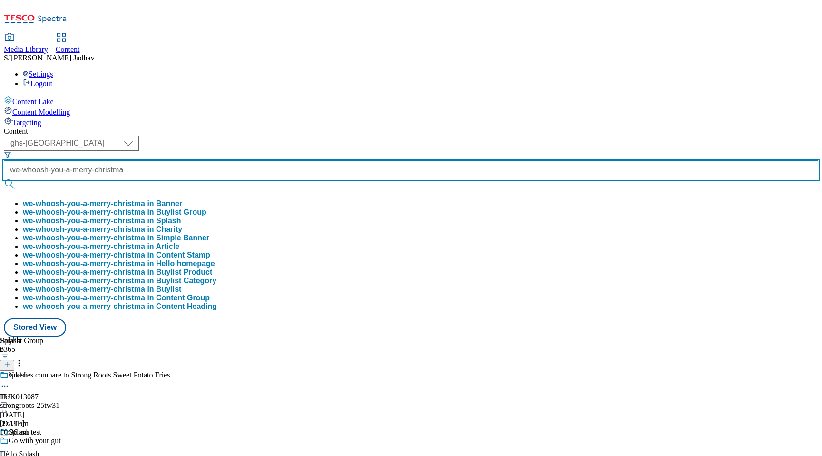
type input "we-whoosh-you-a-merry-christma"
click at [4, 179] on button "submit" at bounding box center [10, 184] width 13 height 10
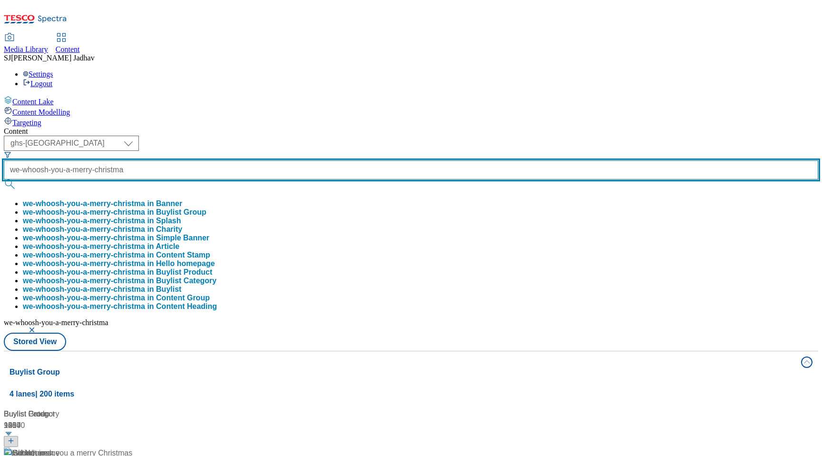
scroll to position [62, 0]
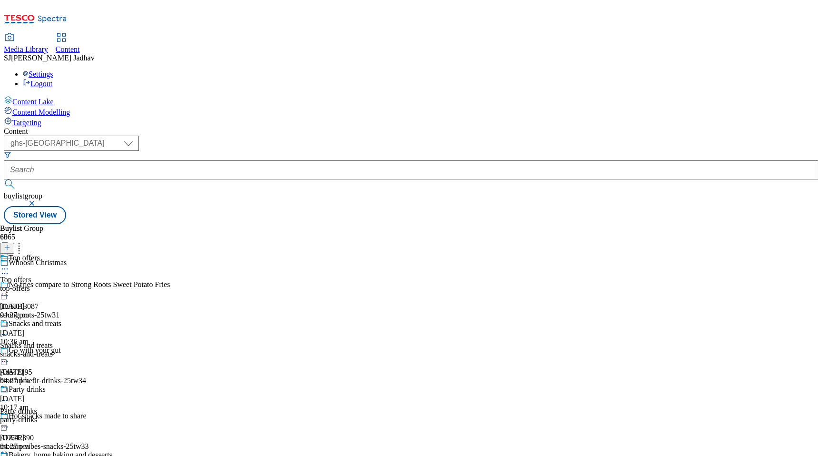
scroll to position [675, 0]
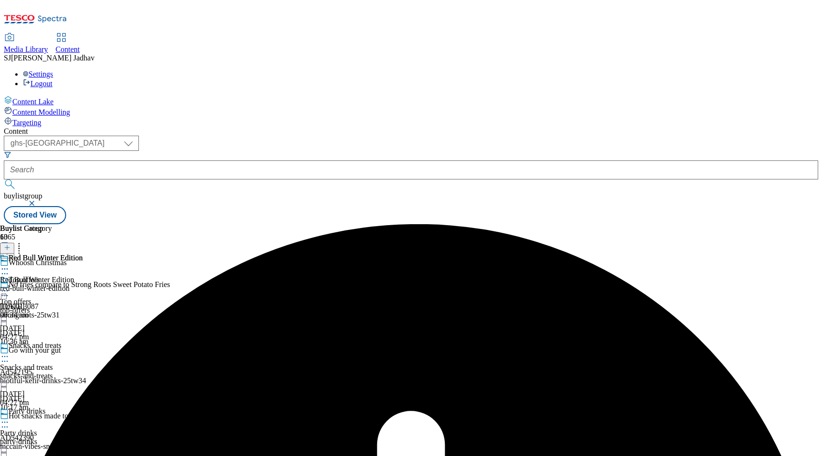
scroll to position [675, 0]
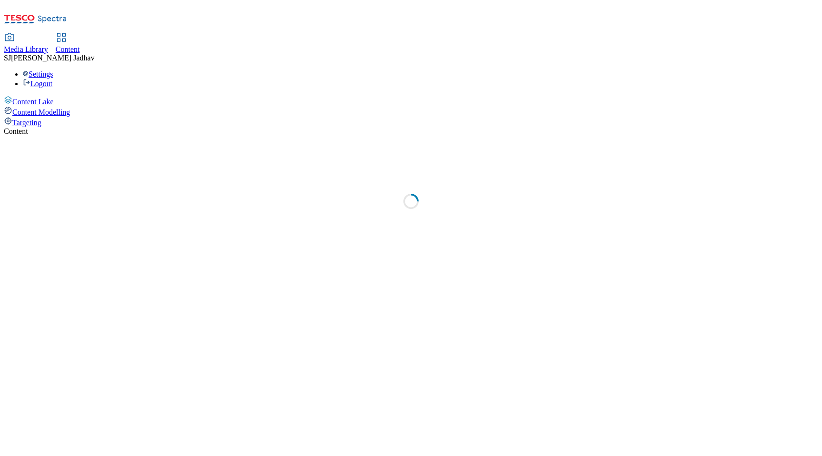
select select "ghs-uk"
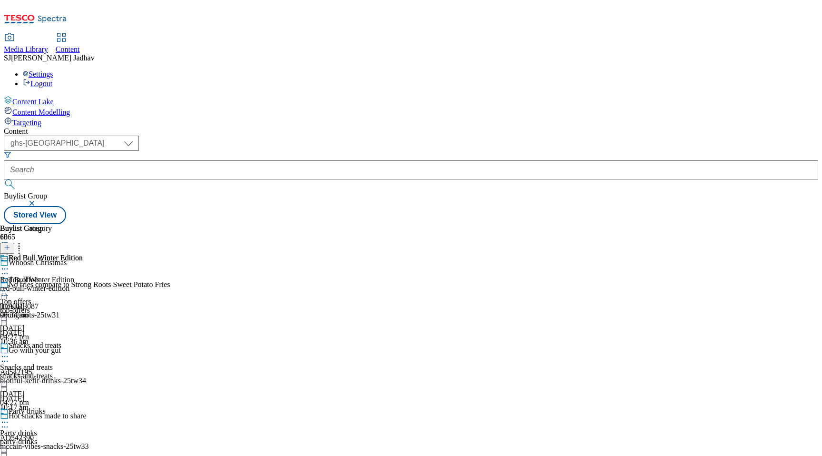
scroll to position [675, 0]
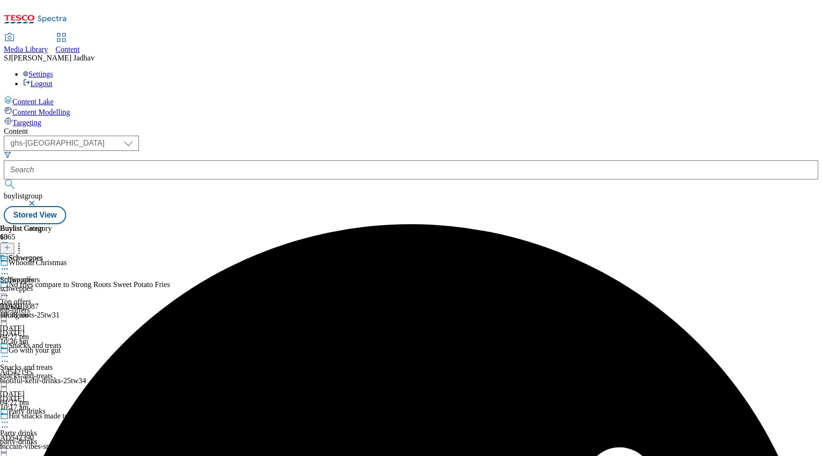
scroll to position [675, 0]
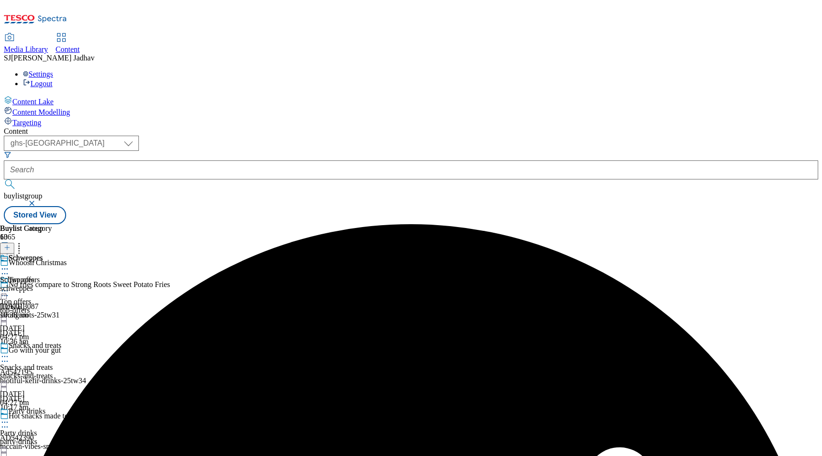
click at [112, 306] on div "top-offers" at bounding box center [56, 310] width 112 height 9
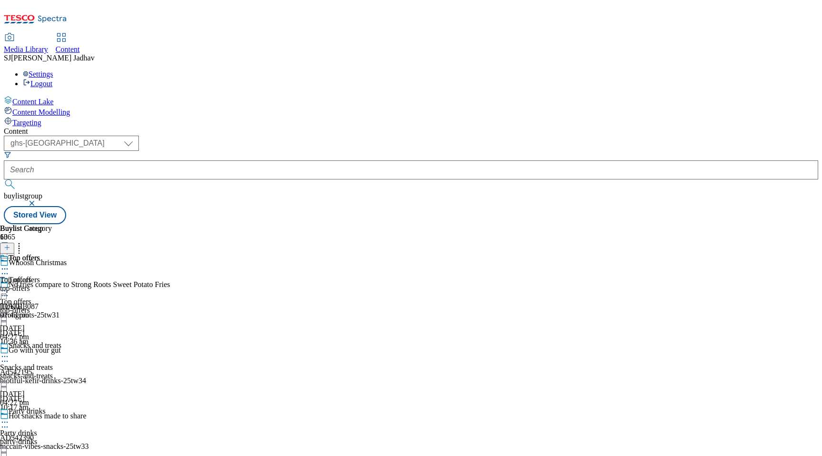
click at [10, 286] on icon at bounding box center [5, 291] width 10 height 10
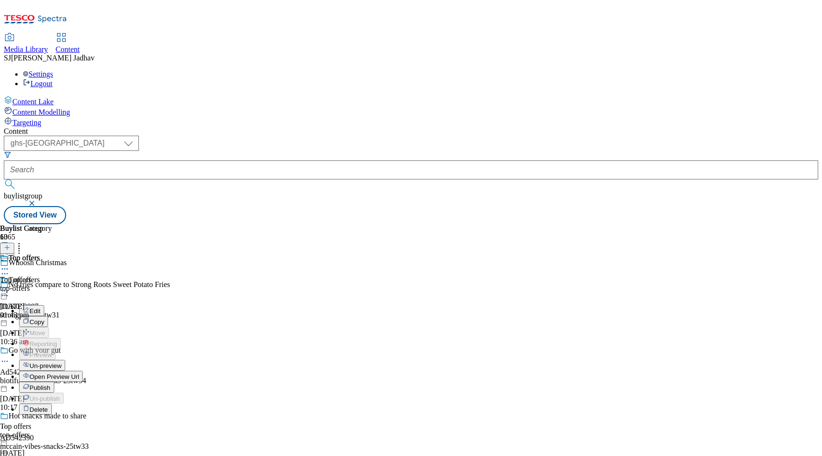
click at [50, 384] on span "Publish" at bounding box center [39, 387] width 21 height 7
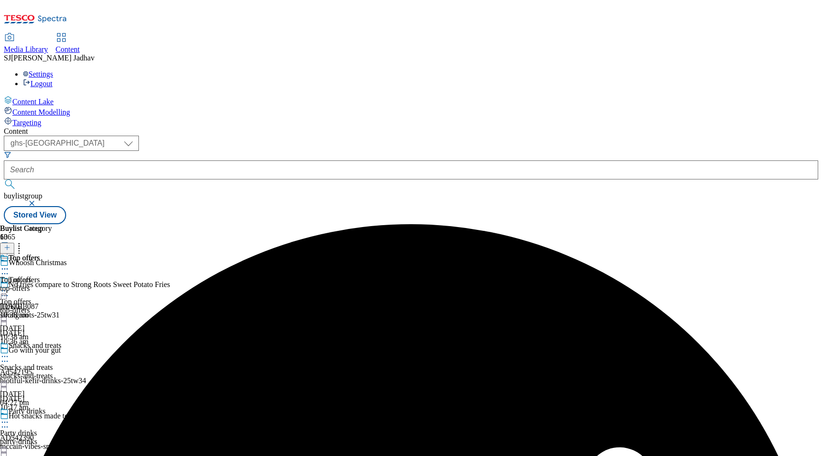
click at [10, 351] on icon at bounding box center [5, 356] width 10 height 10
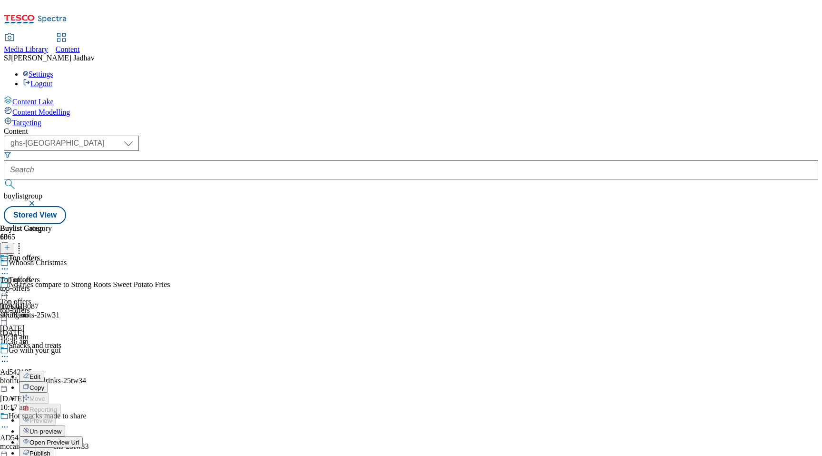
click at [50, 449] on span "Publish" at bounding box center [39, 452] width 21 height 7
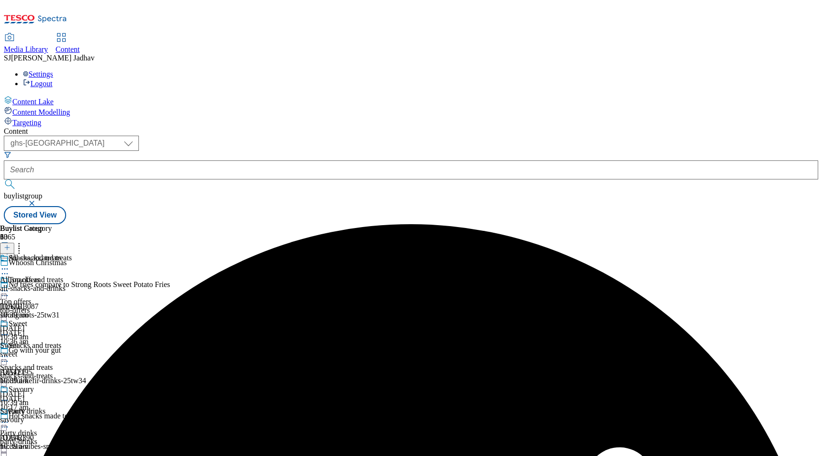
click at [10, 417] on icon at bounding box center [5, 422] width 10 height 10
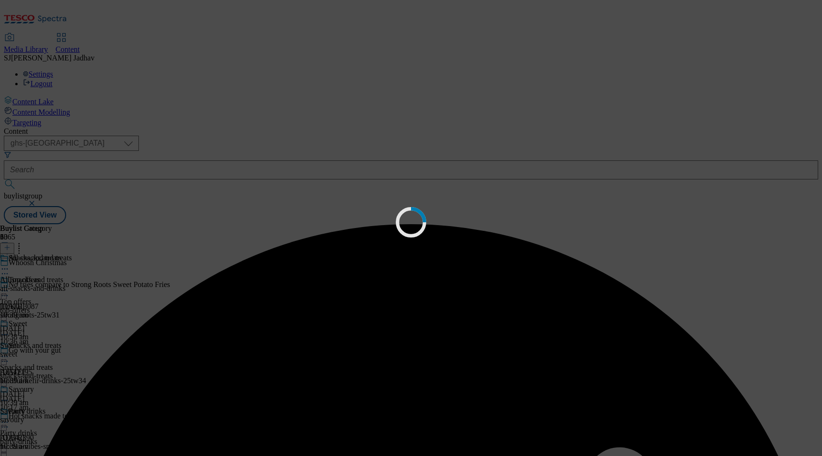
scroll to position [0, 0]
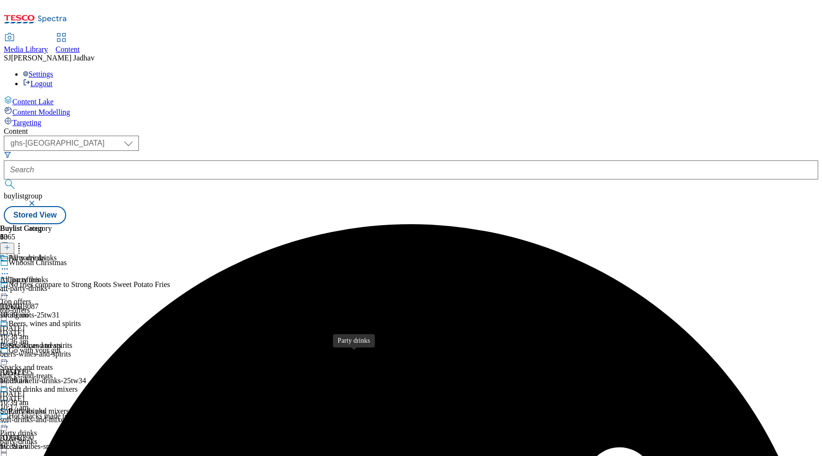
scroll to position [242, 0]
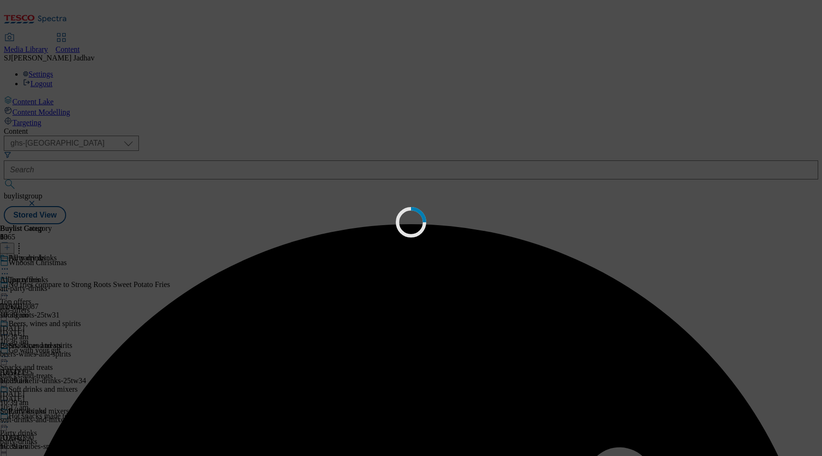
scroll to position [0, 0]
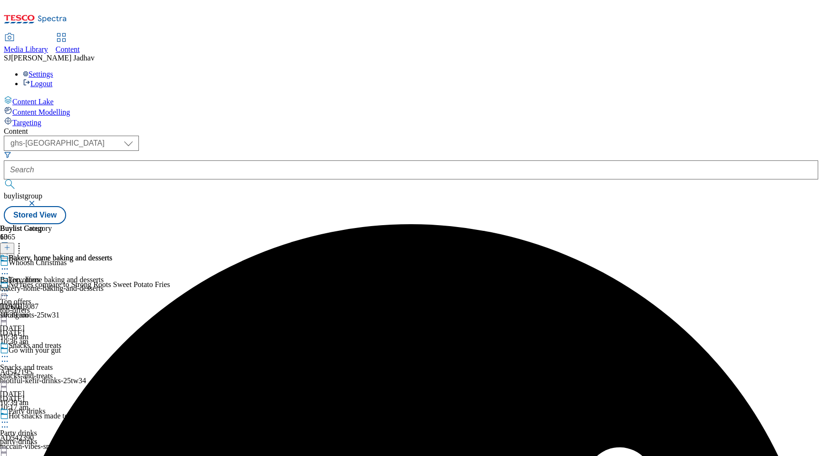
scroll to position [191, 0]
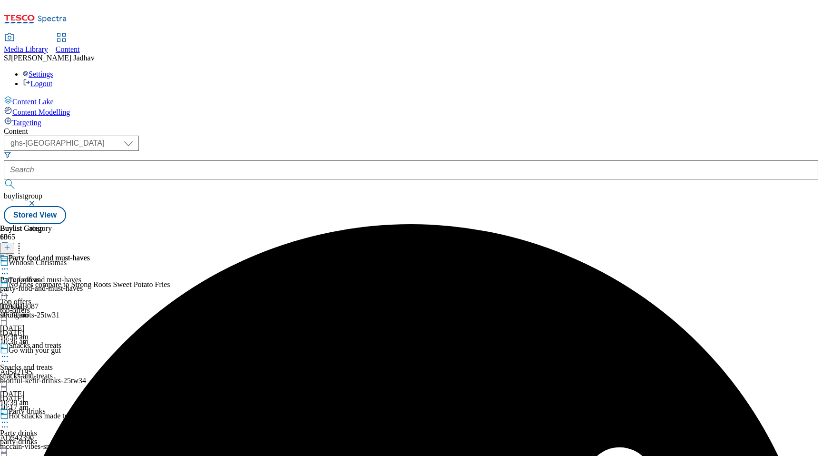
scroll to position [438, 0]
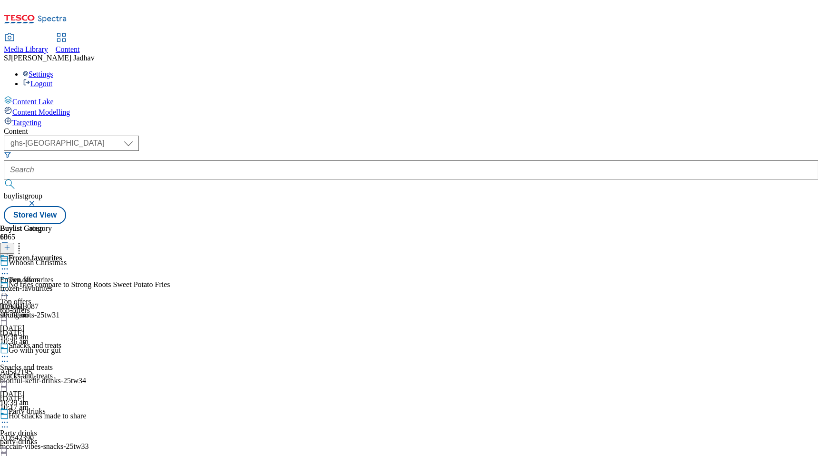
scroll to position [549, 0]
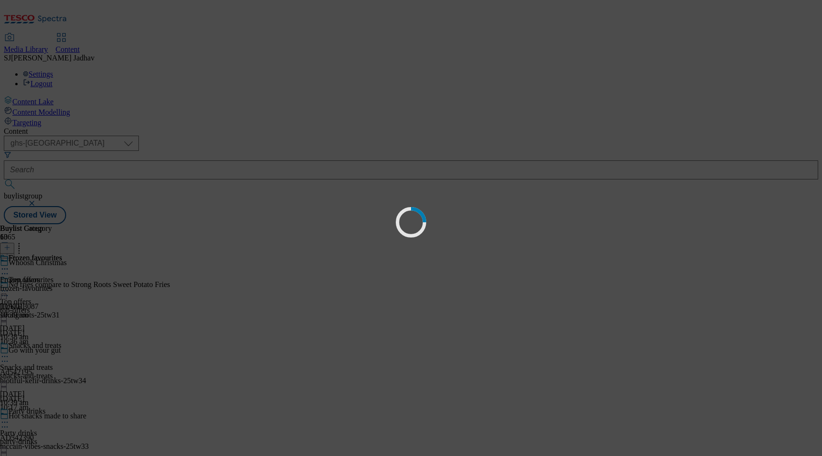
scroll to position [0, 0]
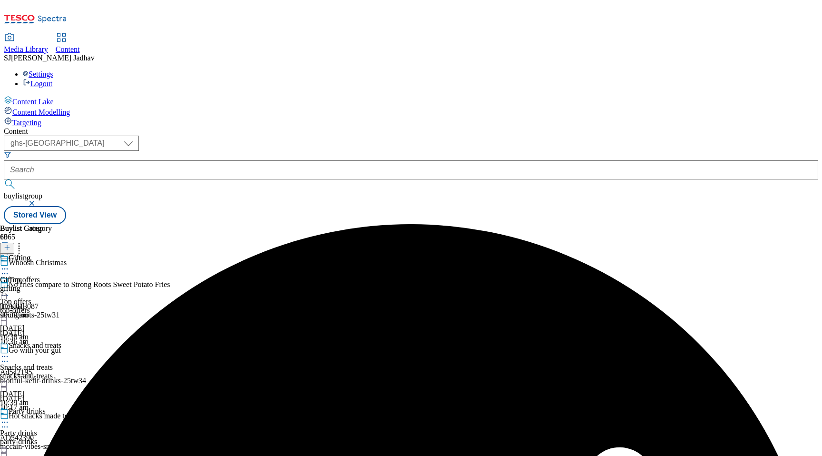
scroll to position [484, 0]
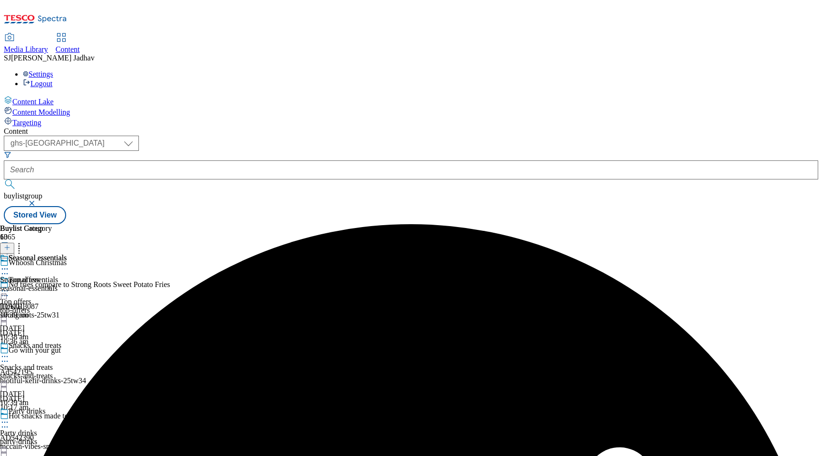
scroll to position [675, 0]
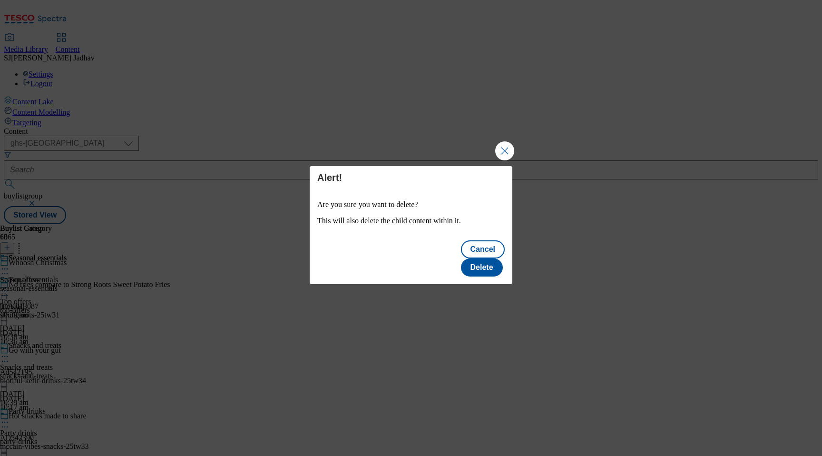
scroll to position [0, 0]
click at [484, 258] on button "Delete" at bounding box center [482, 267] width 42 height 18
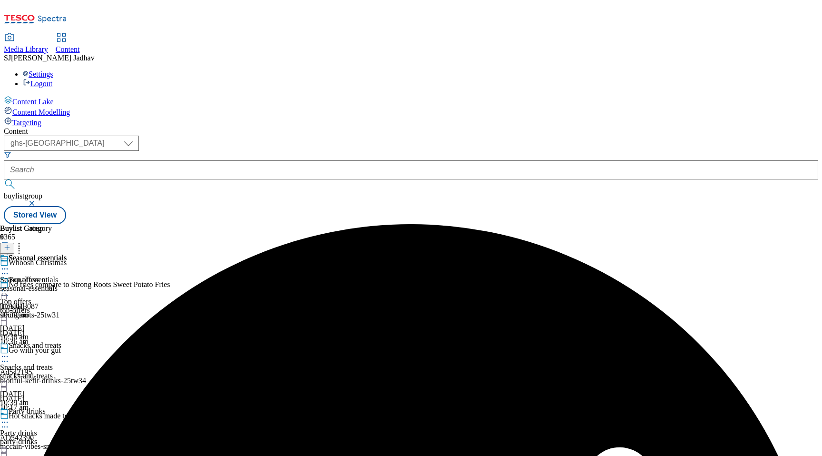
scroll to position [577, 0]
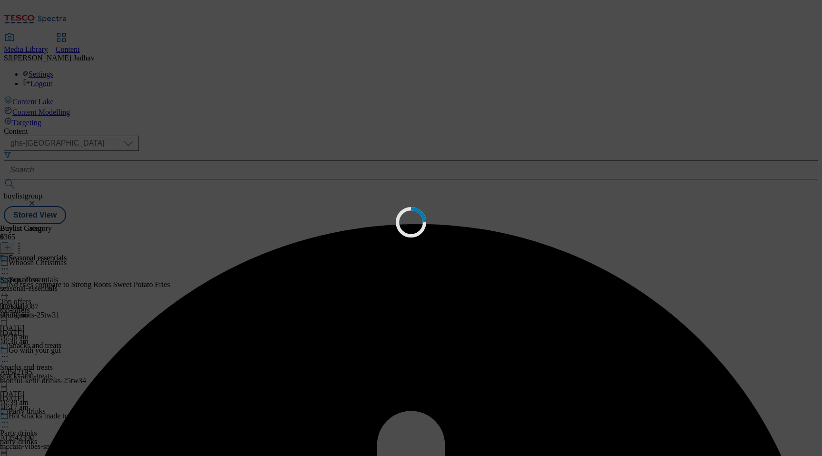
scroll to position [0, 0]
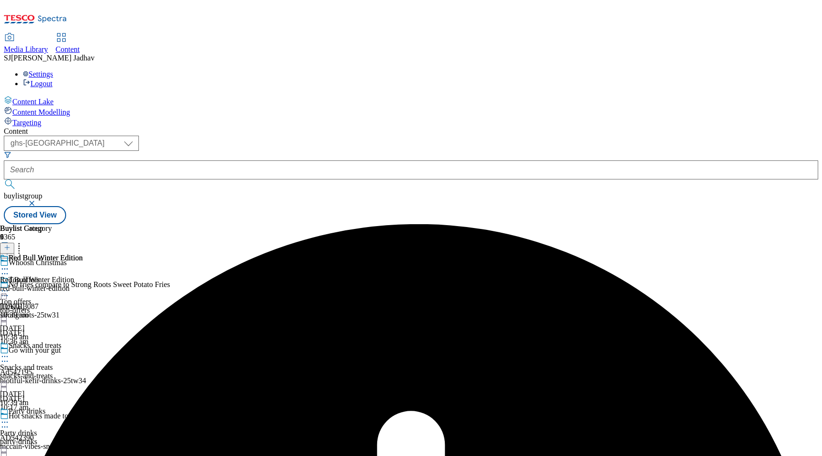
scroll to position [577, 0]
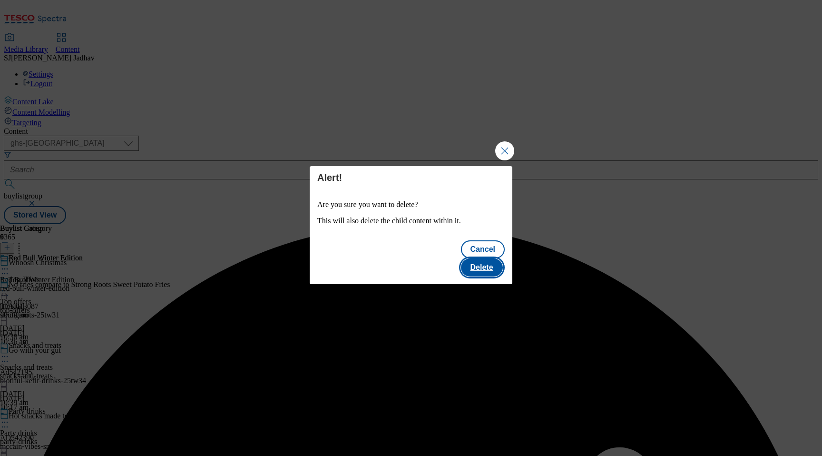
click at [468, 261] on button "Delete" at bounding box center [482, 267] width 42 height 18
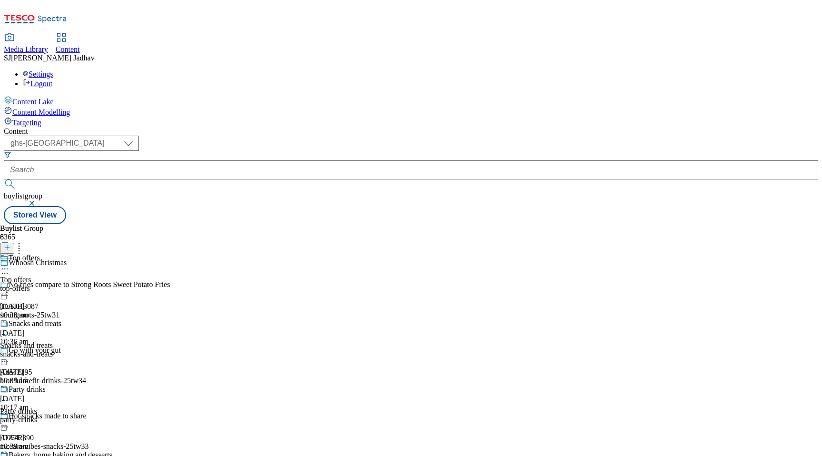
click at [48, 45] on span "Media Library" at bounding box center [26, 49] width 44 height 8
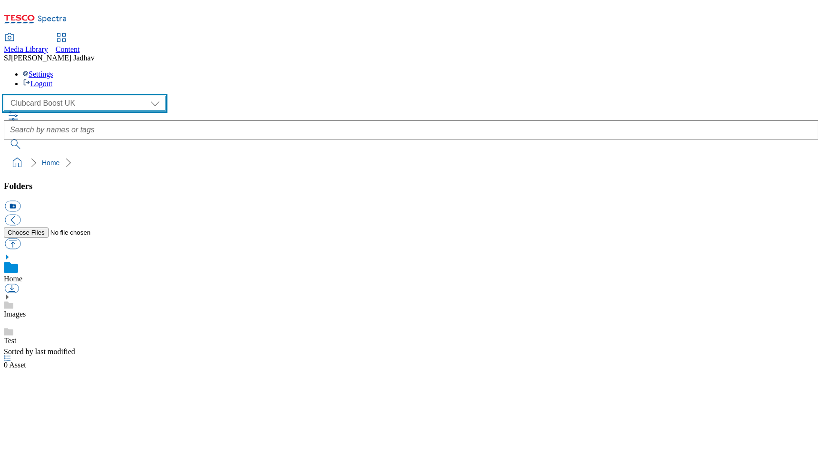
click at [86, 96] on select "Clubcard Boost UK Clubcard Marketing Dotcom [GEOGRAPHIC_DATA] Emails GHS Market…" at bounding box center [85, 103] width 162 height 15
select select "flare-ghs-mktg"
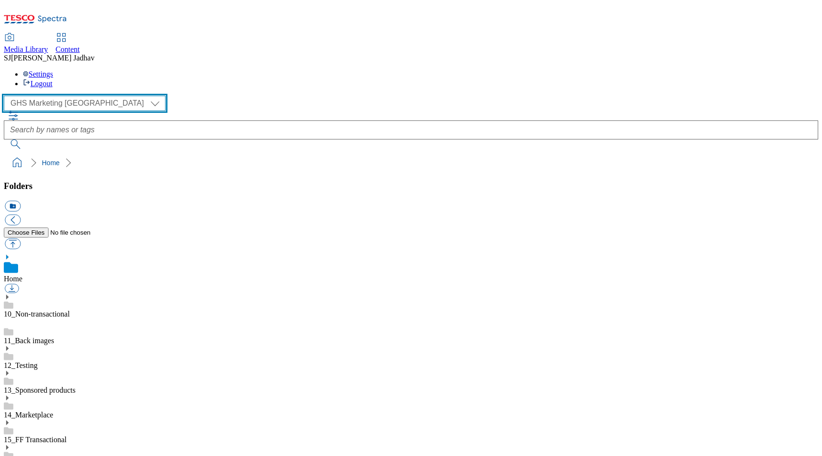
scroll to position [0, 0]
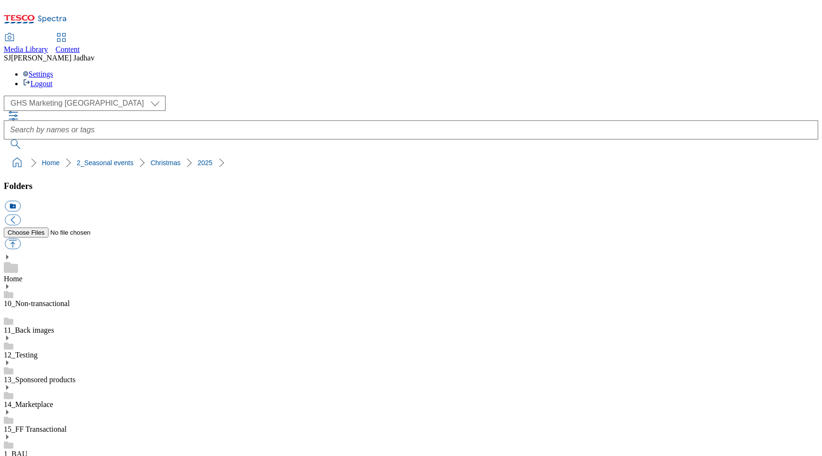
scroll to position [384, 0]
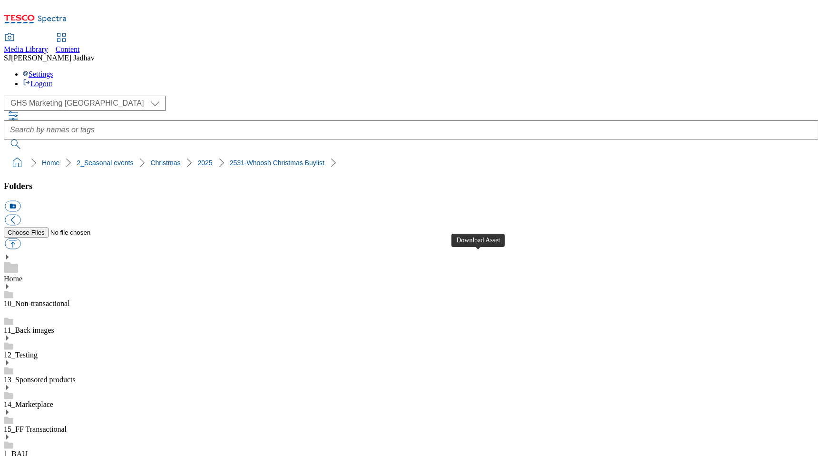
scroll to position [56, 0]
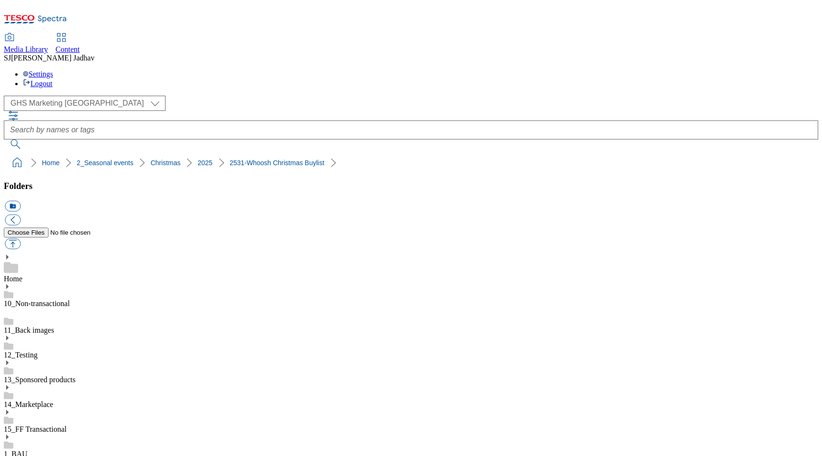
scroll to position [0, 0]
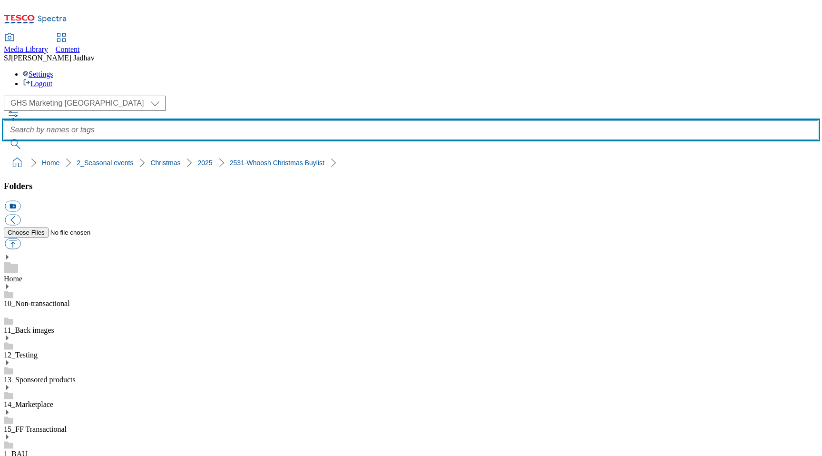
click at [383, 120] on input "text" at bounding box center [411, 129] width 814 height 19
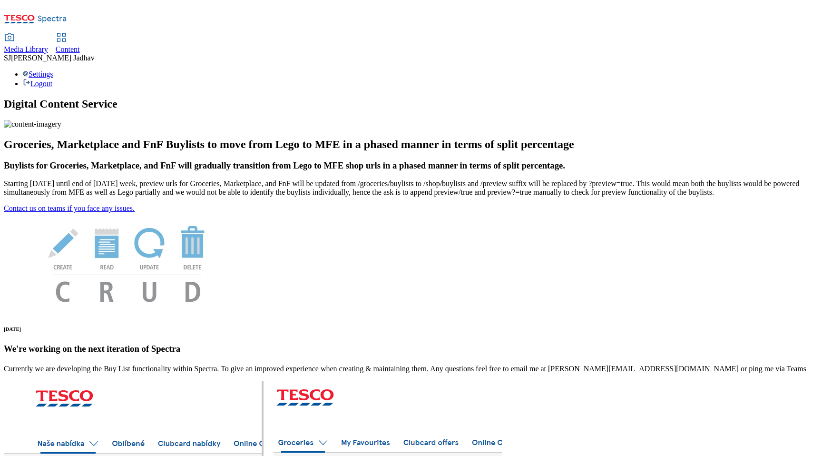
click at [80, 45] on span "Content" at bounding box center [68, 49] width 24 height 8
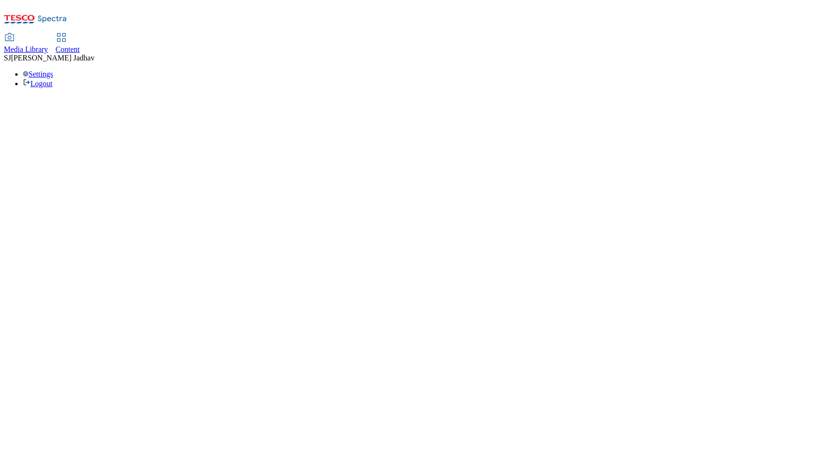
select select "ghs-[GEOGRAPHIC_DATA]"
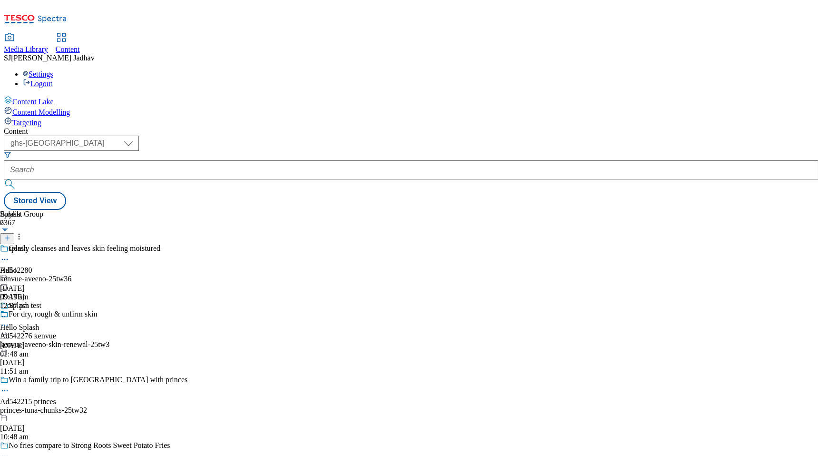
click at [48, 45] on div "Media Library" at bounding box center [26, 49] width 44 height 9
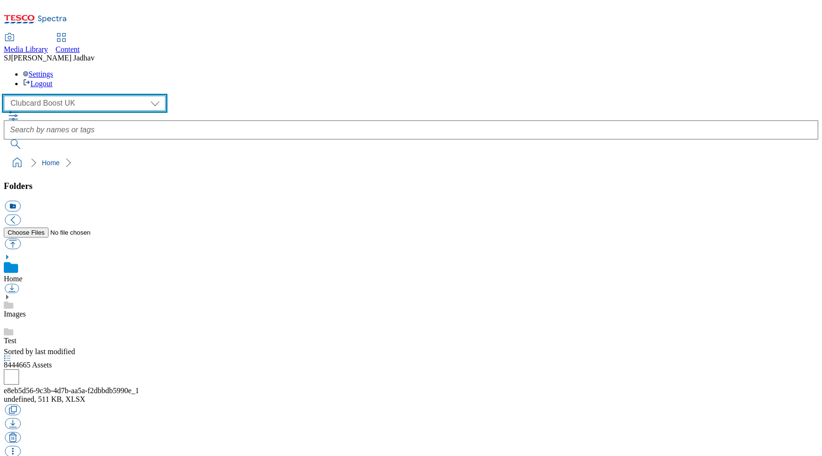
click at [90, 96] on select "Clubcard Boost UK Clubcard Marketing Dotcom UK Emails GHS Marketing UK GHS ROI …" at bounding box center [85, 103] width 162 height 15
select select "flare-ghs-mktg"
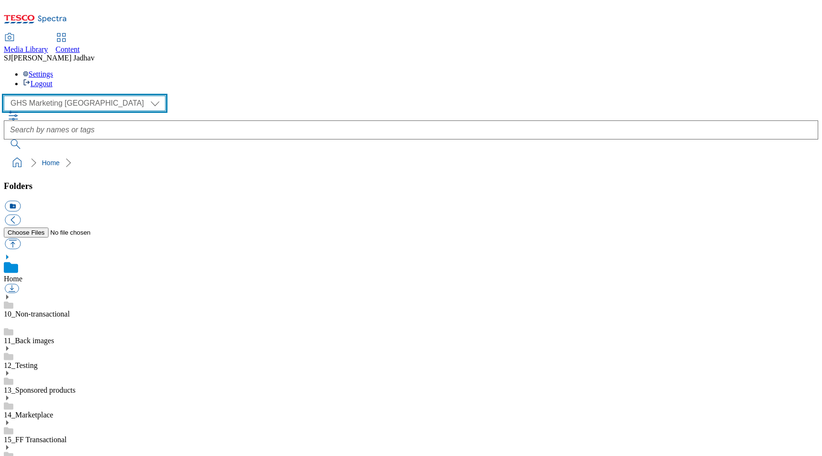
scroll to position [467, 0]
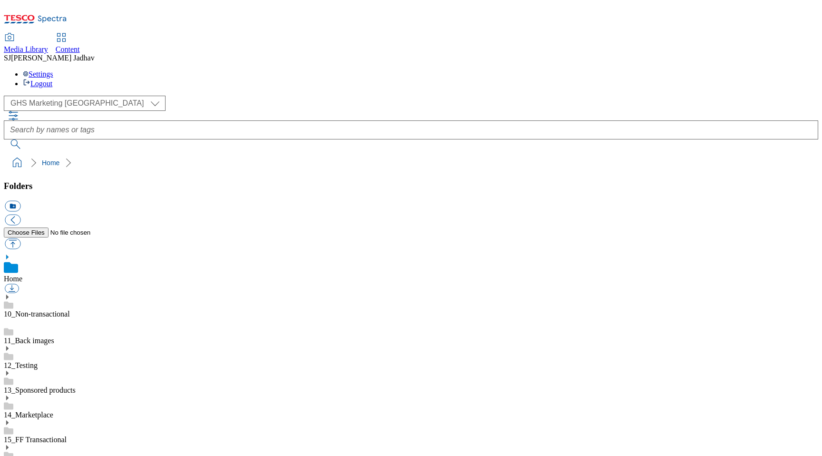
click at [70, 310] on link "10_Non-transactional" at bounding box center [37, 314] width 66 height 8
click at [66, 253] on div "Home" at bounding box center [411, 267] width 814 height 29
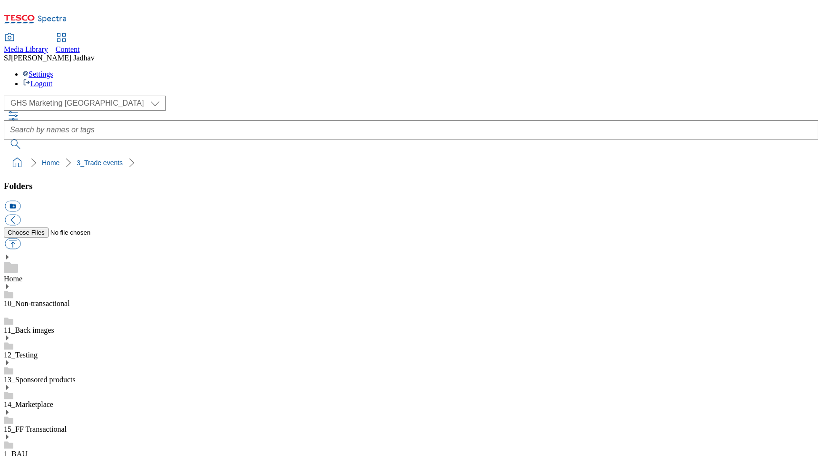
scroll to position [137, 0]
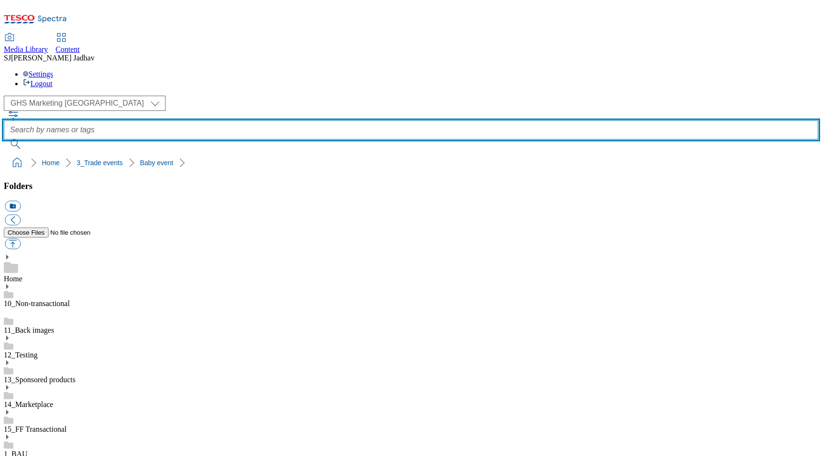
click at [345, 120] on input "text" at bounding box center [411, 129] width 814 height 19
type input "gif"
click at [4, 139] on button "submit" at bounding box center [16, 144] width 25 height 10
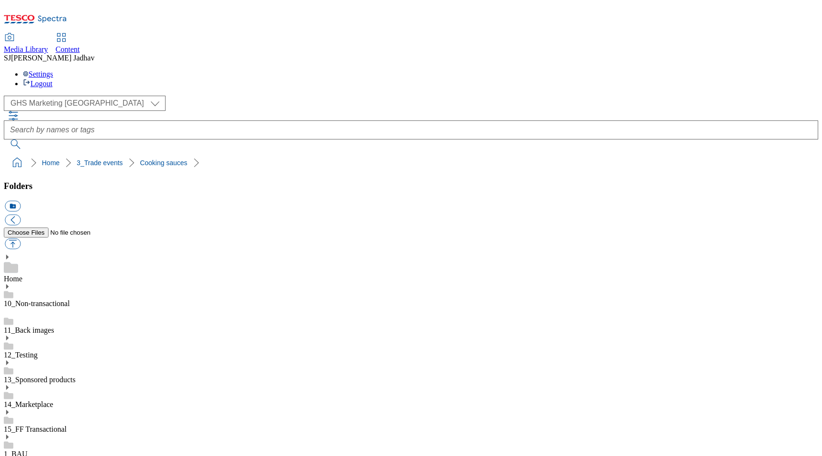
scroll to position [438, 0]
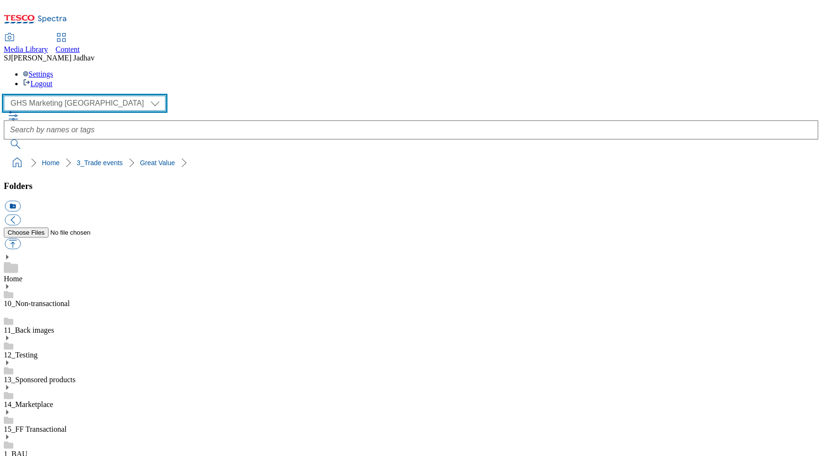
click at [67, 96] on select "Clubcard Boost UK Clubcard Marketing Dotcom [GEOGRAPHIC_DATA] Emails GHS Market…" at bounding box center [85, 103] width 162 height 15
select select "flare-homepage"
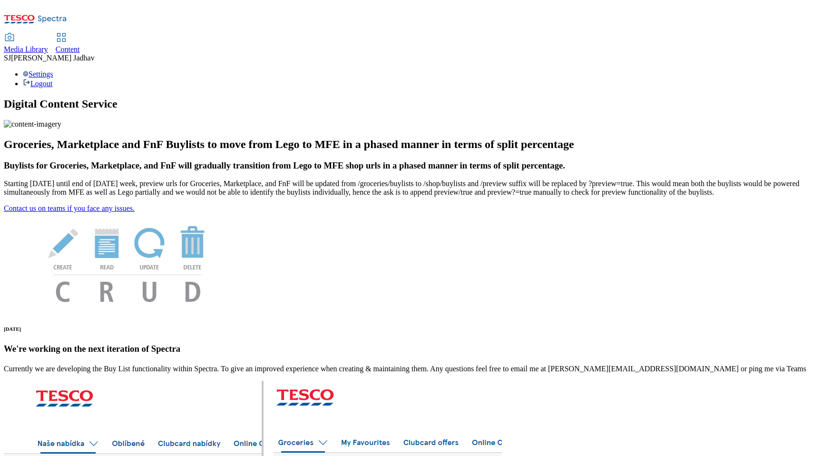
click at [80, 45] on span "Content" at bounding box center [68, 49] width 24 height 8
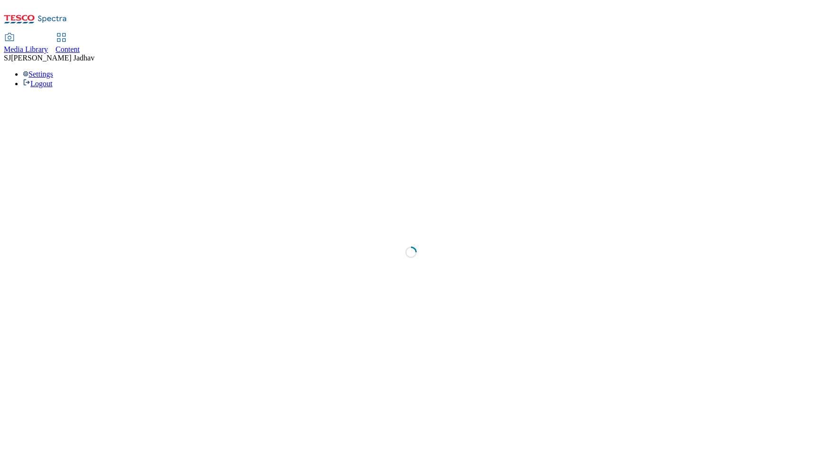
select select "ghs-[GEOGRAPHIC_DATA]"
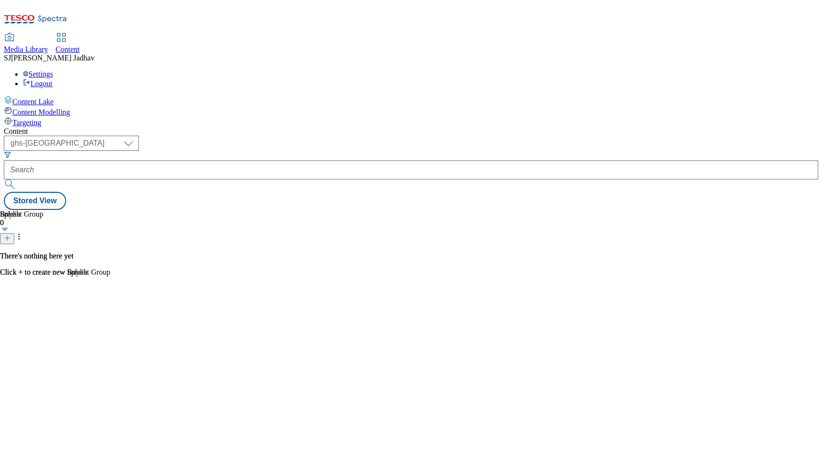
click at [48, 45] on span "Media Library" at bounding box center [26, 49] width 44 height 8
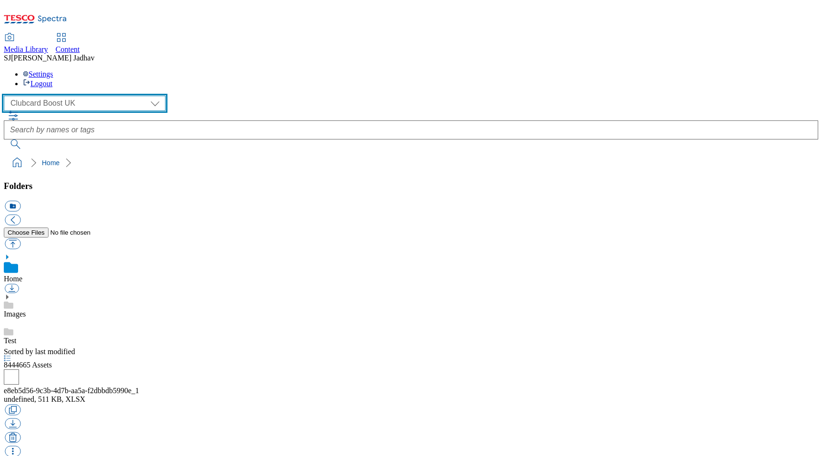
click at [94, 96] on select "Clubcard Boost UK Clubcard Marketing Dotcom [GEOGRAPHIC_DATA] Emails GHS Market…" at bounding box center [85, 103] width 162 height 15
select select "flare-ghs-mktg"
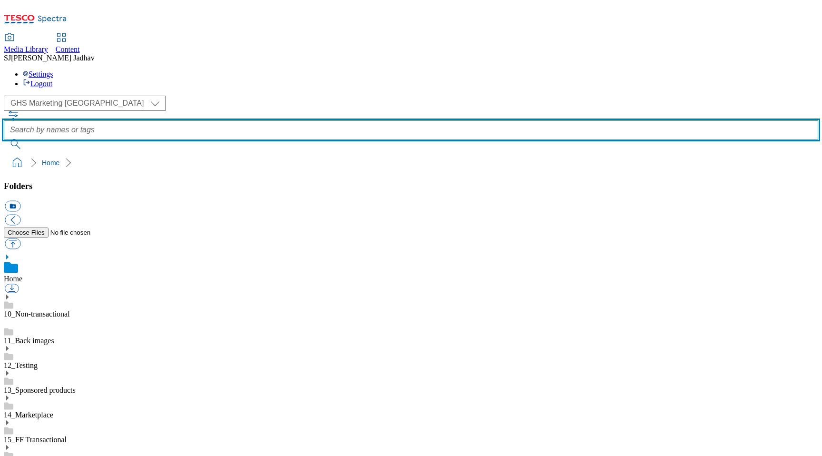
scroll to position [0, 0]
click at [395, 120] on input "text" at bounding box center [411, 129] width 814 height 19
type input "nav"
click at [4, 139] on button "submit" at bounding box center [16, 144] width 25 height 10
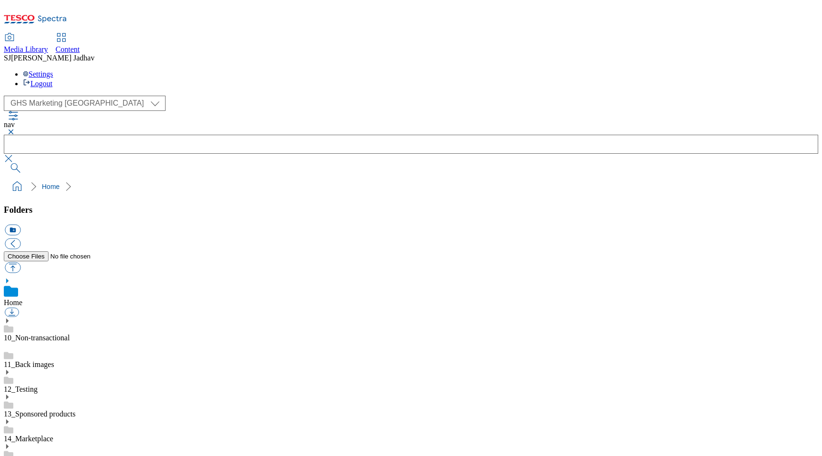
click at [15, 129] on button "button" at bounding box center [9, 132] width 11 height 6
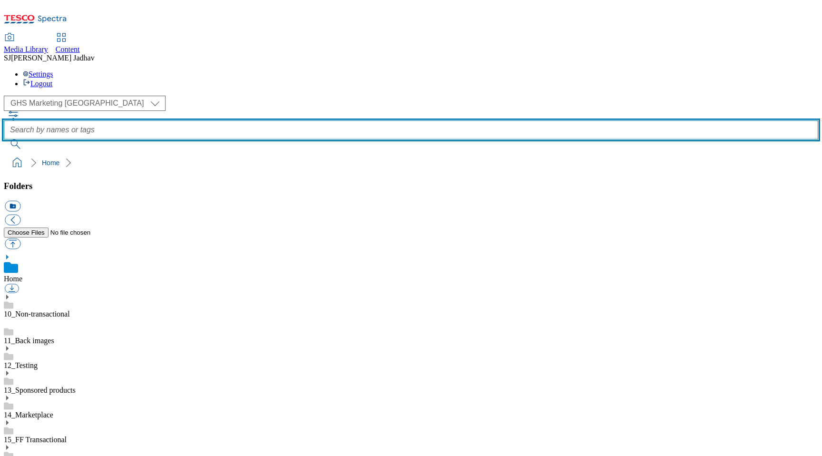
click at [319, 120] on input "text" at bounding box center [411, 129] width 814 height 19
type input "tax"
click at [4, 139] on button "submit" at bounding box center [16, 144] width 25 height 10
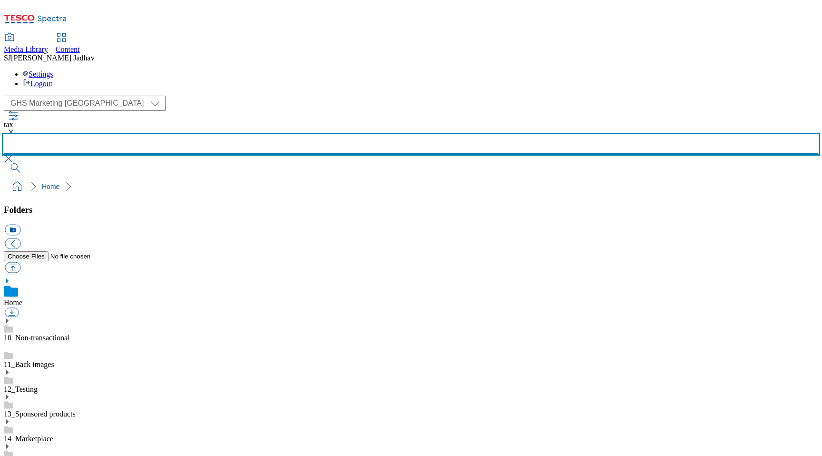
scroll to position [146, 0]
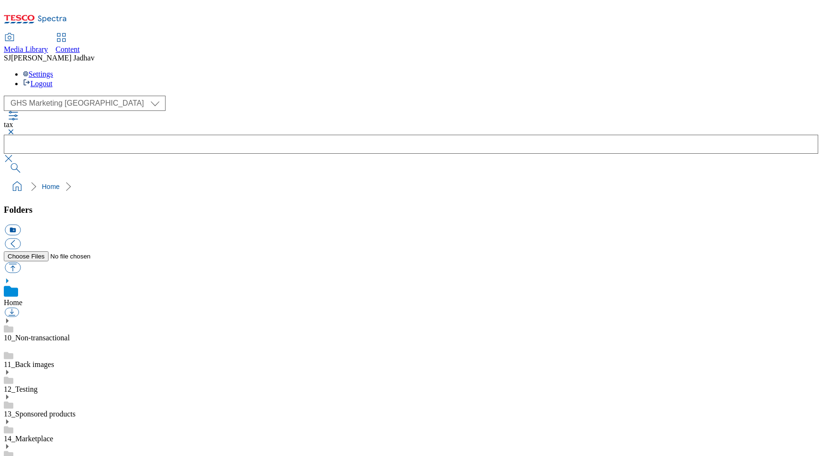
scroll to position [327, 0]
